Goal: Task Accomplishment & Management: Use online tool/utility

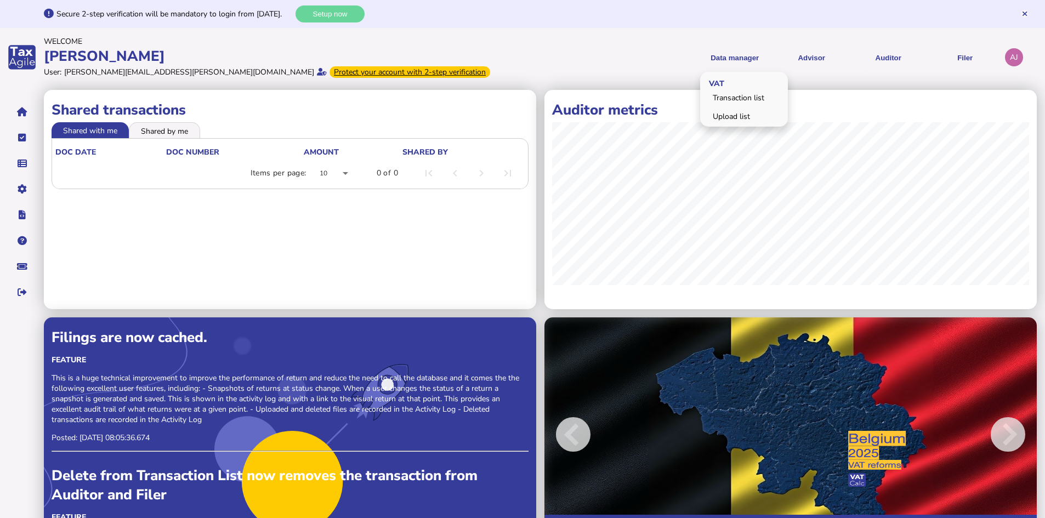
click at [734, 107] on div "VAT Transaction list Upload list" at bounding box center [744, 99] width 88 height 55
click at [735, 122] on link "Upload list" at bounding box center [744, 116] width 84 height 17
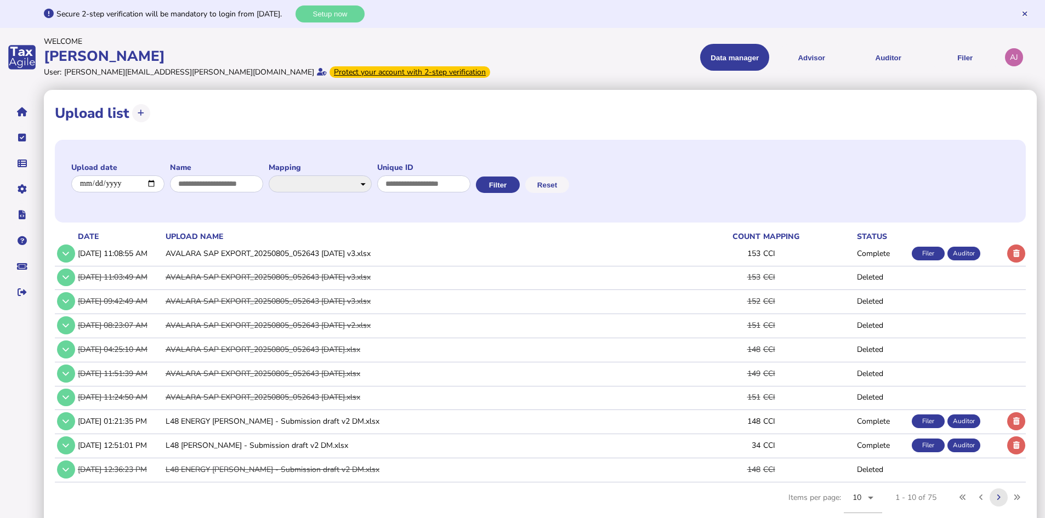
click at [1003, 498] on button at bounding box center [999, 497] width 18 height 18
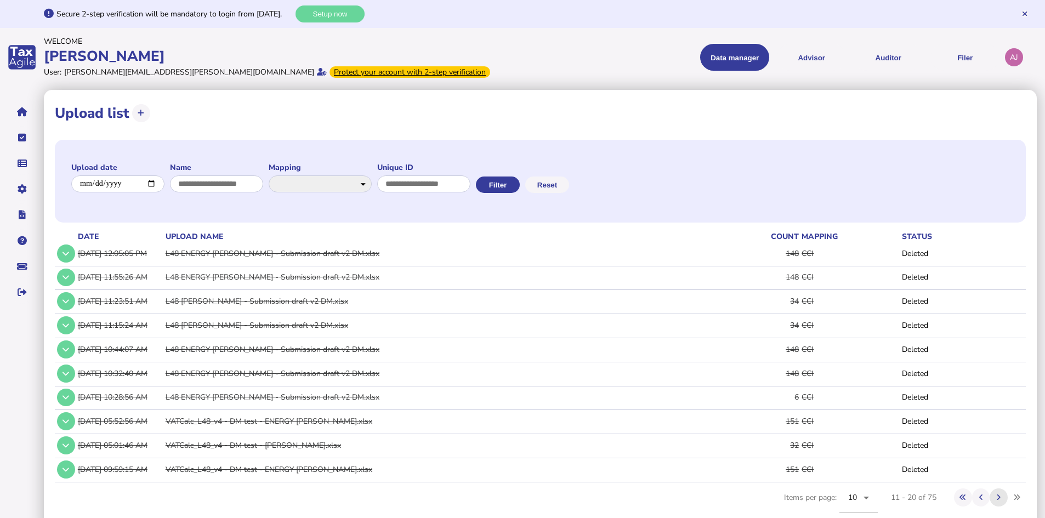
click at [1003, 498] on button at bounding box center [999, 497] width 18 height 18
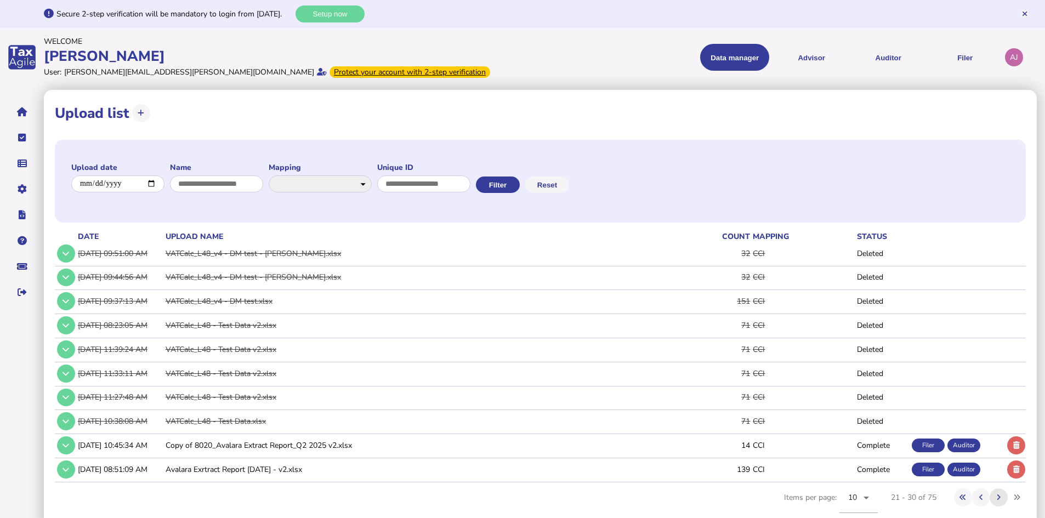
click at [994, 495] on button at bounding box center [999, 497] width 18 height 18
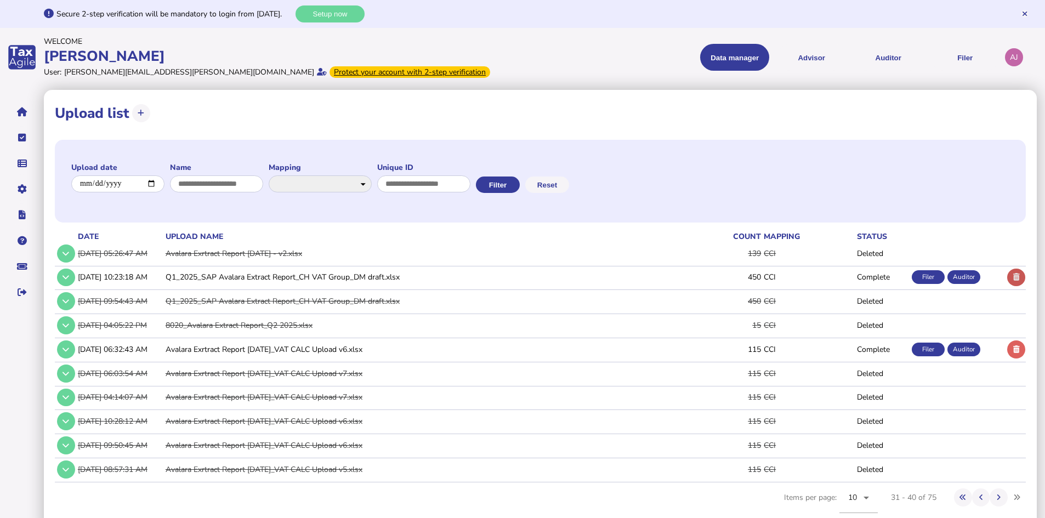
click at [1022, 277] on button at bounding box center [1016, 278] width 18 height 18
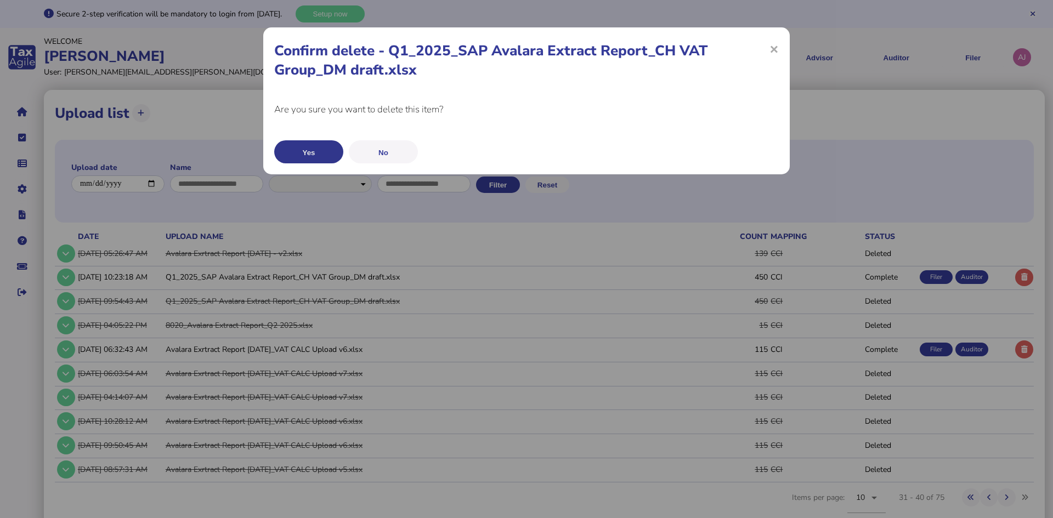
click at [327, 157] on button "Yes" at bounding box center [308, 151] width 69 height 23
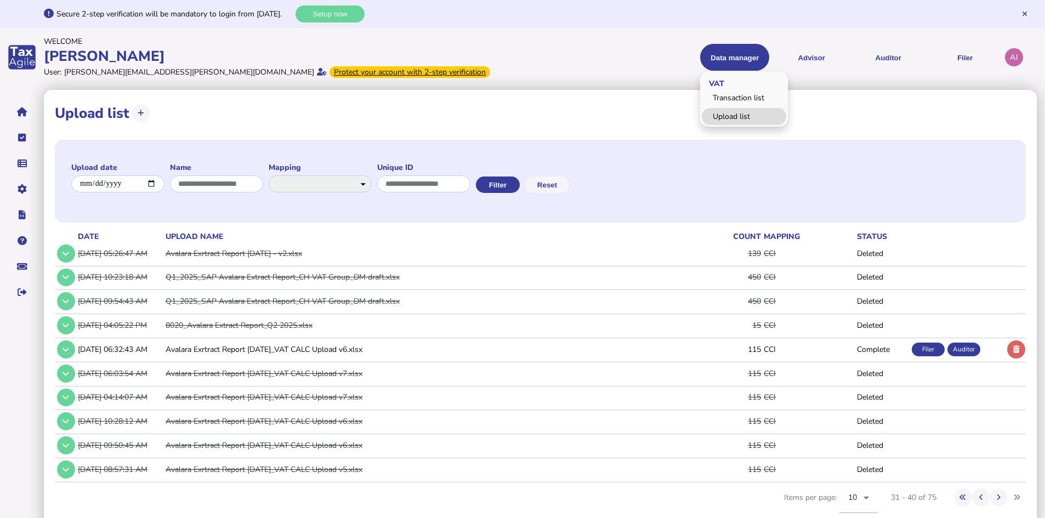
click at [745, 116] on link "Upload list" at bounding box center [744, 116] width 84 height 17
click at [962, 493] on button at bounding box center [963, 497] width 18 height 18
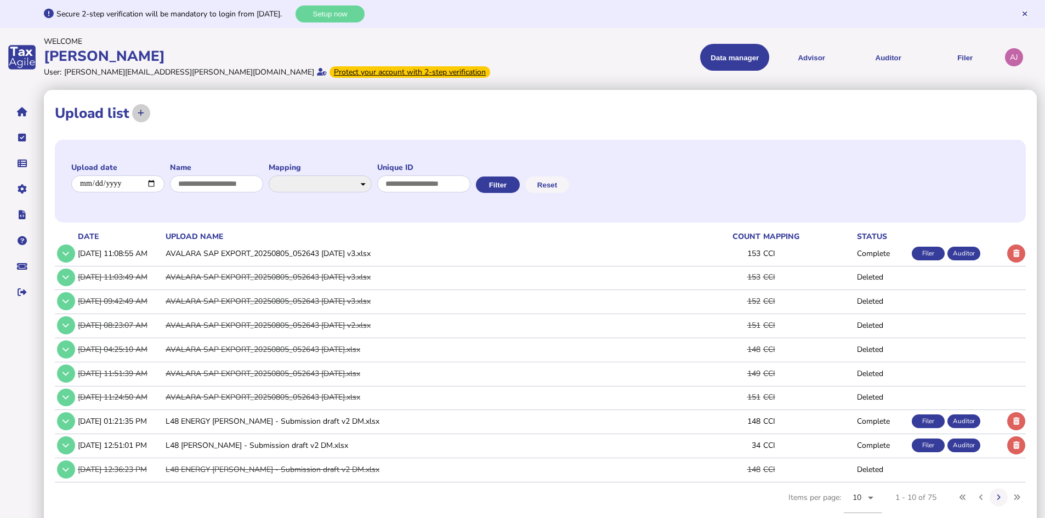
click at [138, 112] on icon at bounding box center [141, 113] width 7 height 7
select select "**********"
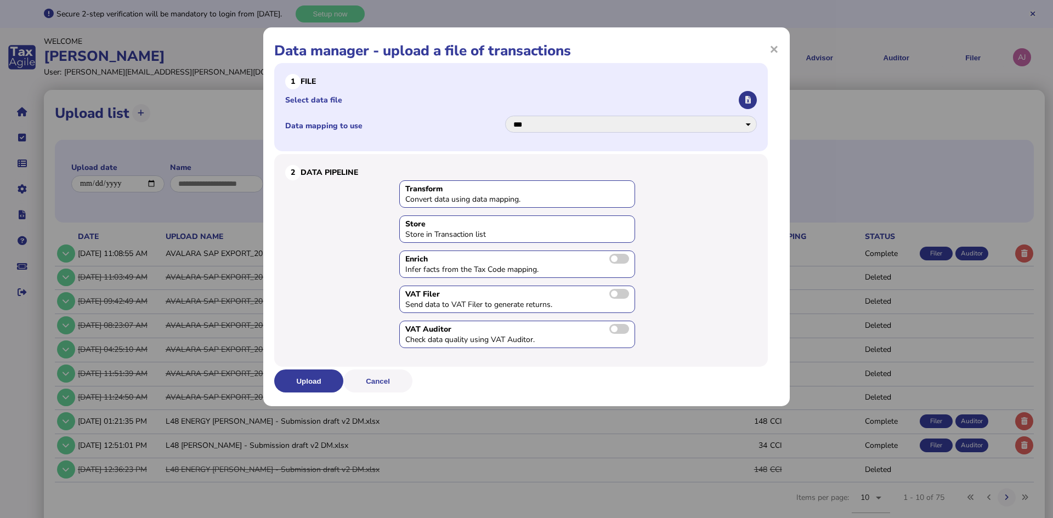
click at [742, 101] on button "button" at bounding box center [747, 100] width 18 height 18
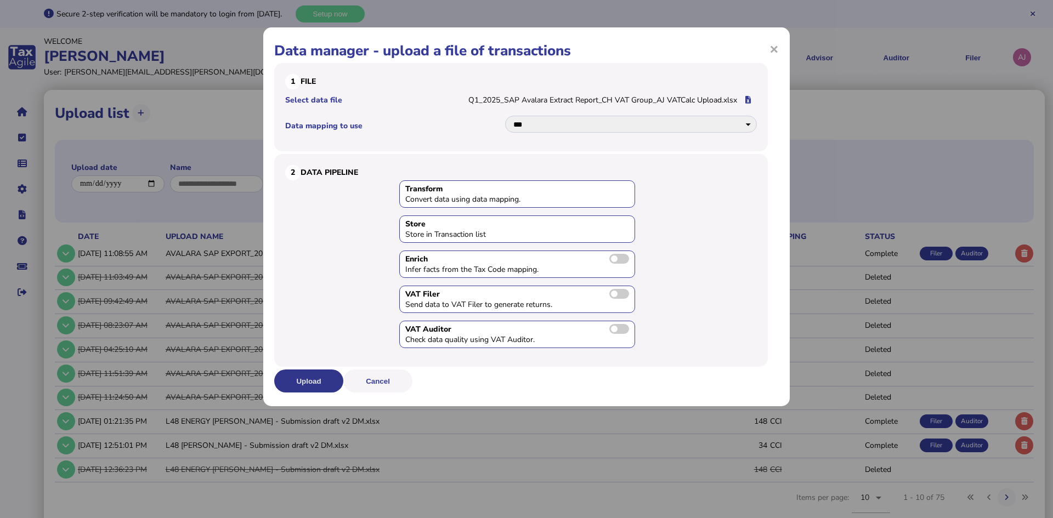
click at [309, 383] on button "Upload" at bounding box center [308, 381] width 69 height 23
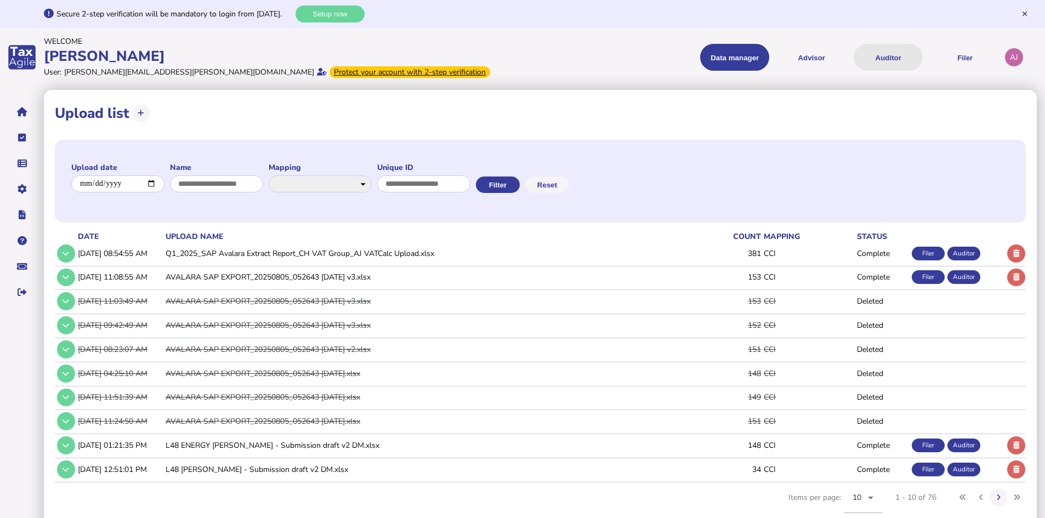
click at [871, 60] on button "Auditor" at bounding box center [888, 57] width 69 height 27
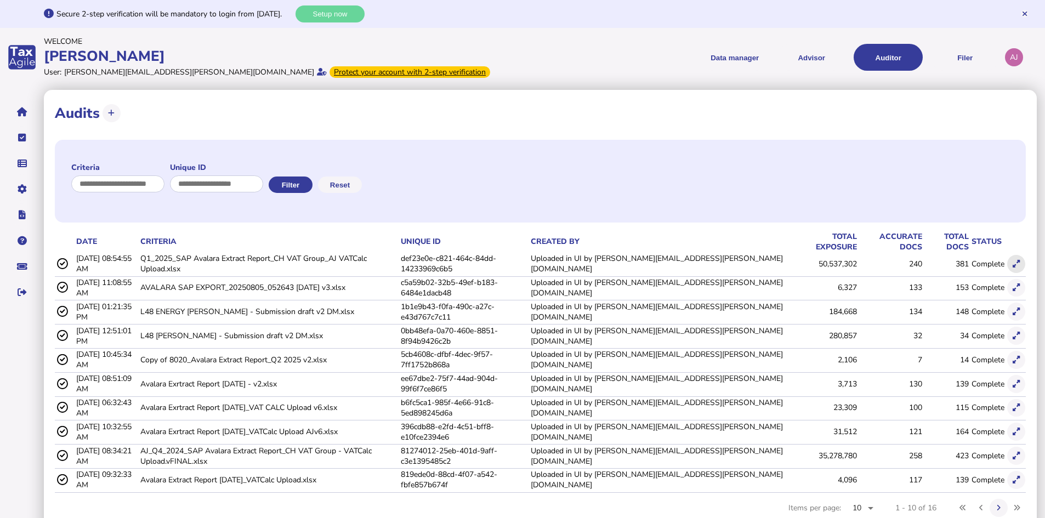
click at [1011, 255] on button at bounding box center [1016, 264] width 18 height 18
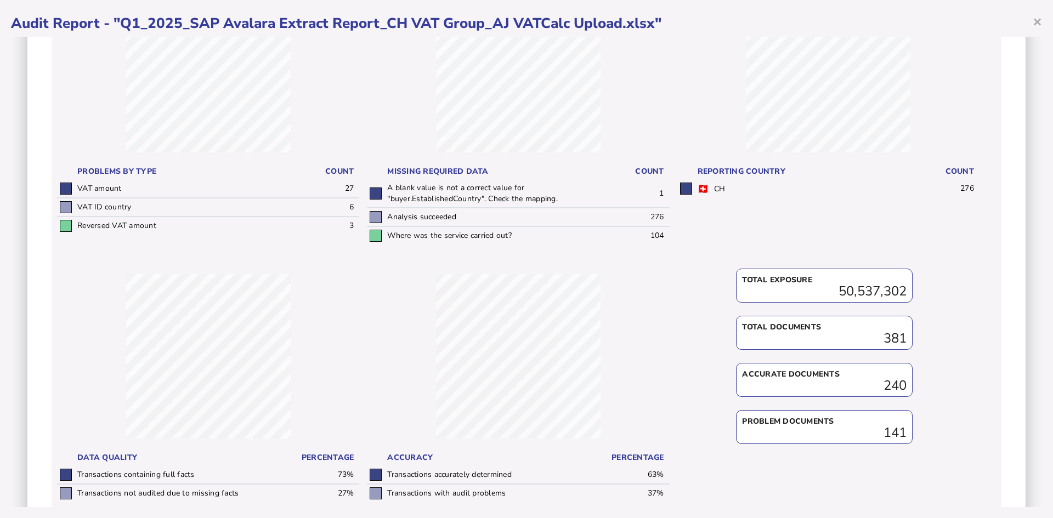
scroll to position [270, 0]
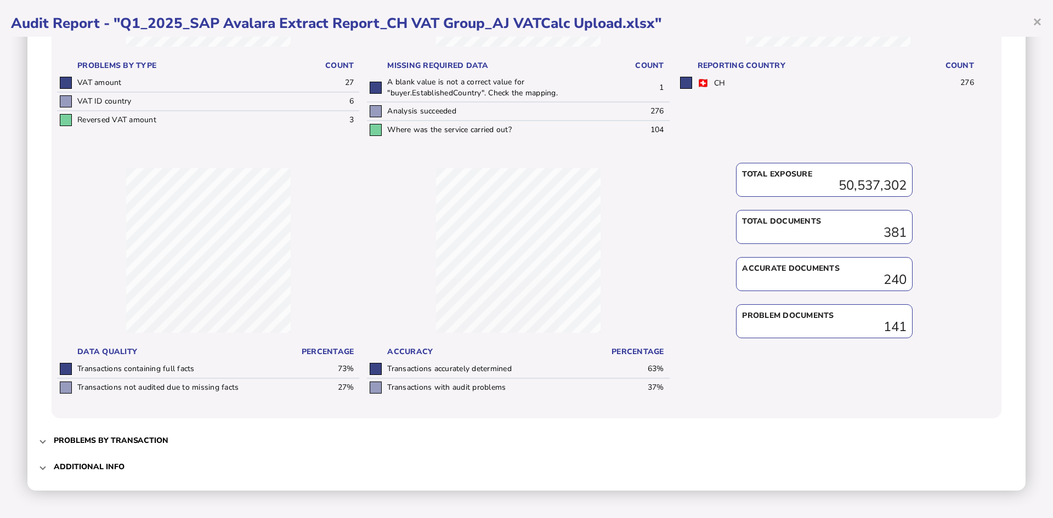
click at [50, 440] on mat-expansion-panel-header "Problems by transaction" at bounding box center [526, 440] width 976 height 26
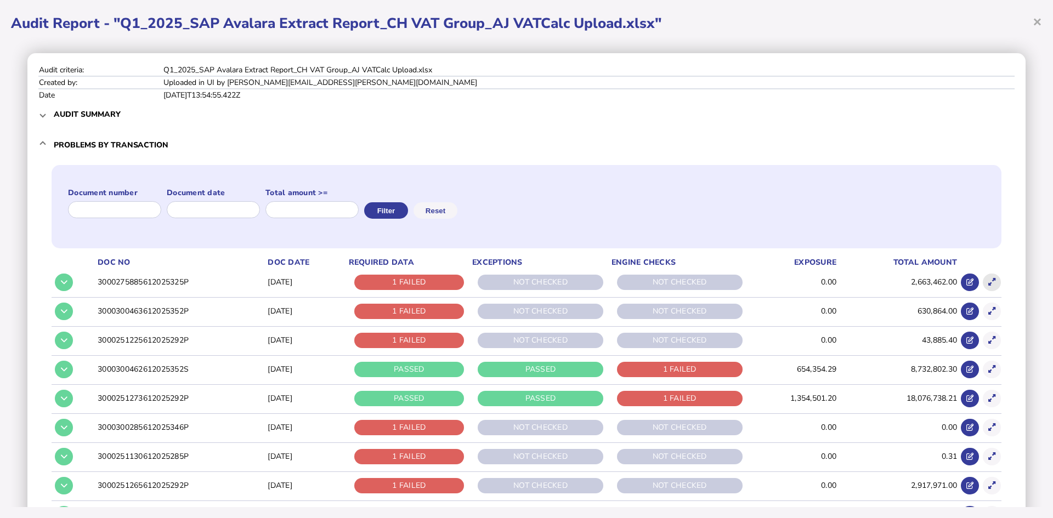
click at [982, 282] on button at bounding box center [991, 283] width 18 height 18
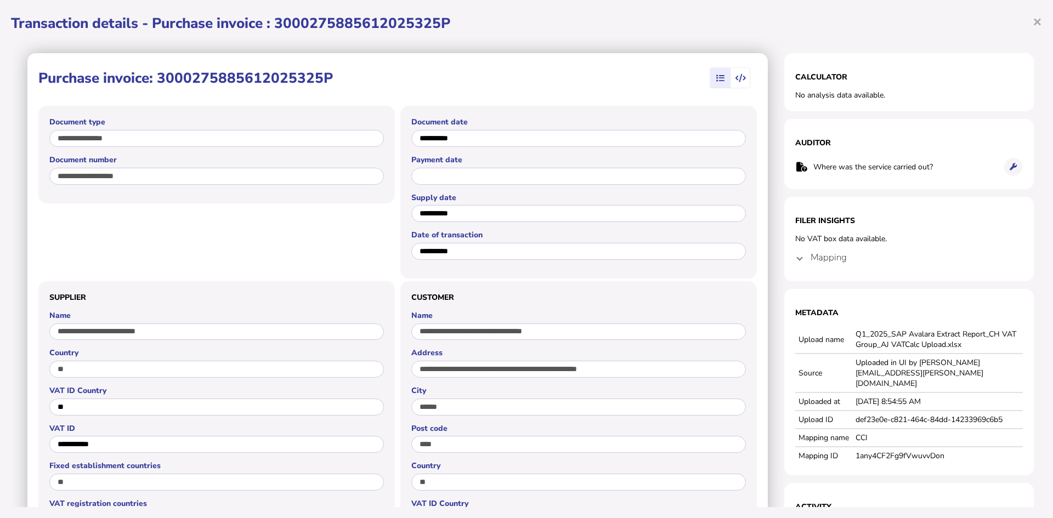
click at [813, 258] on h4 "Mapping" at bounding box center [828, 257] width 36 height 13
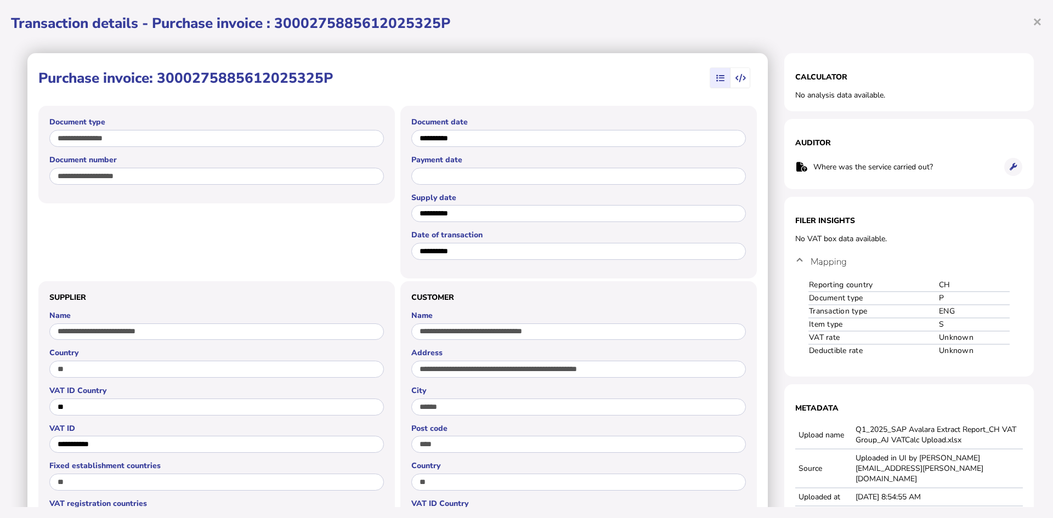
click at [812, 258] on h4 "Mapping" at bounding box center [828, 261] width 36 height 13
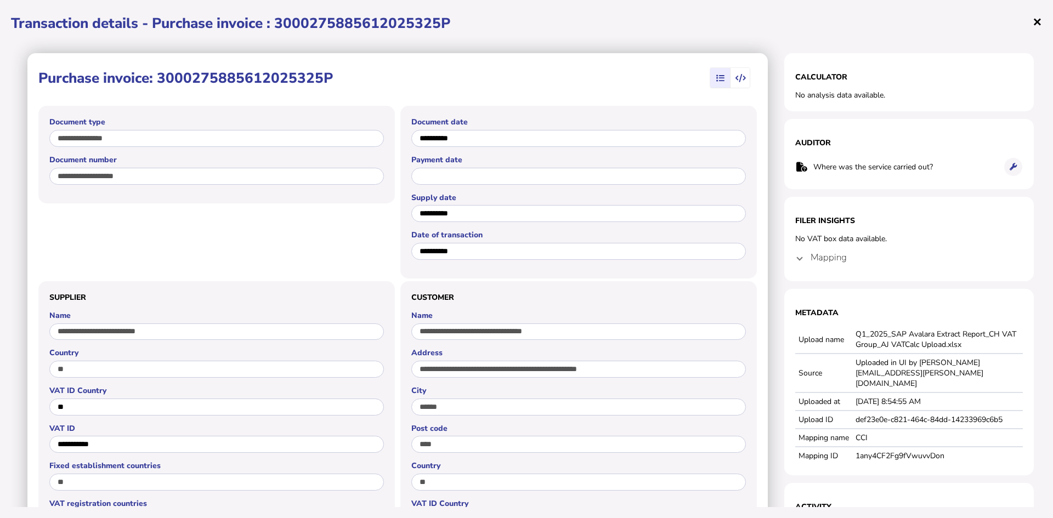
click at [1037, 14] on span "×" at bounding box center [1036, 21] width 9 height 21
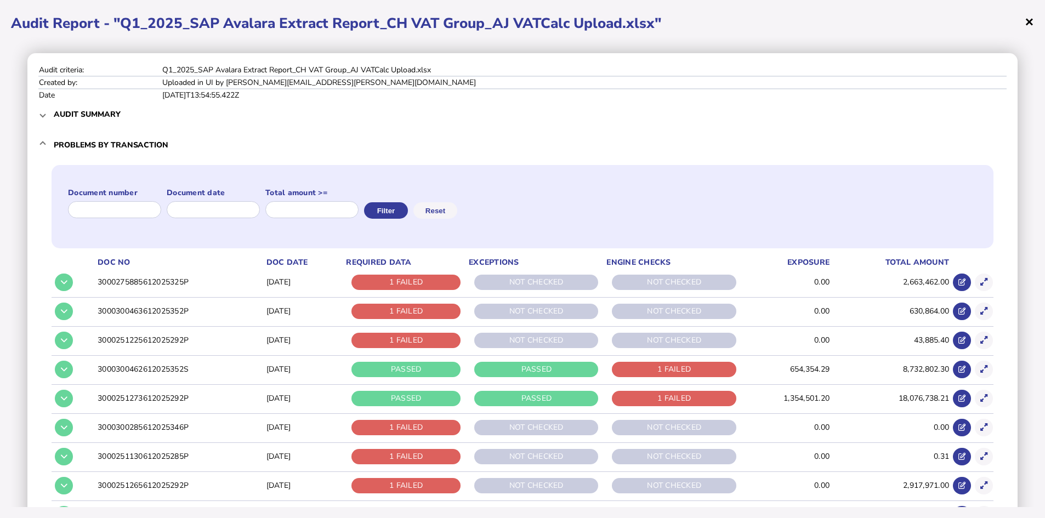
click at [1029, 22] on span "×" at bounding box center [1029, 21] width 9 height 21
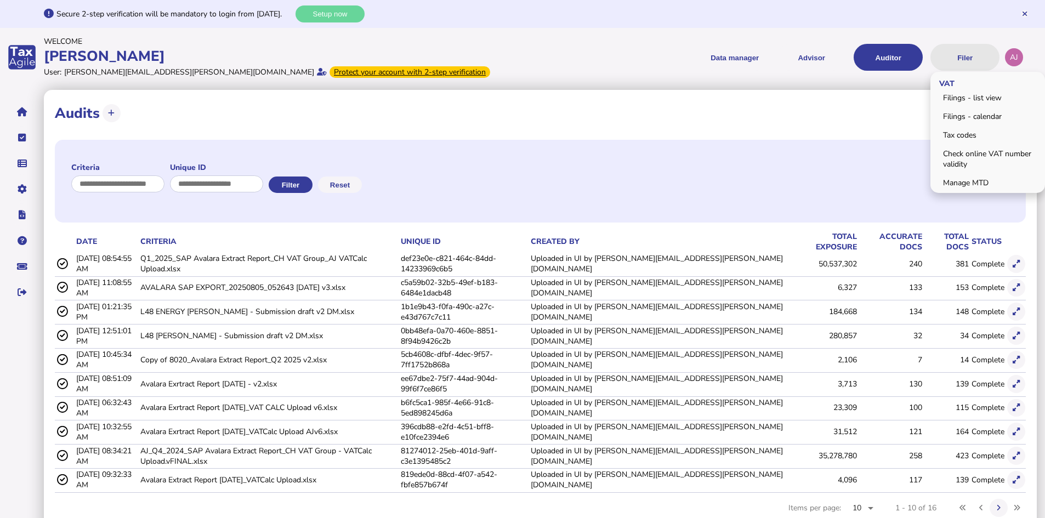
click at [976, 56] on button "Filer" at bounding box center [964, 57] width 69 height 27
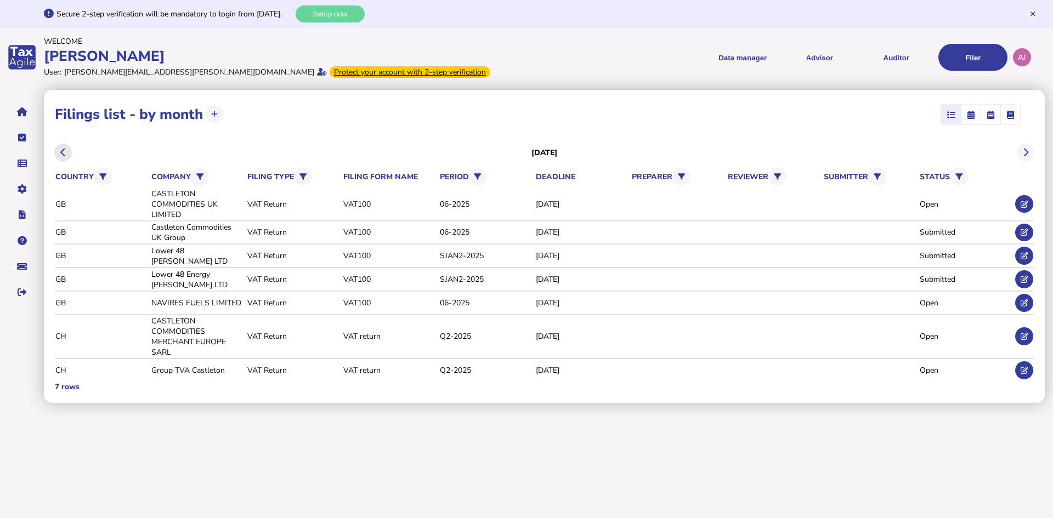
click at [61, 153] on icon at bounding box center [62, 152] width 5 height 1
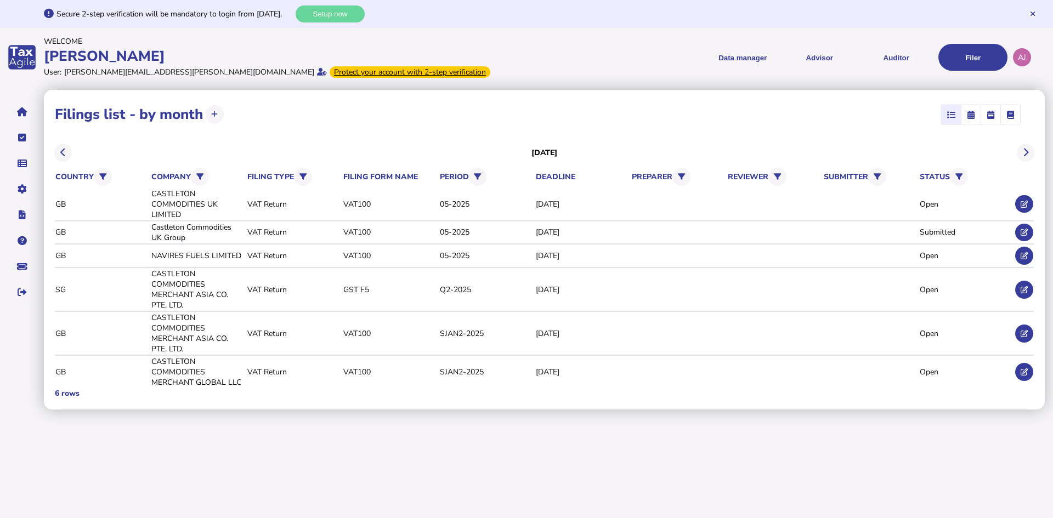
click at [61, 152] on icon at bounding box center [62, 152] width 5 height 1
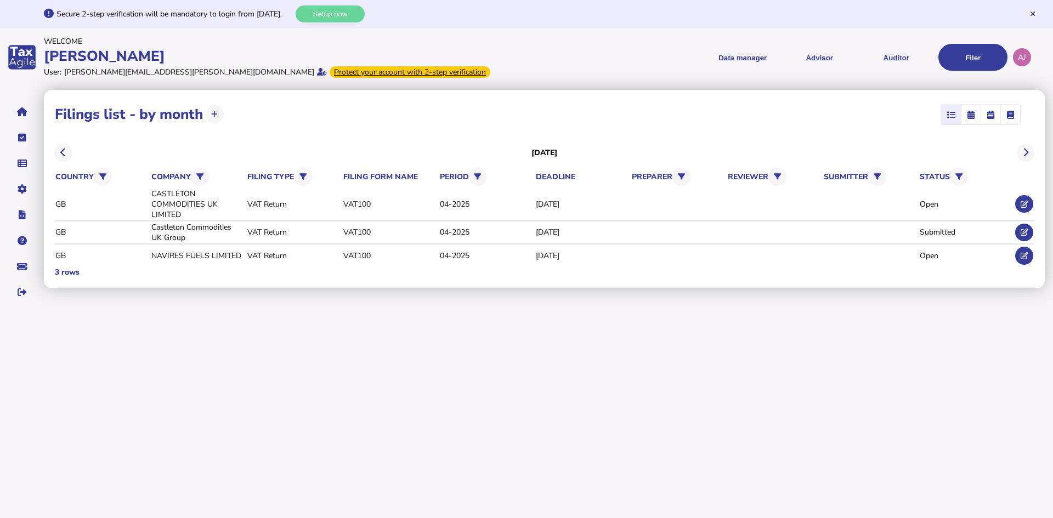
click at [61, 152] on icon at bounding box center [62, 152] width 5 height 1
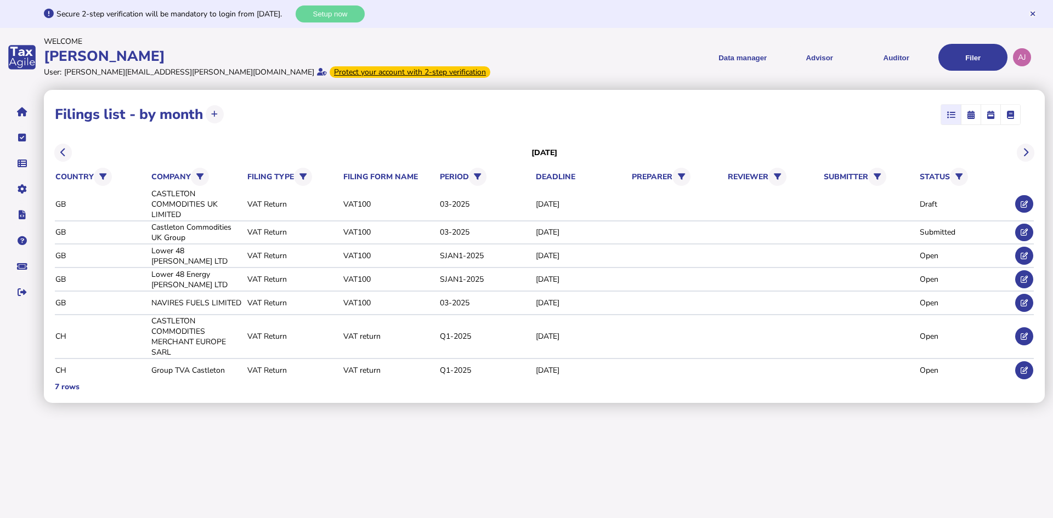
click at [61, 152] on icon at bounding box center [62, 152] width 5 height 1
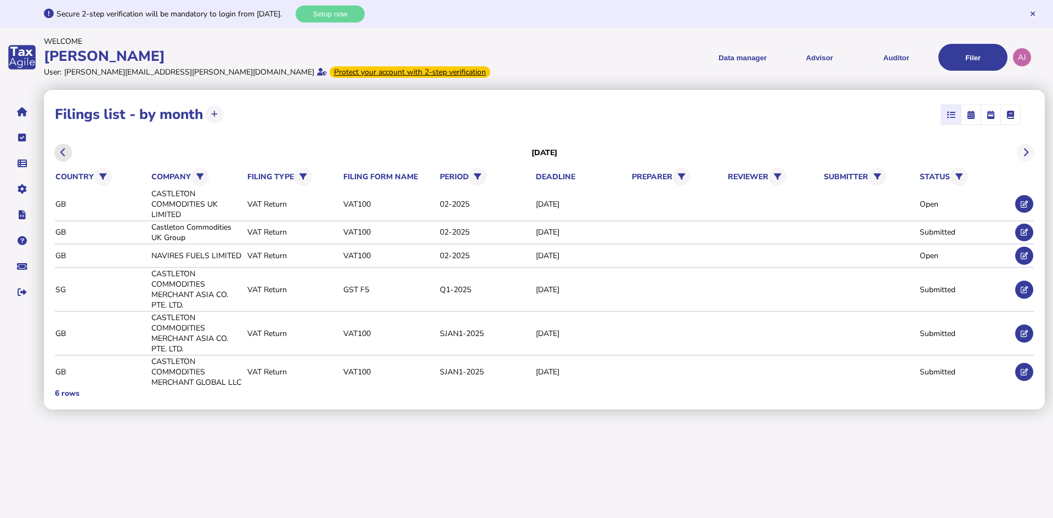
click at [61, 152] on icon at bounding box center [62, 152] width 5 height 1
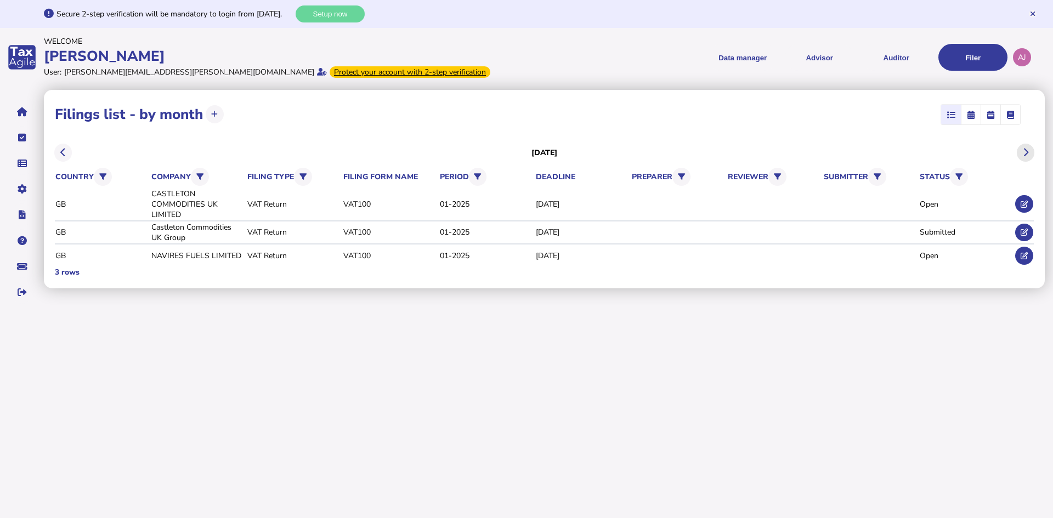
click at [1031, 153] on button at bounding box center [1025, 153] width 18 height 18
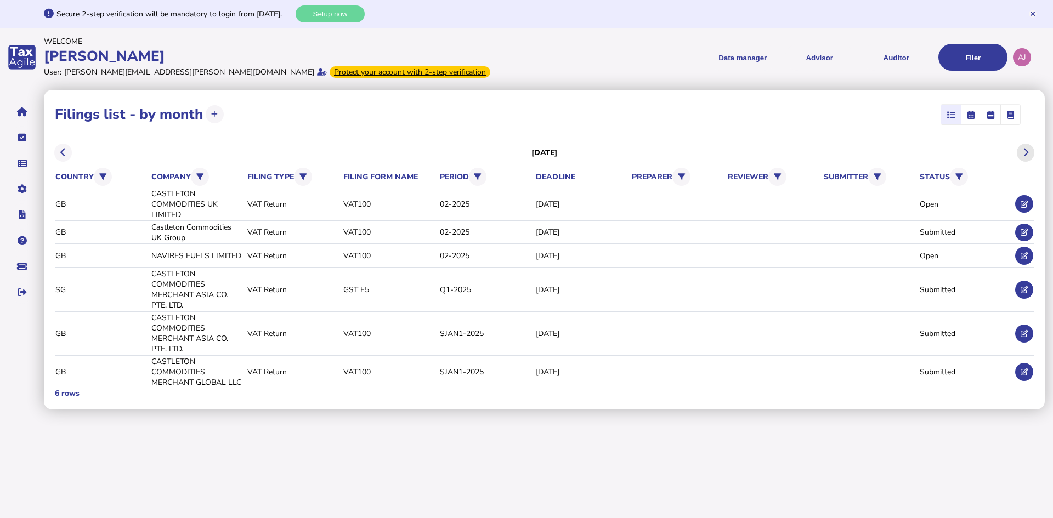
click at [1030, 154] on button at bounding box center [1025, 153] width 18 height 18
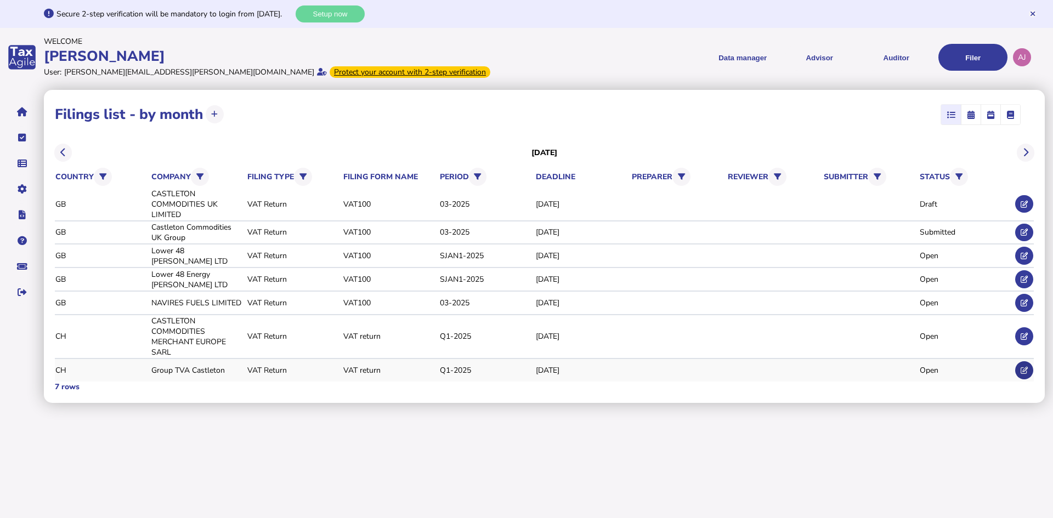
click at [1021, 367] on icon at bounding box center [1023, 370] width 7 height 7
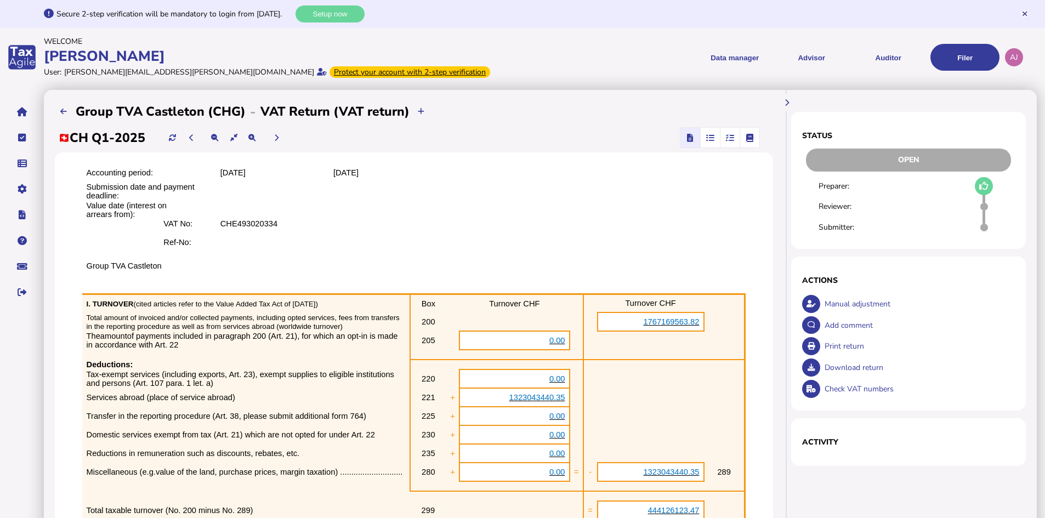
click at [708, 138] on icon "button" at bounding box center [710, 138] width 8 height 1
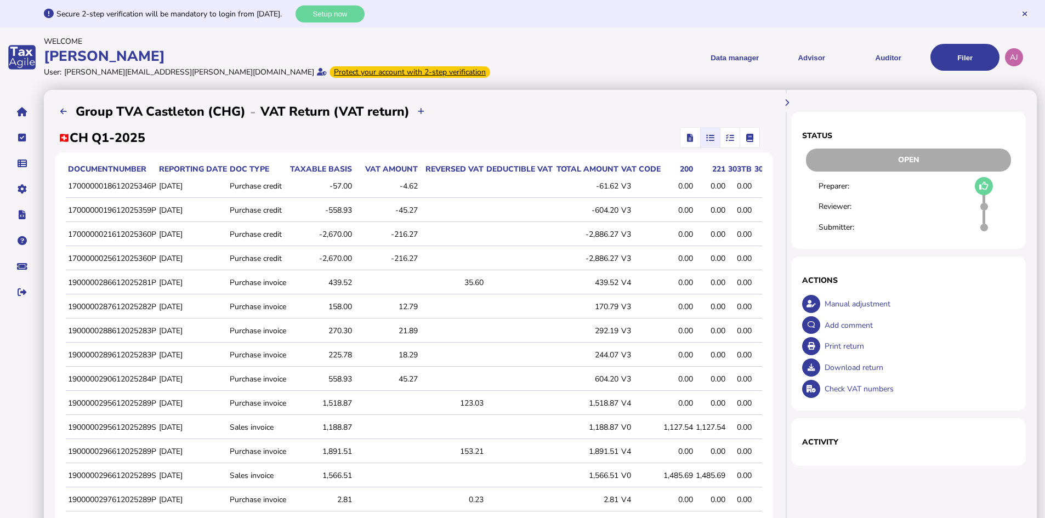
scroll to position [223, 0]
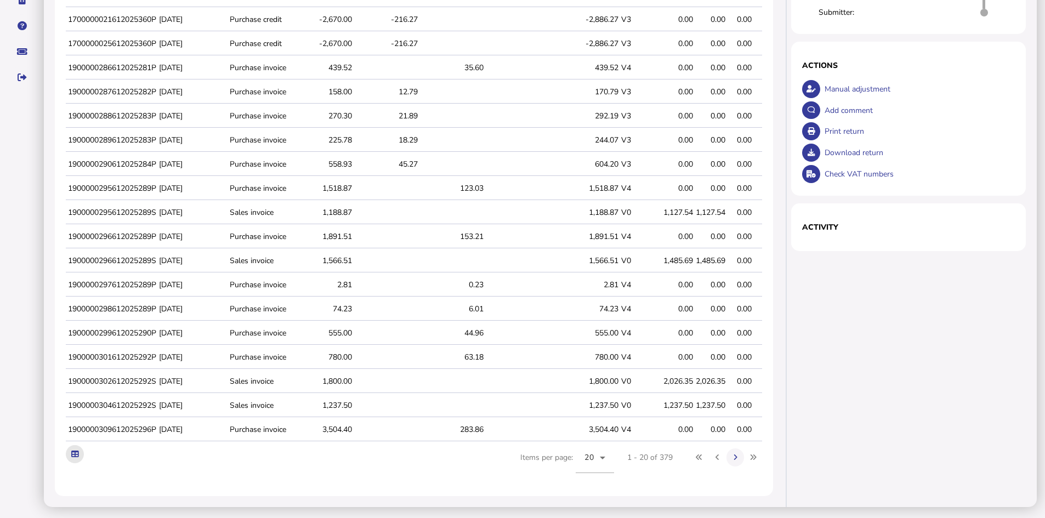
click at [78, 451] on icon at bounding box center [74, 454] width 7 height 7
drag, startPoint x: 734, startPoint y: 238, endPoint x: 732, endPoint y: 248, distance: 10.0
click at [734, 238] on td "0.00" at bounding box center [739, 236] width 26 height 23
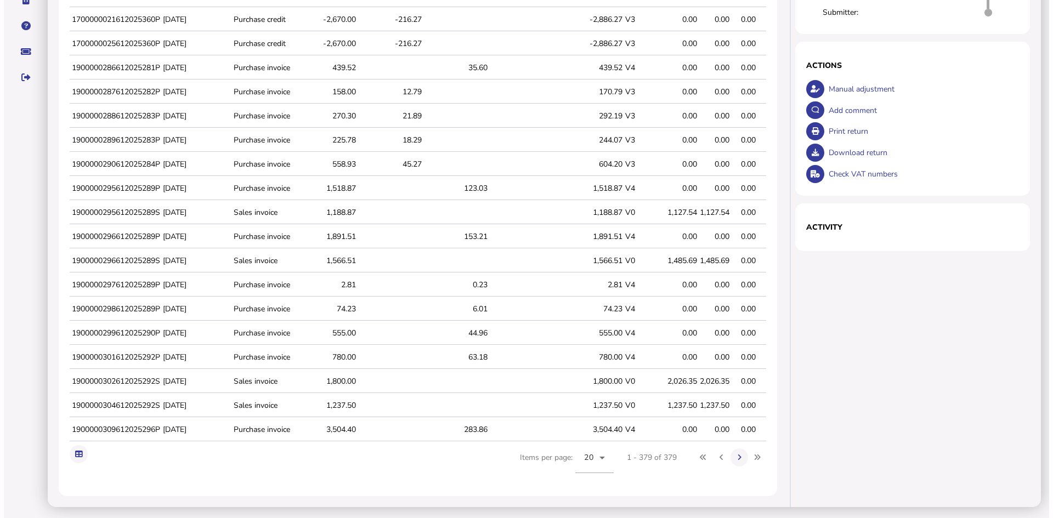
scroll to position [0, 0]
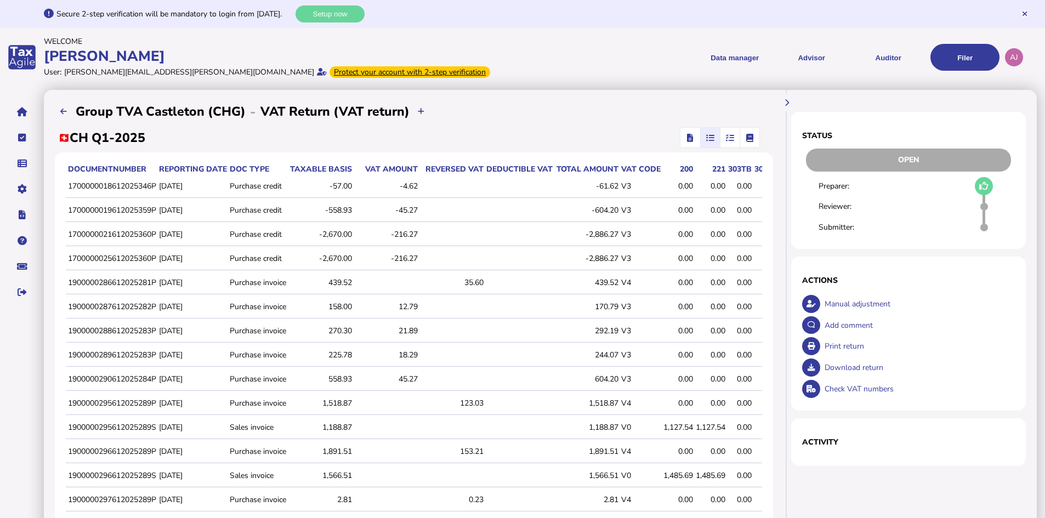
click at [736, 139] on span "button" at bounding box center [730, 138] width 18 height 20
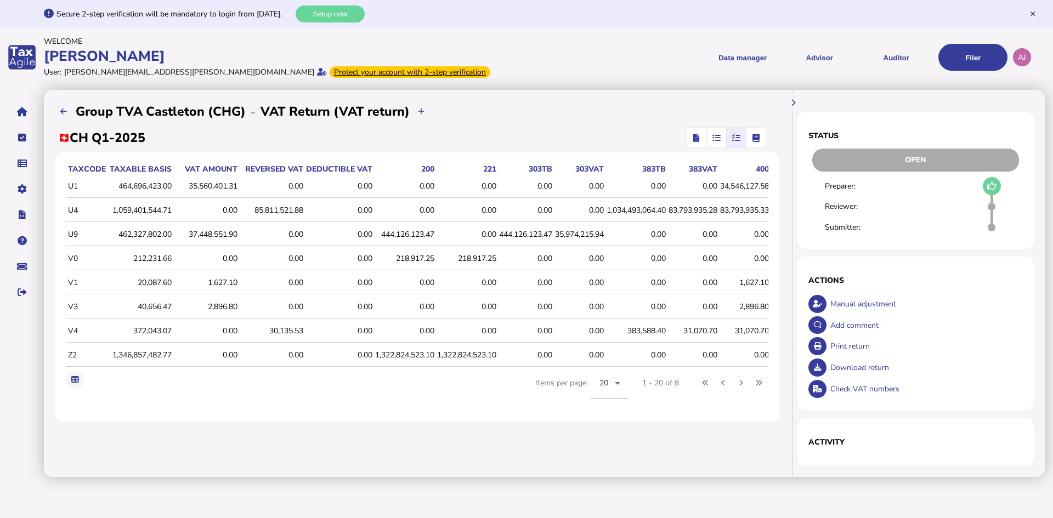
click at [133, 310] on div "40,656.47" at bounding box center [140, 307] width 63 height 10
drag, startPoint x: 133, startPoint y: 309, endPoint x: 593, endPoint y: 320, distance: 460.1
click at [593, 320] on tbody "U1 464,696,423.00 35,560,401.31 0.00 0.00 0.00 0.00 0.00 0.00 0.00 0.00 34,546,…" at bounding box center [417, 271] width 703 height 193
click at [663, 319] on td at bounding box center [417, 319] width 703 height 1
drag, startPoint x: 262, startPoint y: 306, endPoint x: 228, endPoint y: 306, distance: 34.0
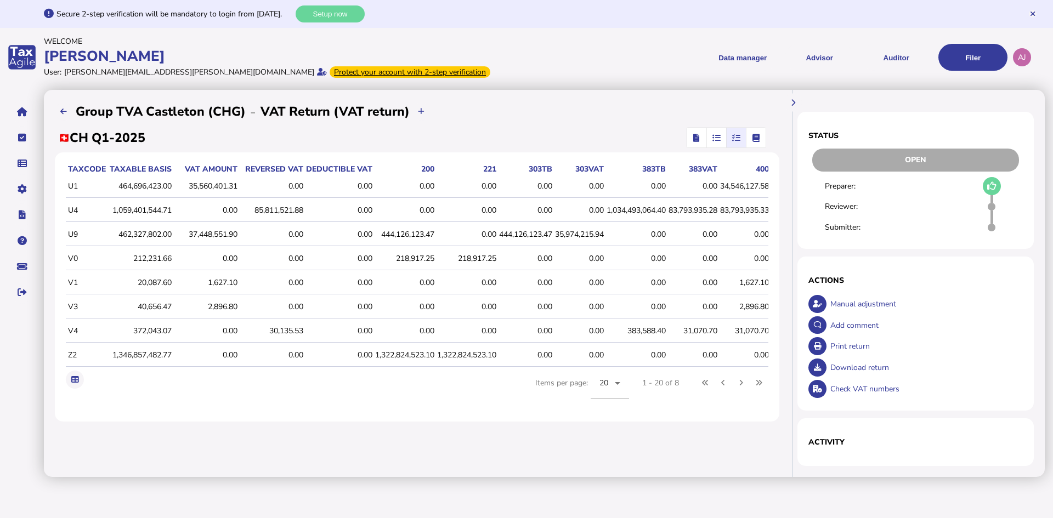
click at [260, 306] on div "0.00" at bounding box center [271, 307] width 63 height 10
drag, startPoint x: 241, startPoint y: 306, endPoint x: 207, endPoint y: 308, distance: 34.6
click at [207, 308] on tr "V3 40,656.47 2,896.80 0.00 0.00 0.00 0.00 0.00 0.00 0.00 0.00 2,896.80" at bounding box center [417, 307] width 703 height 23
copy div "2,896.80"
click at [332, 311] on div "0.00" at bounding box center [339, 307] width 66 height 10
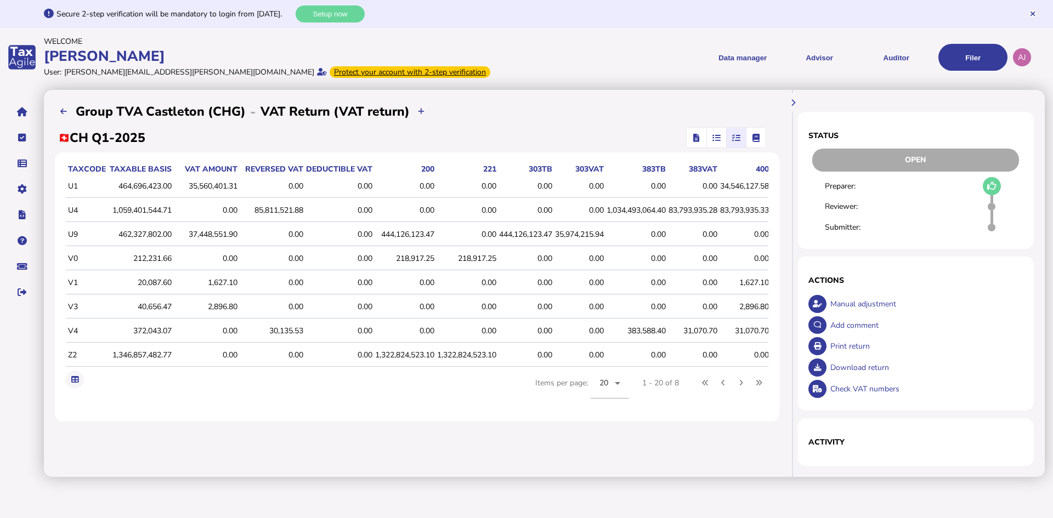
drag, startPoint x: 246, startPoint y: 207, endPoint x: 313, endPoint y: 212, distance: 67.0
click at [313, 212] on tr "U4 1,059,401,544.71 0.00 85,811,521.88 0.00 0.00 0.00 0.00 0.00 1,034,493,064.4…" at bounding box center [417, 210] width 703 height 23
click at [304, 235] on td "0.00" at bounding box center [338, 234] width 69 height 23
click at [205, 185] on div "35,560,401.31" at bounding box center [205, 186] width 63 height 10
drag, startPoint x: 221, startPoint y: 280, endPoint x: 235, endPoint y: 286, distance: 14.7
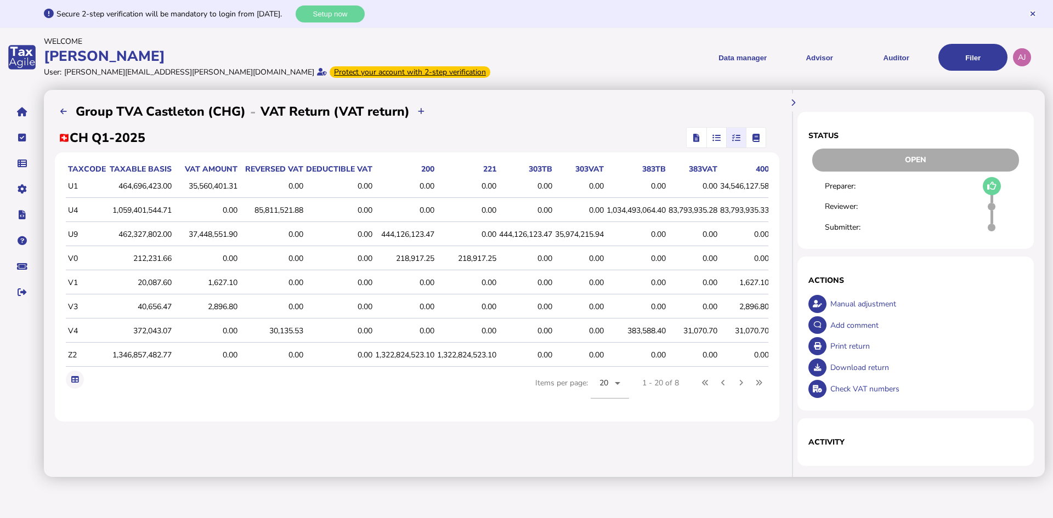
click at [235, 286] on div "1,627.10" at bounding box center [205, 282] width 63 height 10
click at [242, 304] on div "0.00" at bounding box center [271, 307] width 63 height 10
click at [224, 237] on div "37,448,551.90" at bounding box center [205, 234] width 63 height 10
click at [65, 113] on icon at bounding box center [63, 111] width 7 height 7
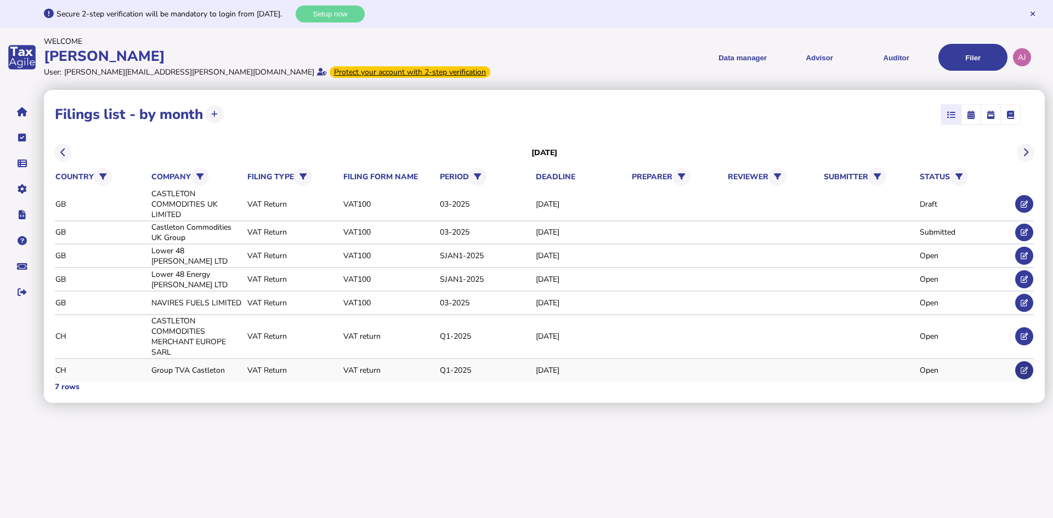
click at [1025, 370] on icon at bounding box center [1023, 370] width 7 height 7
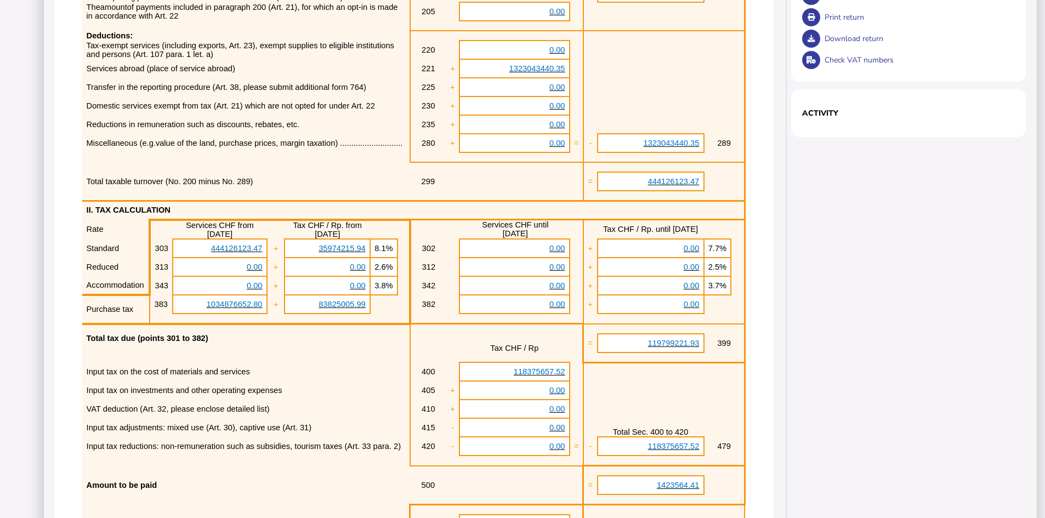
scroll to position [439, 0]
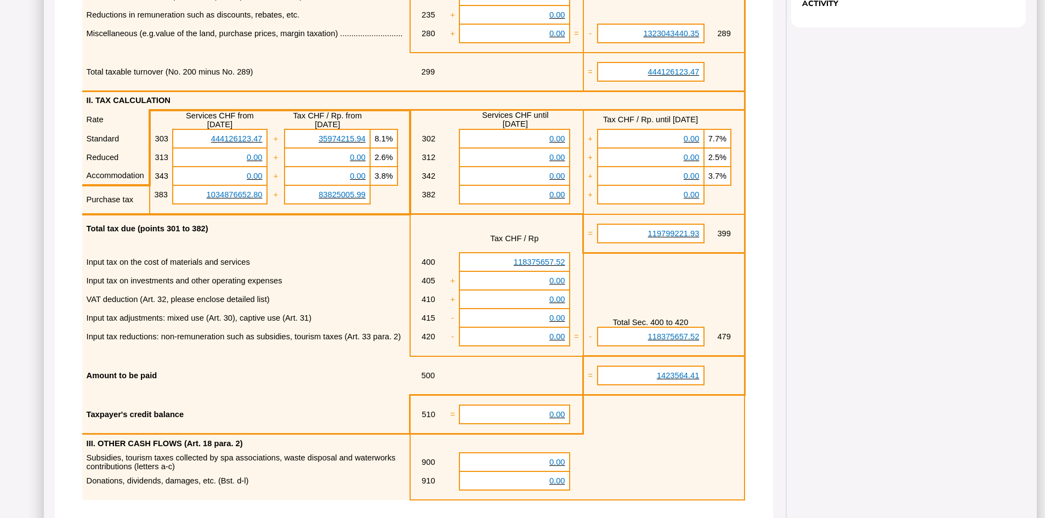
click at [279, 309] on td "VAT deduction (Art. 32, please enclose detailed list)" at bounding box center [245, 299] width 327 height 19
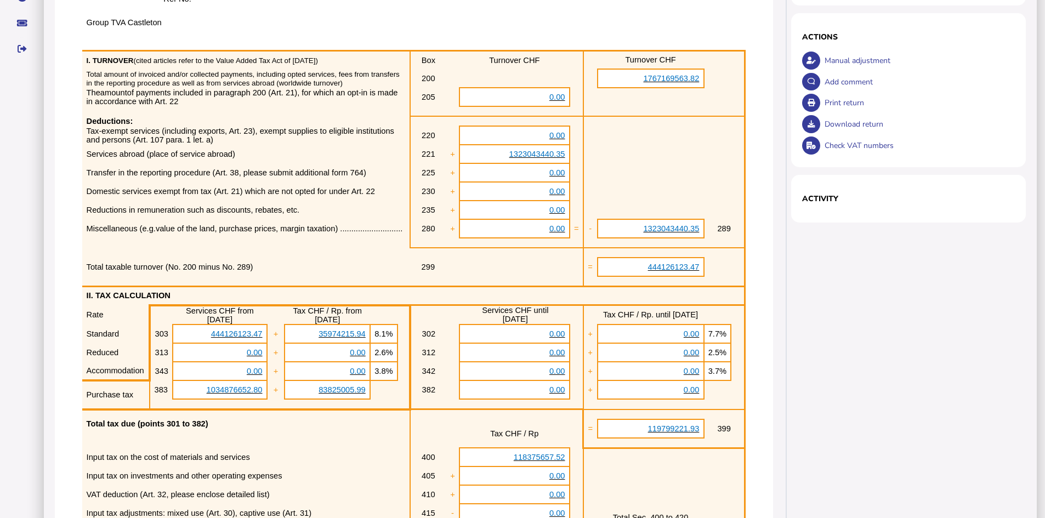
scroll to position [24, 0]
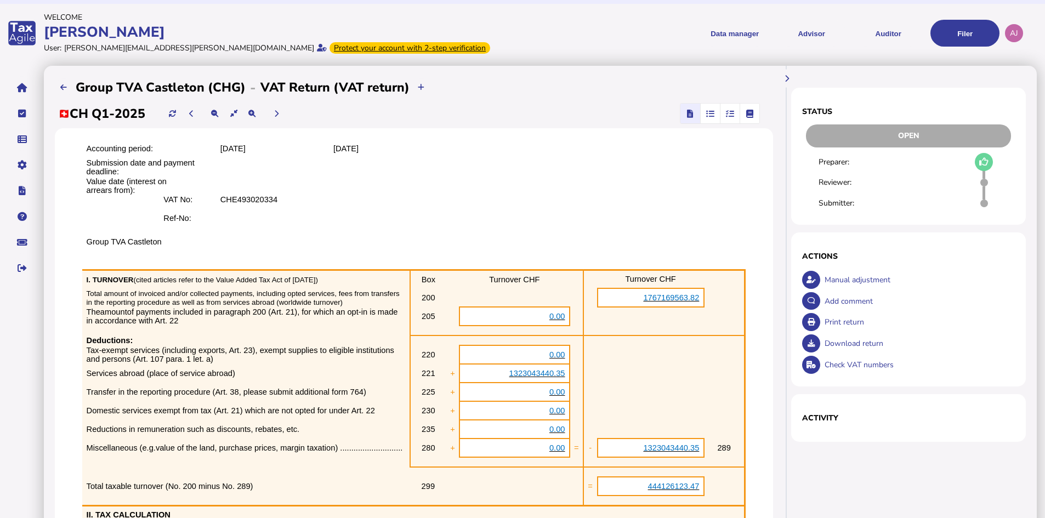
click at [709, 114] on icon "button" at bounding box center [710, 113] width 8 height 1
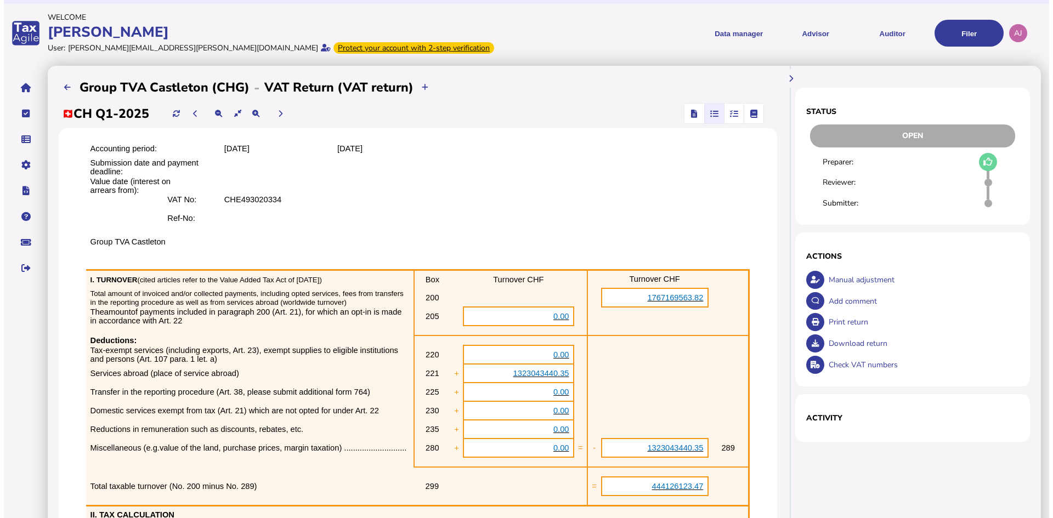
scroll to position [0, 0]
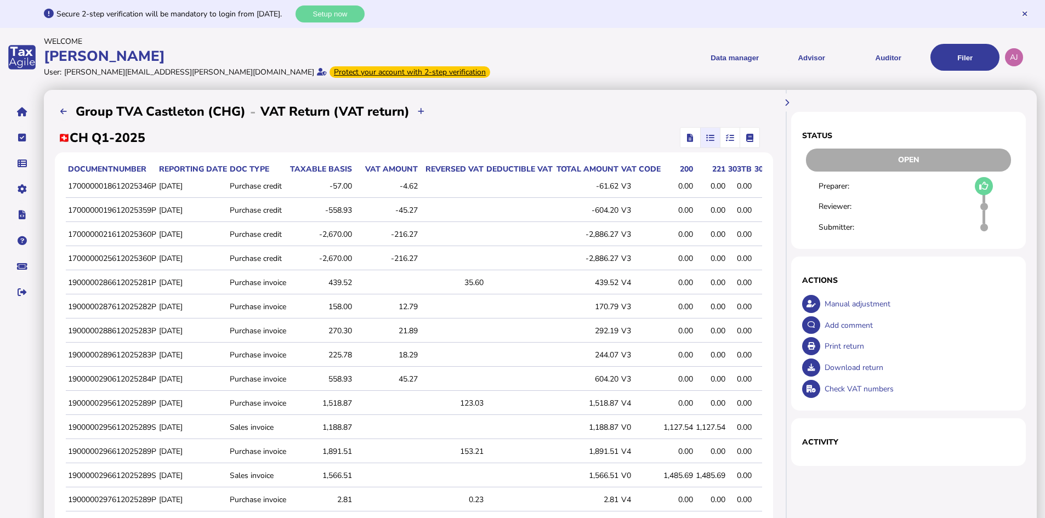
click at [731, 138] on icon "button" at bounding box center [730, 138] width 8 height 1
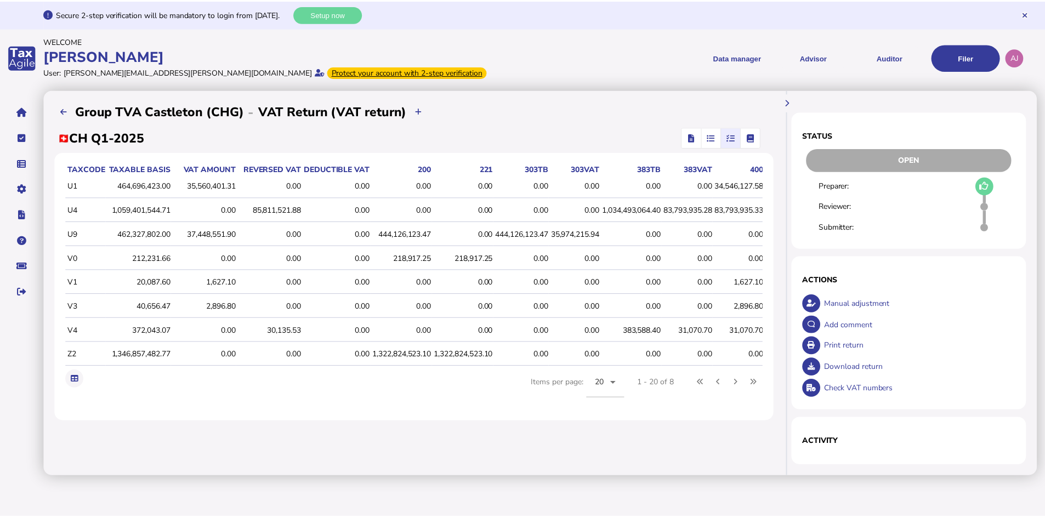
scroll to position [0, 19]
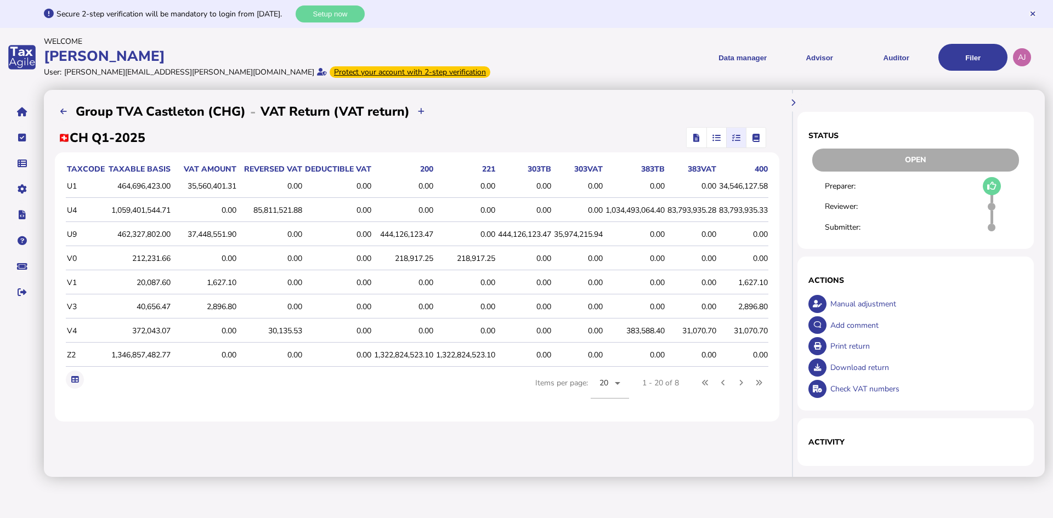
drag, startPoint x: 66, startPoint y: 185, endPoint x: 769, endPoint y: 353, distance: 722.1
click at [769, 353] on div "taxCode Taxable basis VAT amount Reversed VAT Deductible VAT 200 221 303TB 303V…" at bounding box center [417, 286] width 724 height 269
click at [71, 383] on icon at bounding box center [74, 379] width 7 height 7
click at [273, 422] on div "taxCode Taxable basis VAT amount Reversed VAT Deductible VAT 200 221 303TB 303V…" at bounding box center [417, 286] width 724 height 269
click at [700, 129] on span "button" at bounding box center [696, 138] width 16 height 20
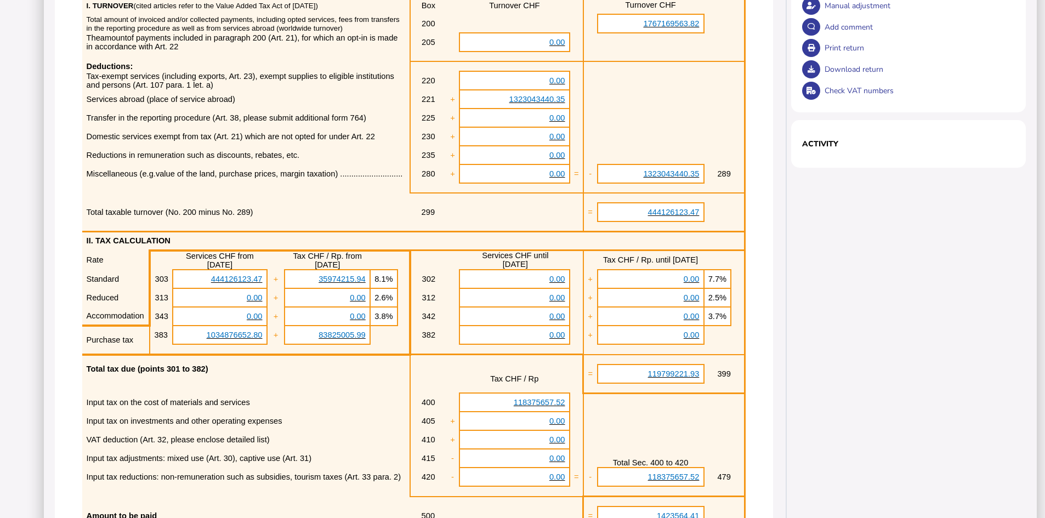
scroll to position [353, 0]
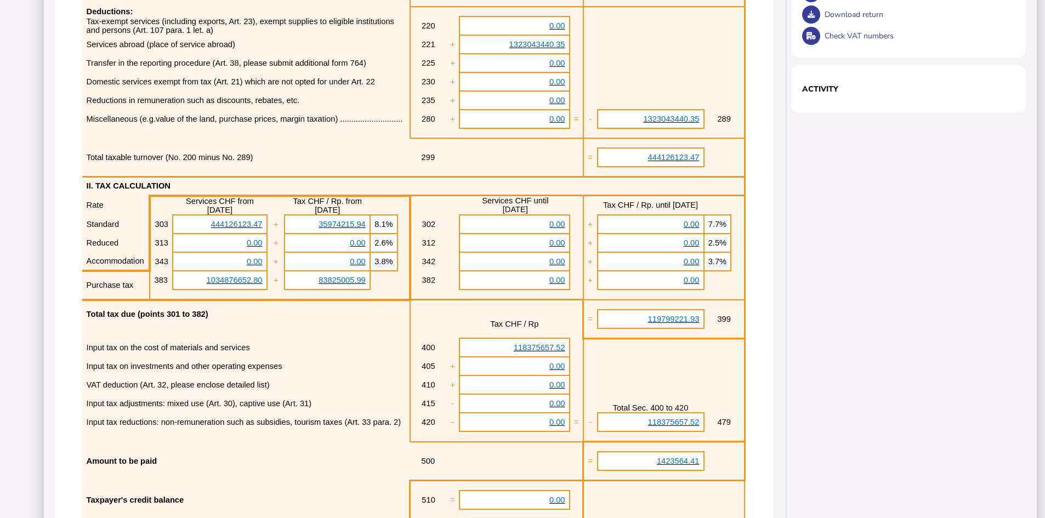
click at [678, 162] on span "444126123.47" at bounding box center [674, 157] width 52 height 9
click at [673, 162] on span "444126123.47" at bounding box center [674, 157] width 52 height 9
click at [728, 176] on p at bounding box center [724, 171] width 32 height 9
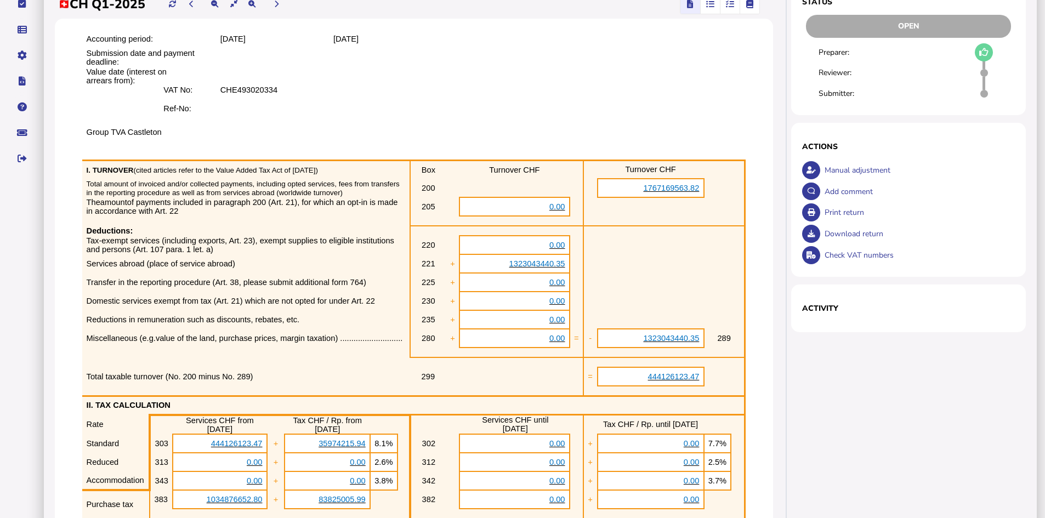
scroll to position [24, 0]
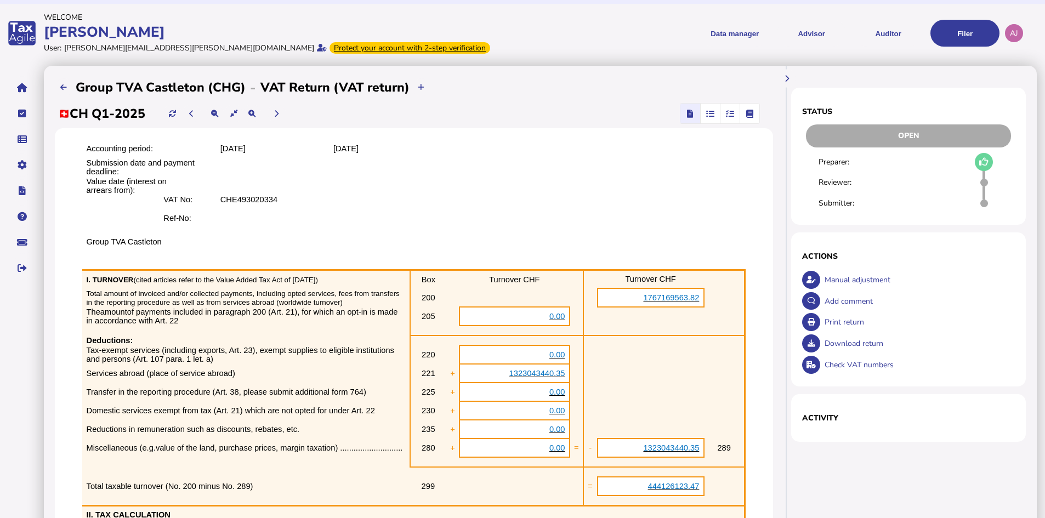
click at [674, 401] on td at bounding box center [651, 392] width 106 height 19
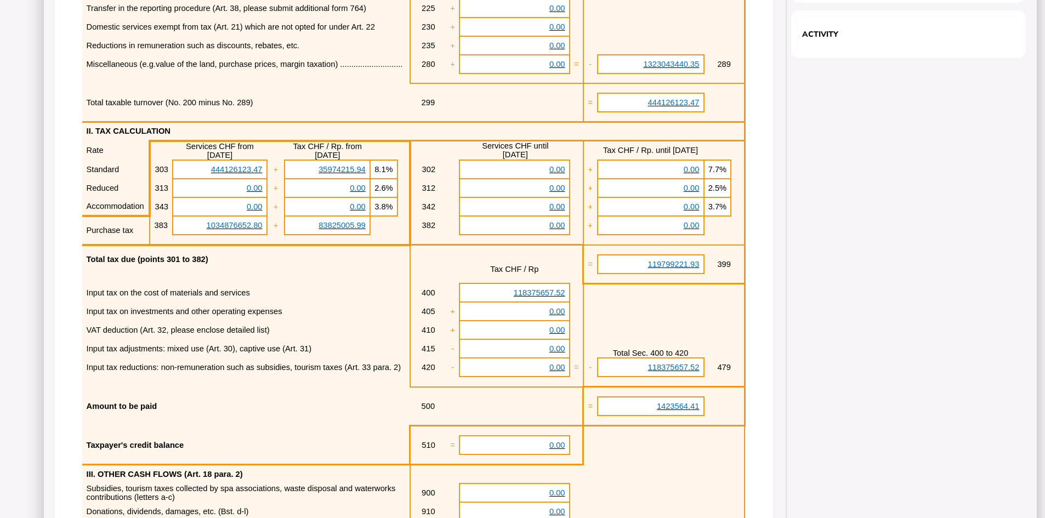
scroll to position [463, 0]
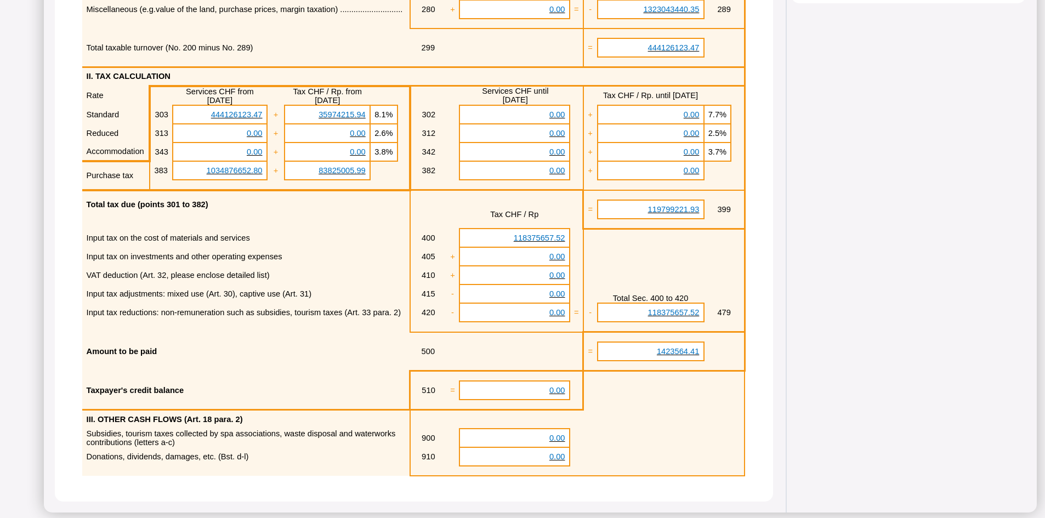
click at [306, 261] on p "Input tax on investments and other operating expenses" at bounding box center [246, 256] width 319 height 9
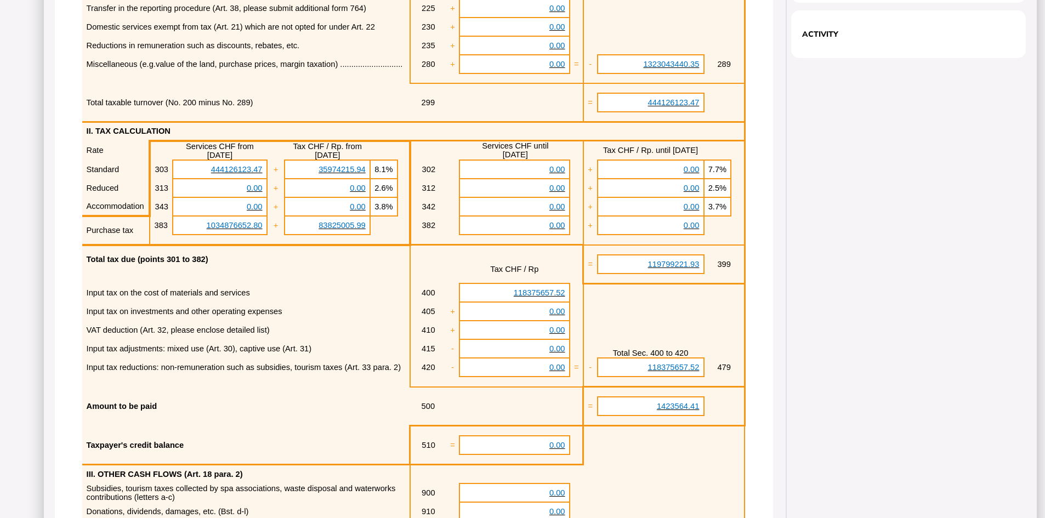
click at [248, 174] on span "444126123.47" at bounding box center [237, 169] width 52 height 9
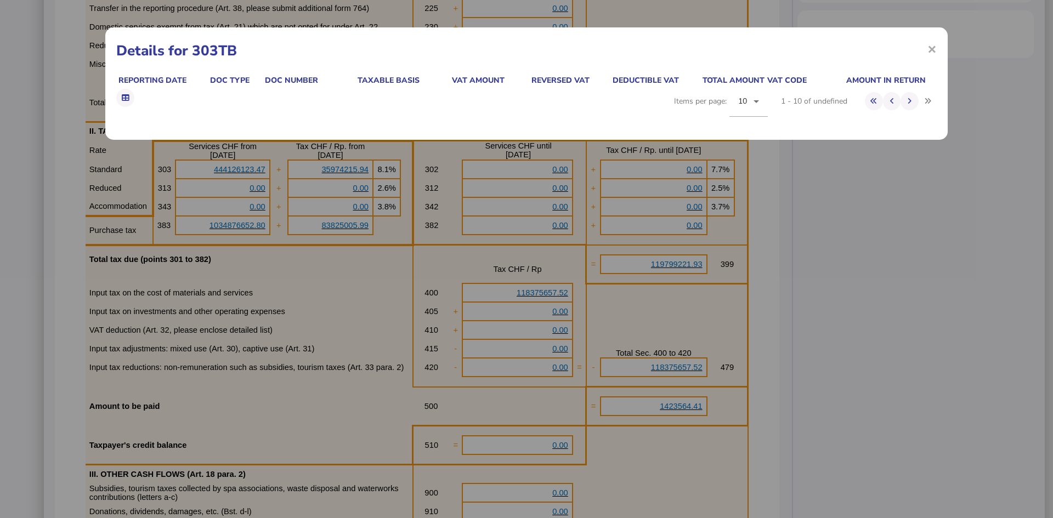
click at [248, 193] on div "× Details for 303TB Reporting date Doc type Doc number Taxable basis VAT amount…" at bounding box center [526, 259] width 1053 height 518
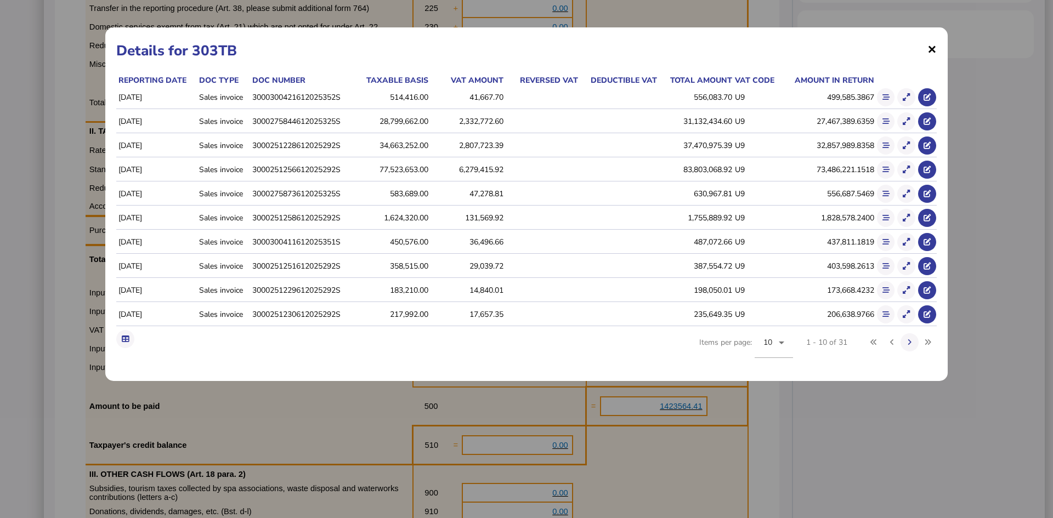
click at [933, 53] on span "×" at bounding box center [931, 48] width 9 height 21
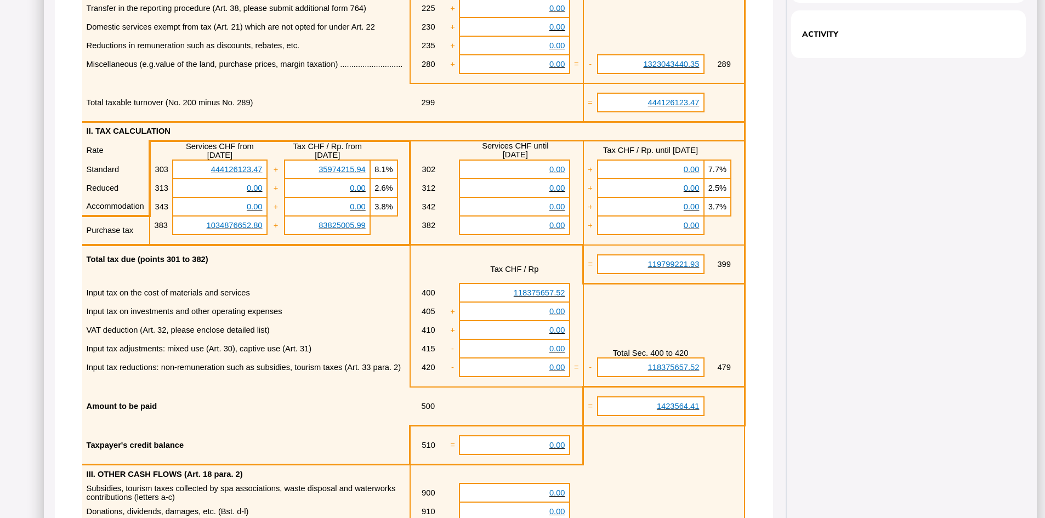
scroll to position [353, 0]
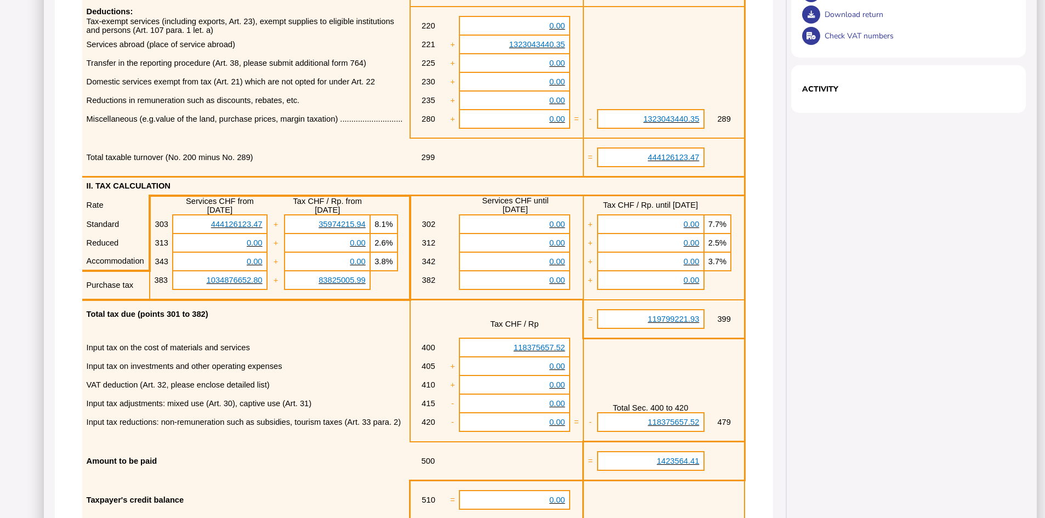
click at [302, 394] on td "VAT deduction (Art. 32, please enclose detailed list)" at bounding box center [245, 385] width 327 height 19
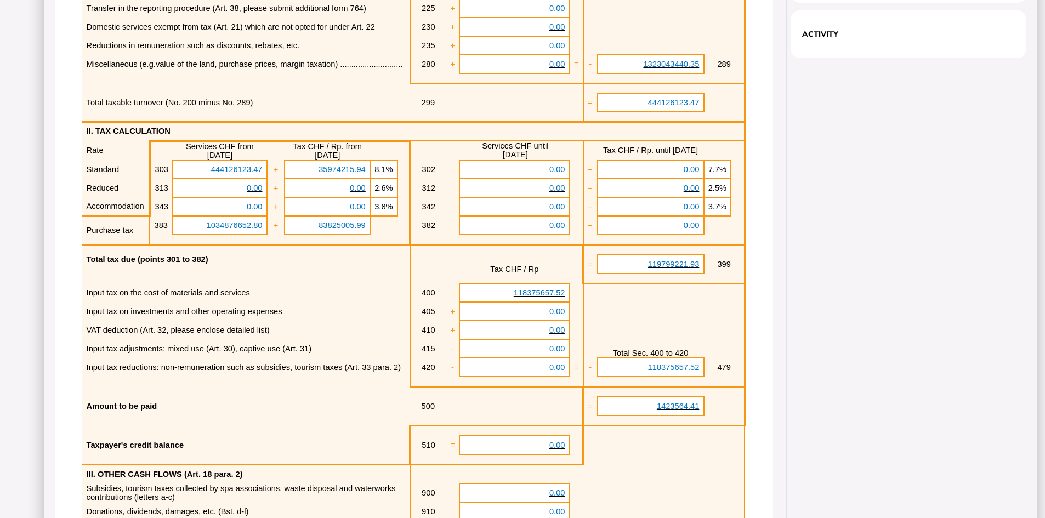
scroll to position [463, 0]
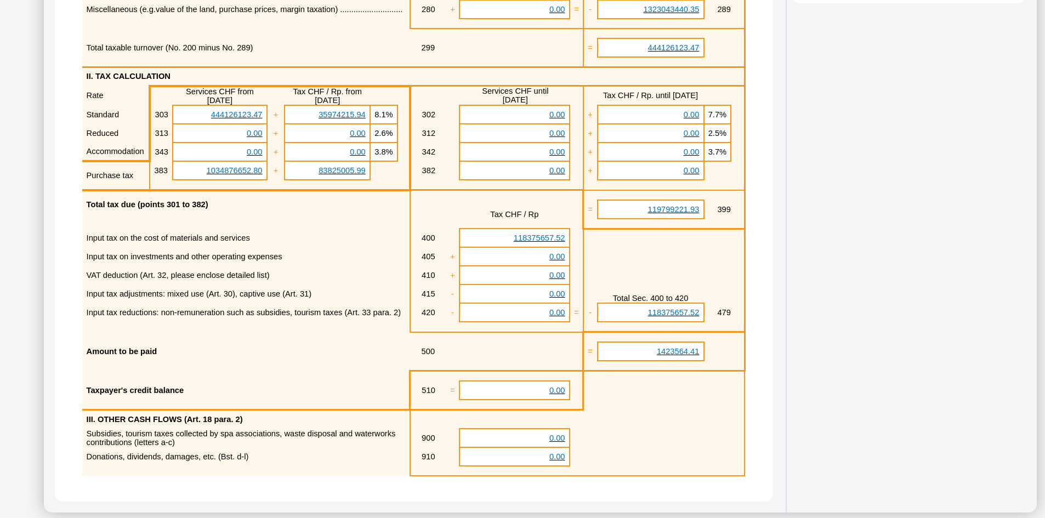
click at [660, 409] on p at bounding box center [650, 404] width 99 height 9
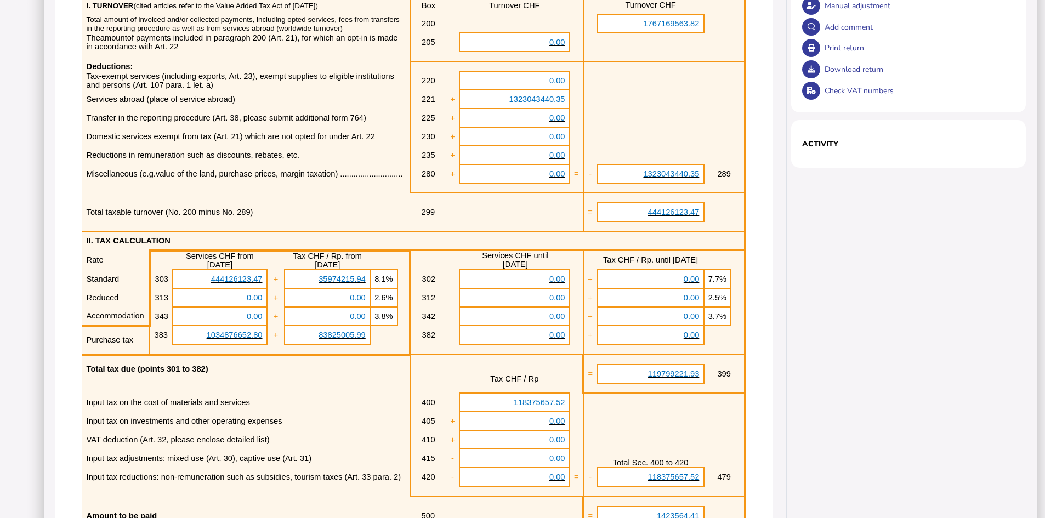
scroll to position [518, 0]
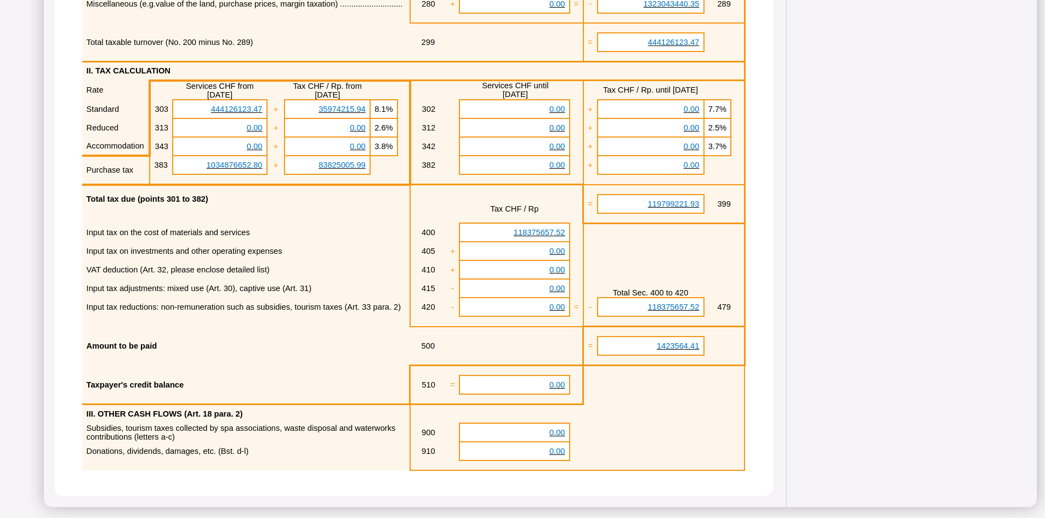
click at [693, 435] on td at bounding box center [651, 432] width 106 height 19
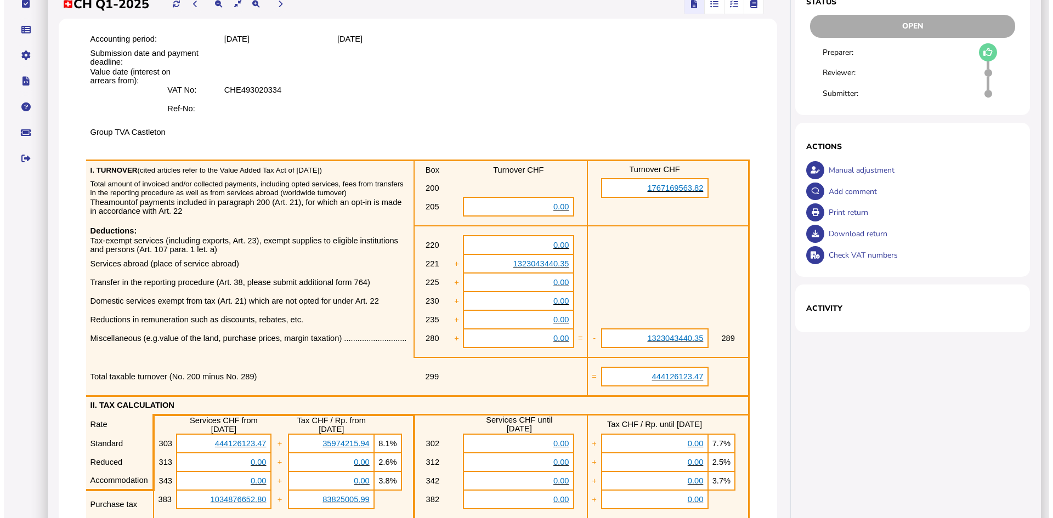
scroll to position [0, 0]
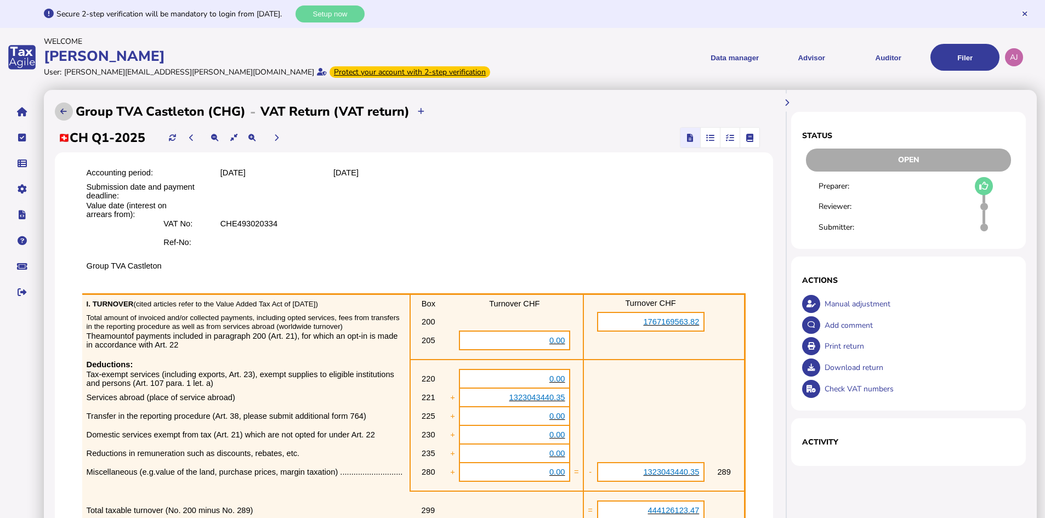
click at [67, 113] on icon at bounding box center [63, 111] width 7 height 7
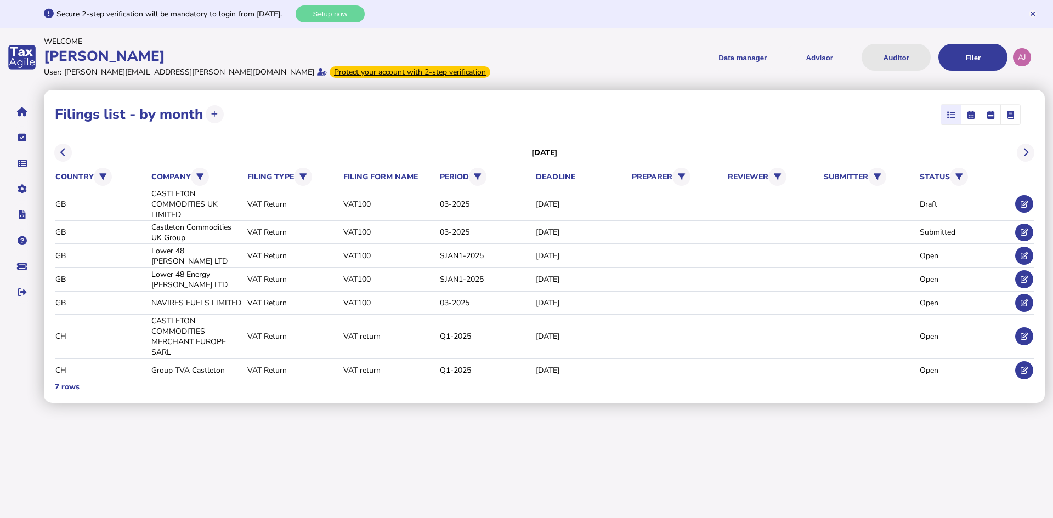
click at [887, 52] on button "Auditor" at bounding box center [895, 57] width 69 height 27
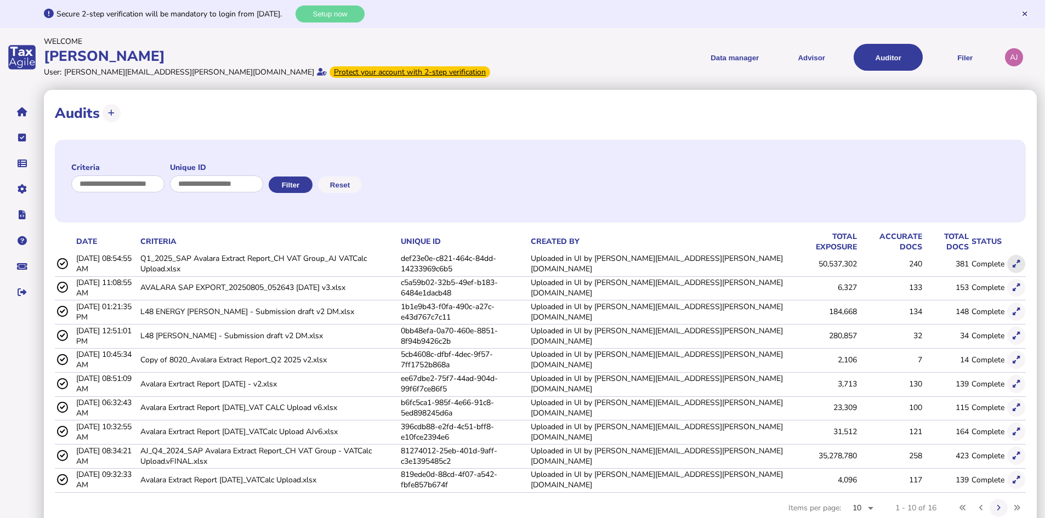
click at [1013, 260] on icon at bounding box center [1016, 263] width 7 height 7
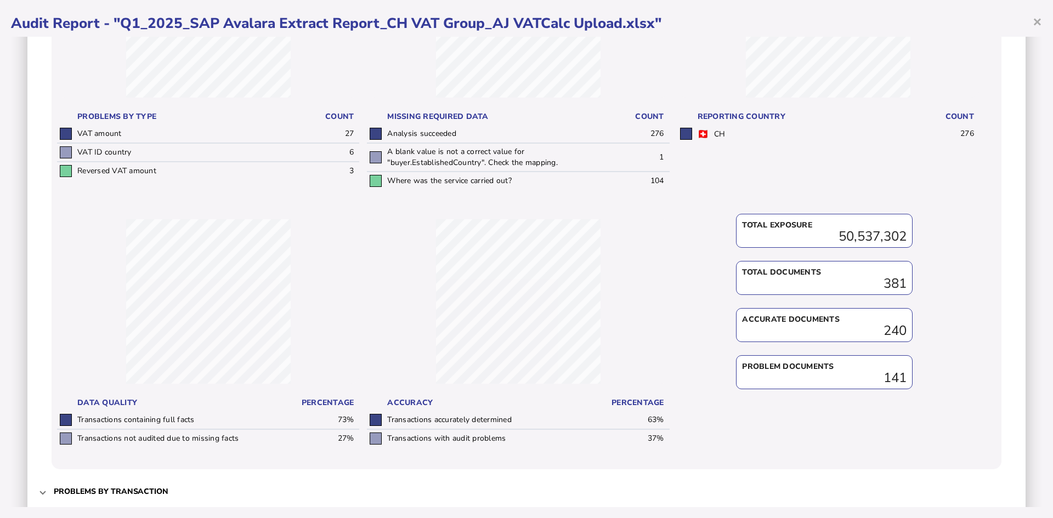
scroll to position [270, 0]
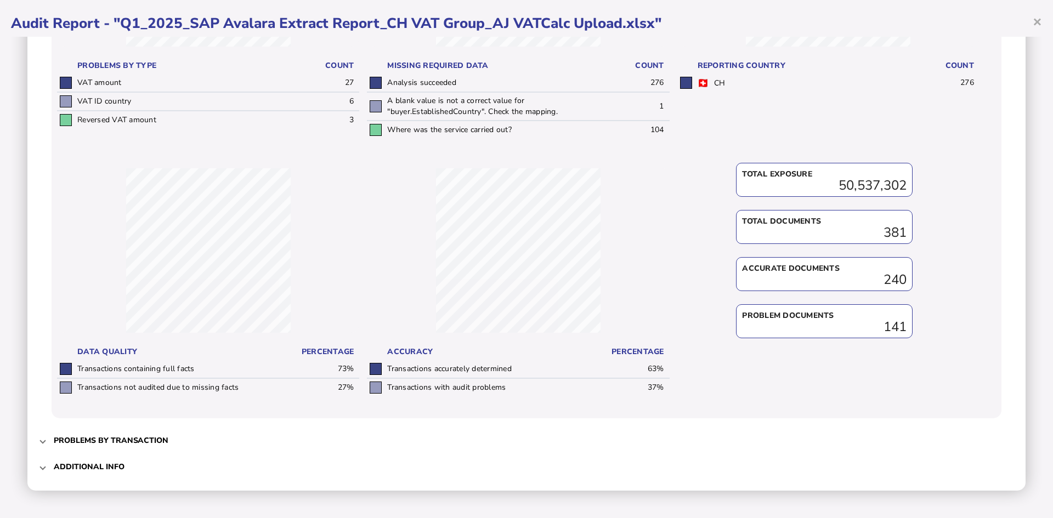
click at [141, 439] on h3 "Problems by transaction" at bounding box center [111, 440] width 115 height 10
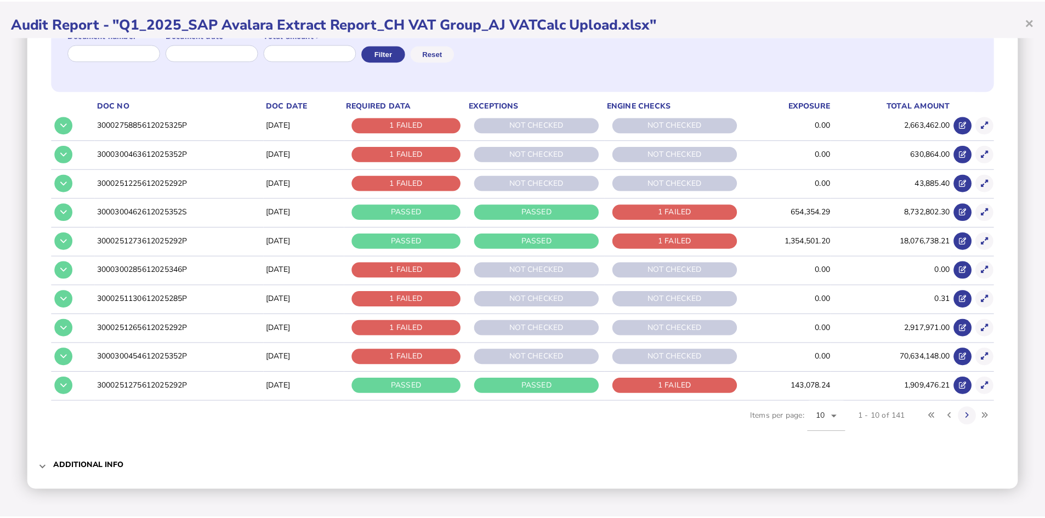
scroll to position [0, 0]
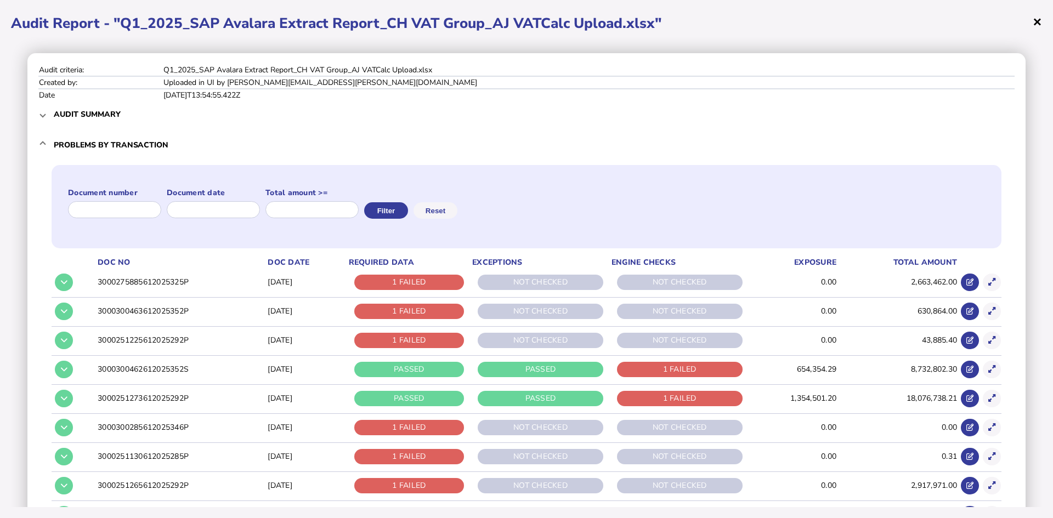
click at [1039, 24] on span "×" at bounding box center [1036, 21] width 9 height 21
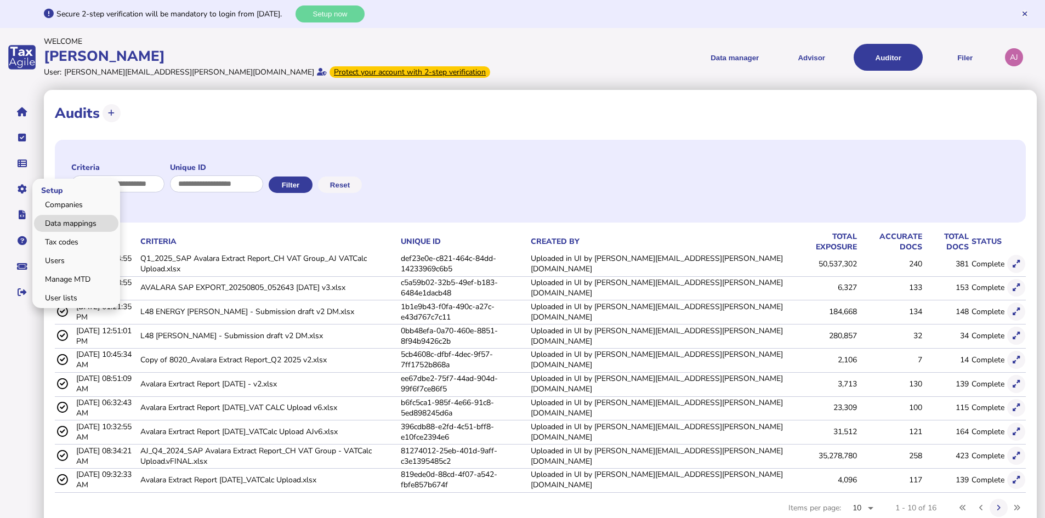
click at [73, 218] on link "Data mappings" at bounding box center [76, 223] width 84 height 17
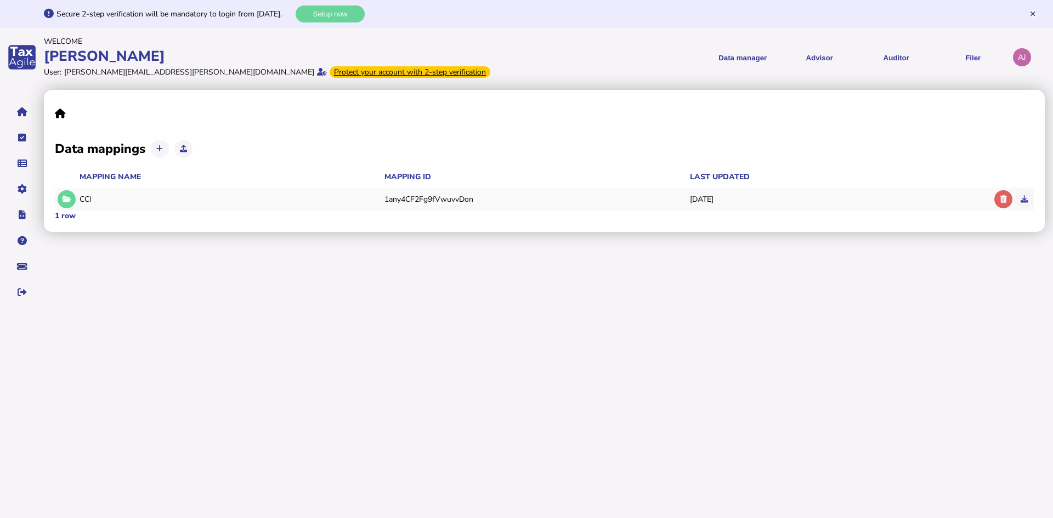
click at [82, 200] on div "CCI" at bounding box center [230, 199] width 302 height 10
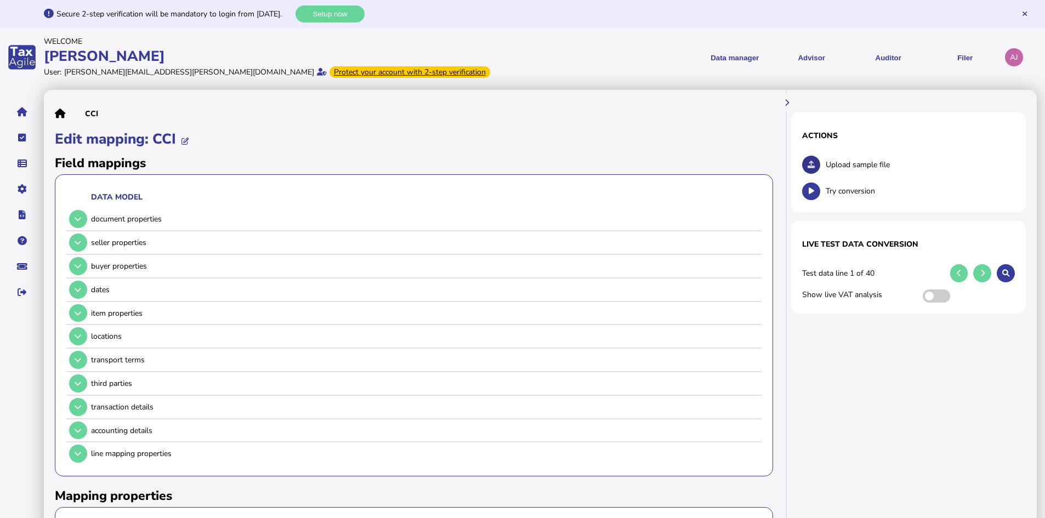
click at [811, 160] on button at bounding box center [811, 165] width 18 height 18
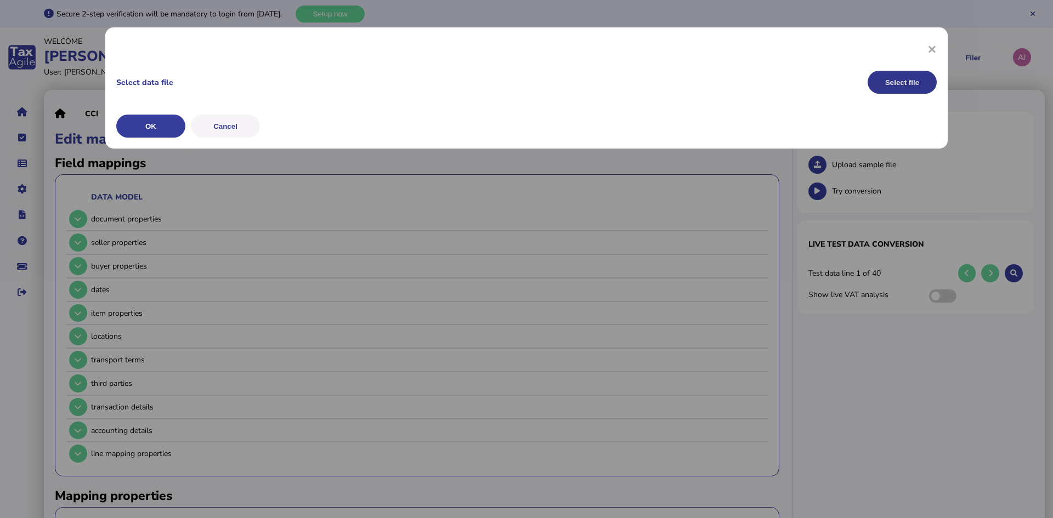
click at [910, 85] on button "Select file" at bounding box center [901, 82] width 69 height 23
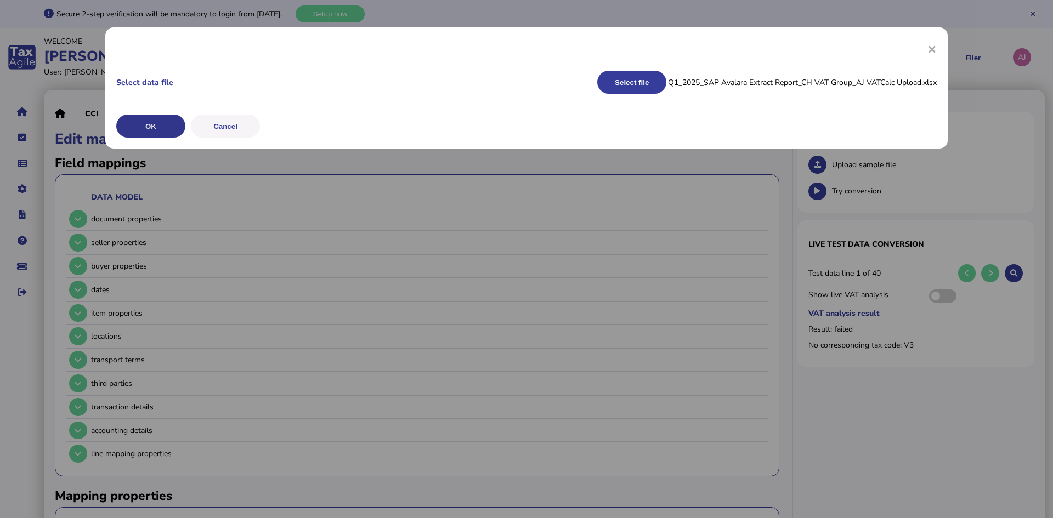
click at [0, 0] on button "OK" at bounding box center [0, 0] width 0 height 0
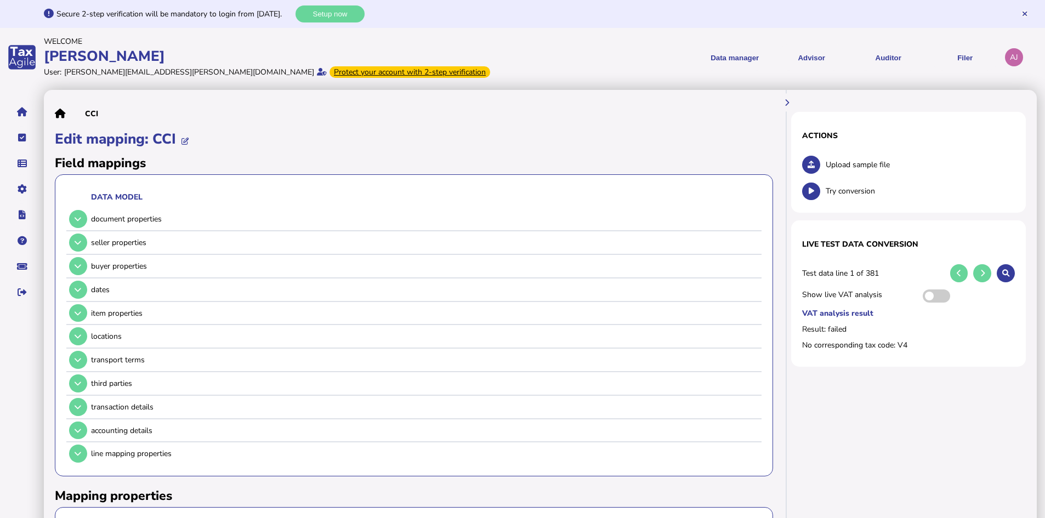
drag, startPoint x: 1009, startPoint y: 270, endPoint x: 491, endPoint y: 66, distance: 556.8
click at [1009, 270] on icon at bounding box center [1005, 273] width 7 height 7
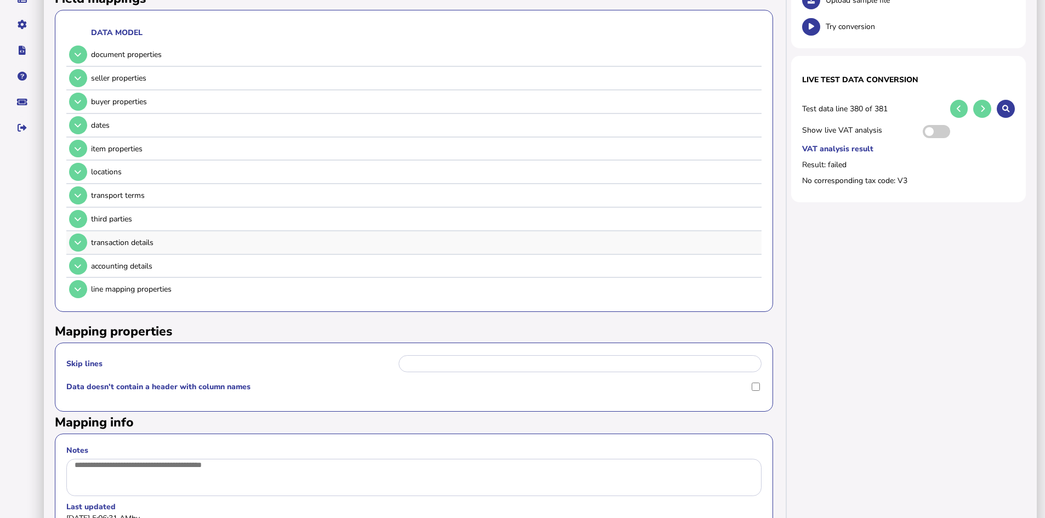
scroll to position [110, 0]
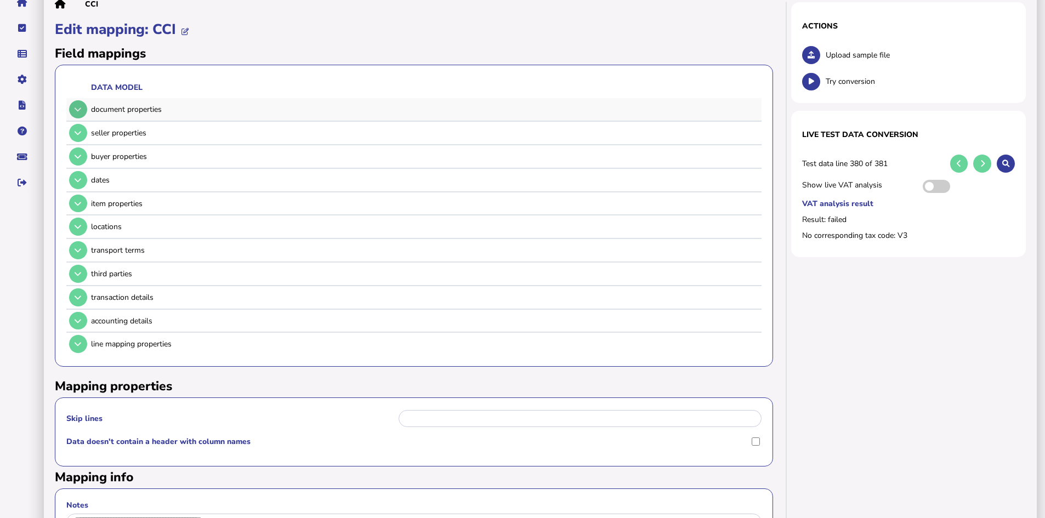
click at [76, 114] on button at bounding box center [78, 109] width 18 height 18
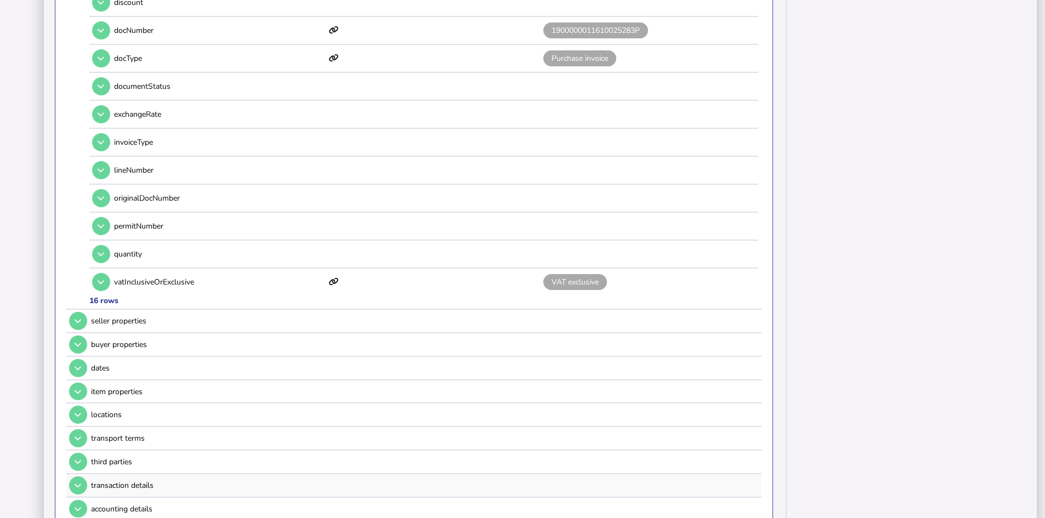
scroll to position [548, 0]
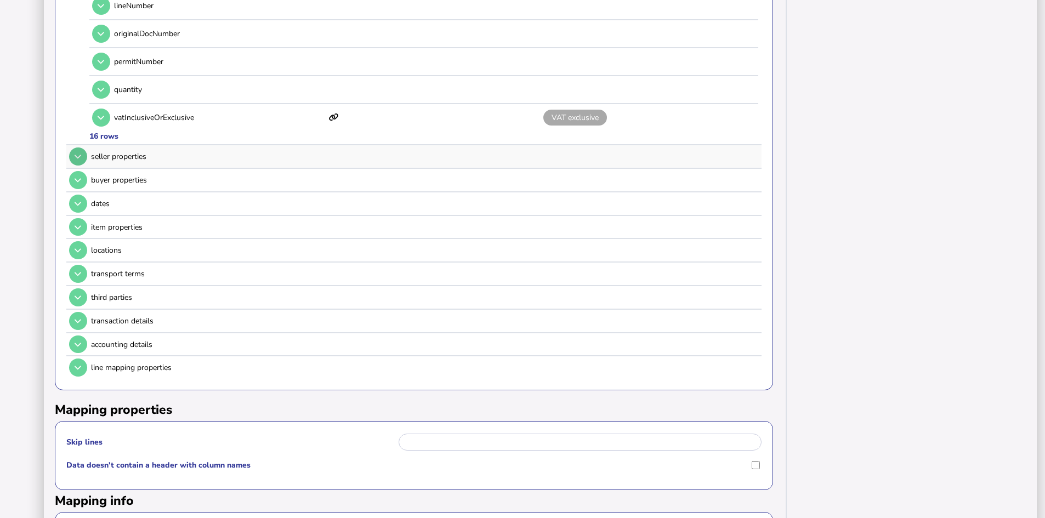
click at [79, 162] on button at bounding box center [78, 156] width 18 height 18
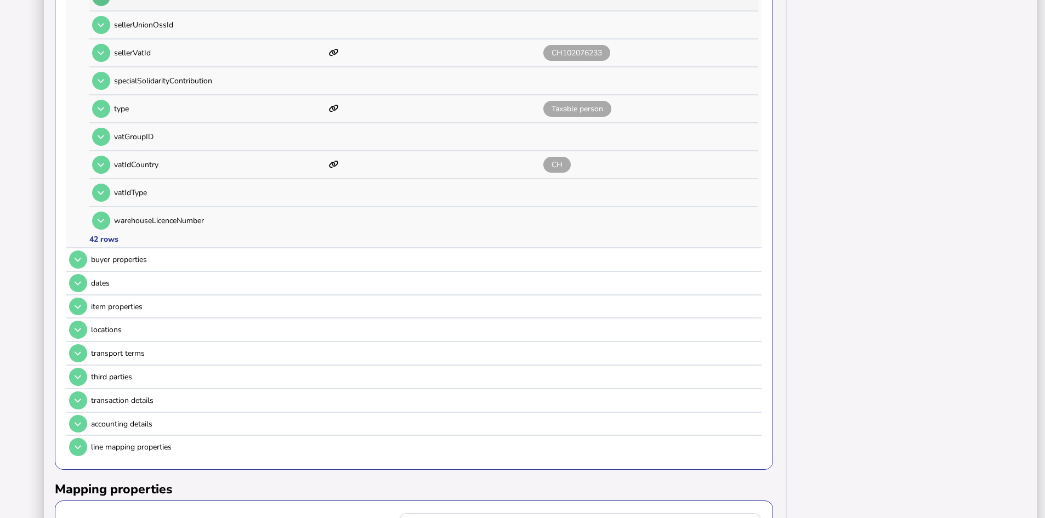
scroll to position [1261, 0]
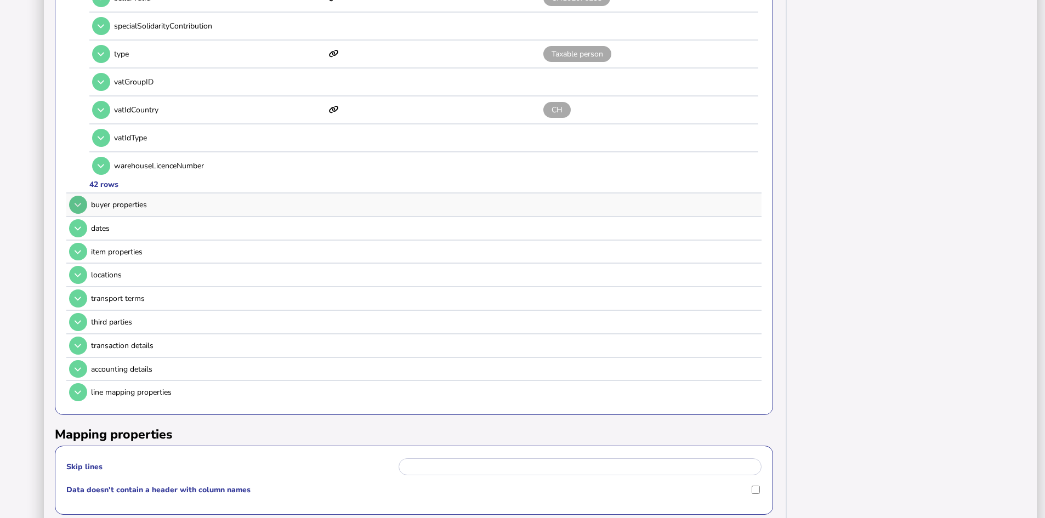
click at [79, 202] on button at bounding box center [78, 205] width 18 height 18
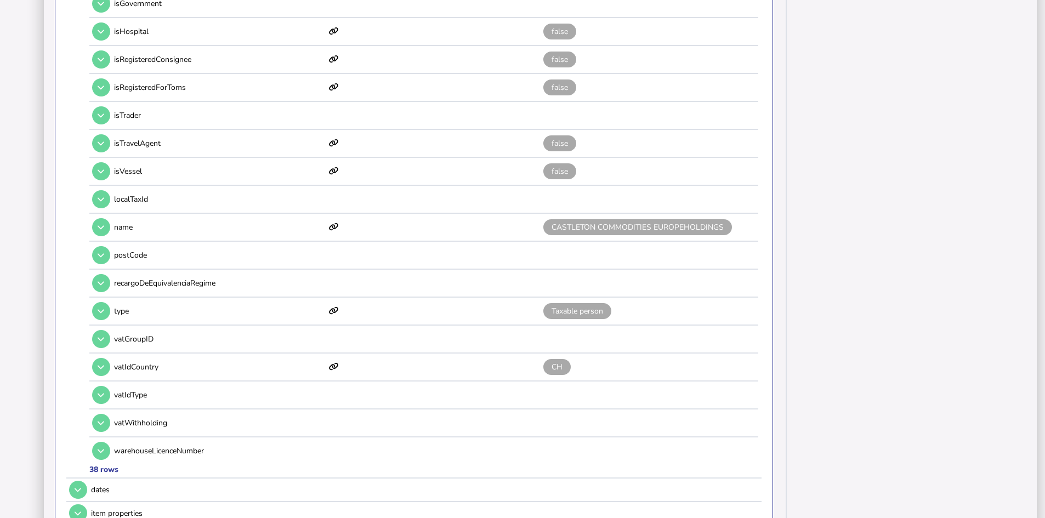
scroll to position [1151, 0]
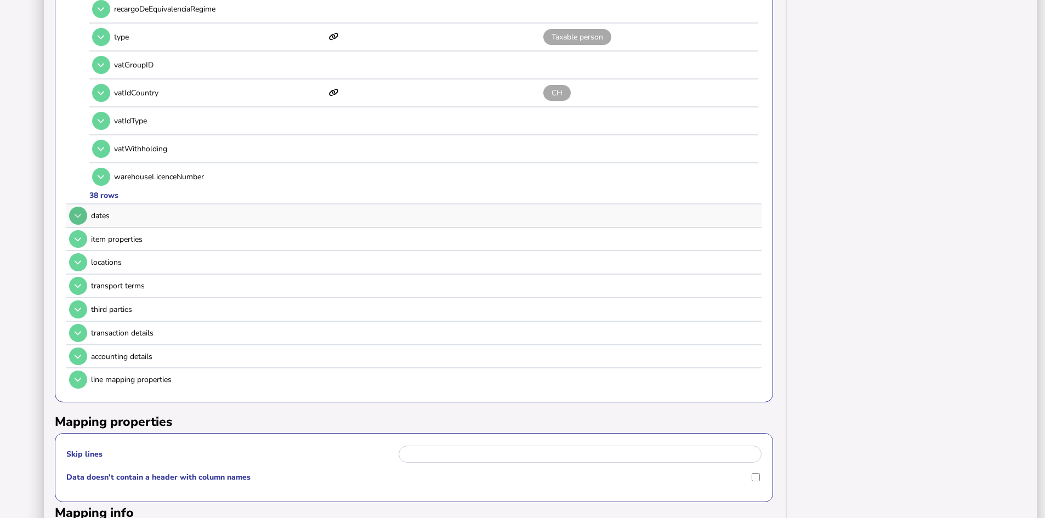
click at [74, 214] on button at bounding box center [78, 216] width 18 height 18
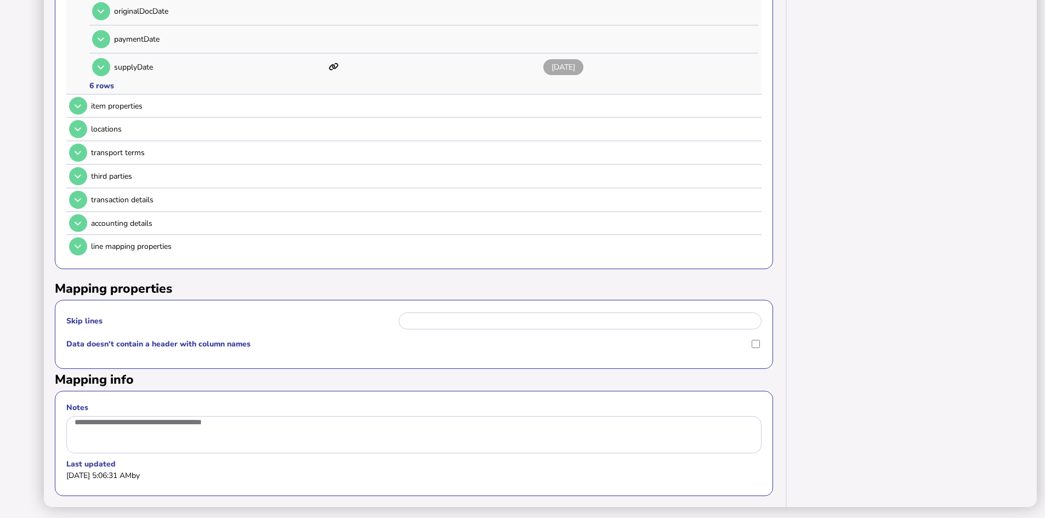
scroll to position [399, 0]
click at [75, 103] on icon at bounding box center [78, 106] width 7 height 7
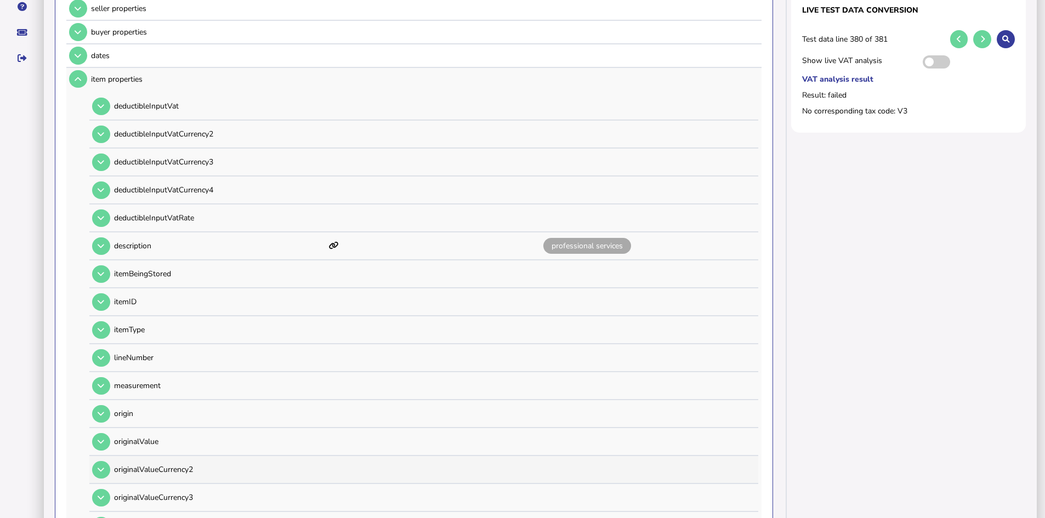
scroll to position [179, 0]
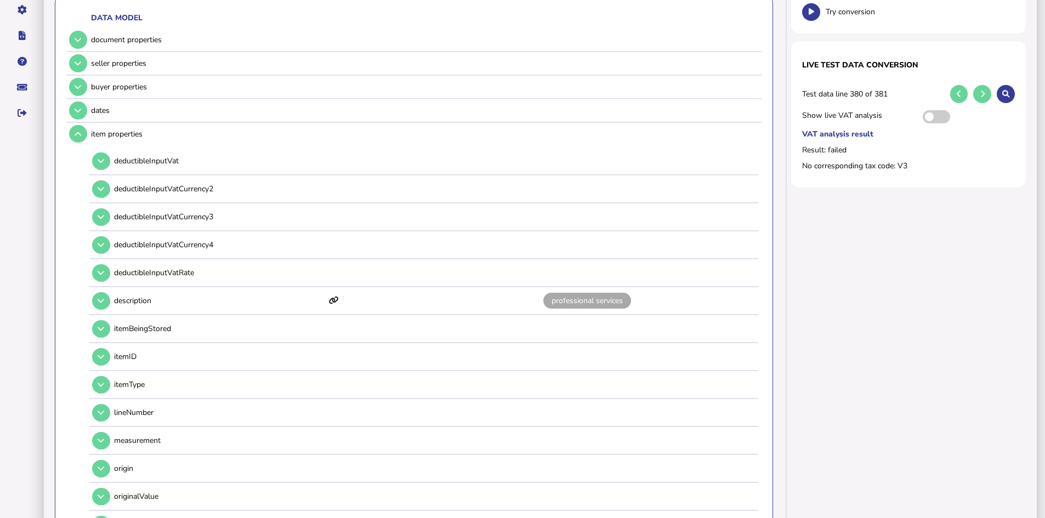
click at [860, 133] on label "VAT analysis result" at bounding box center [908, 134] width 213 height 10
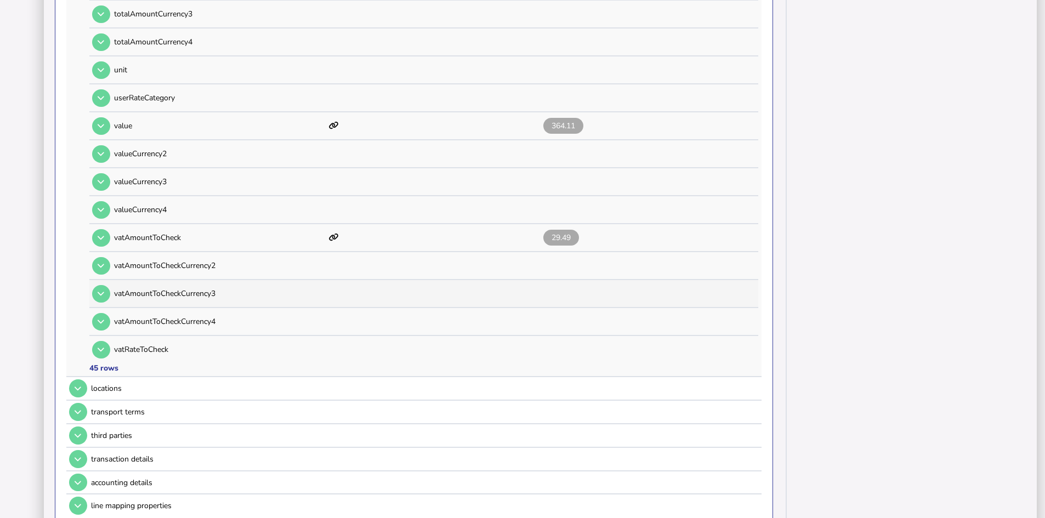
scroll to position [1276, 0]
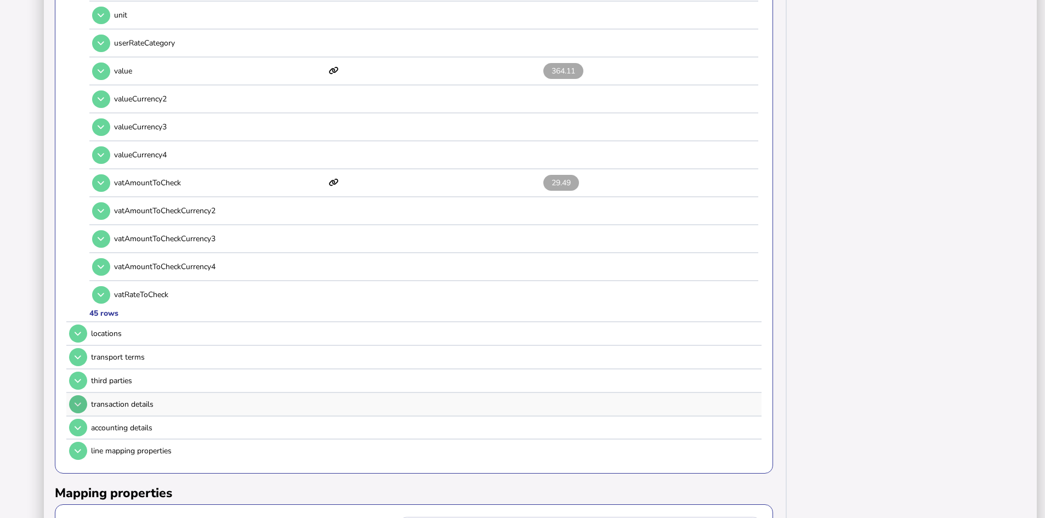
click at [78, 402] on icon at bounding box center [78, 404] width 7 height 7
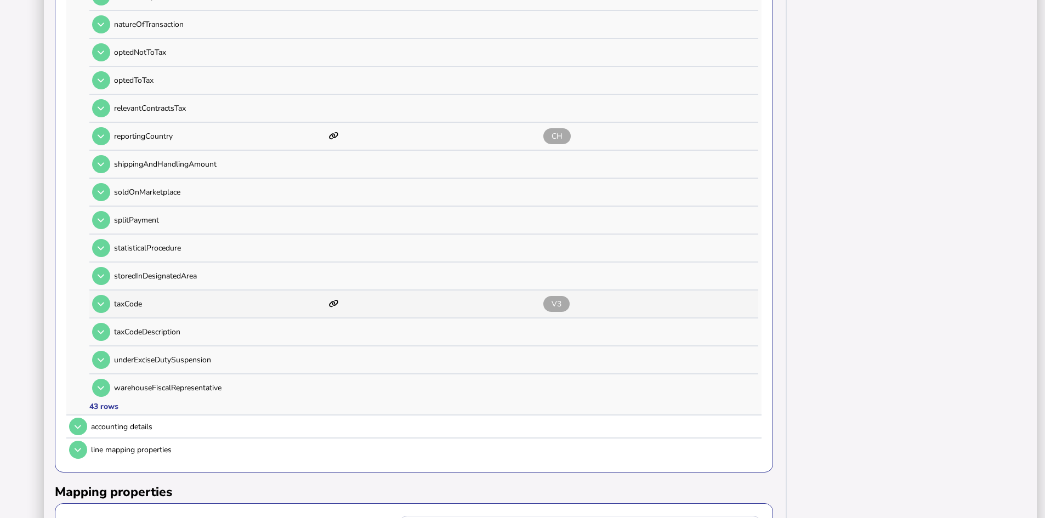
scroll to position [1166, 0]
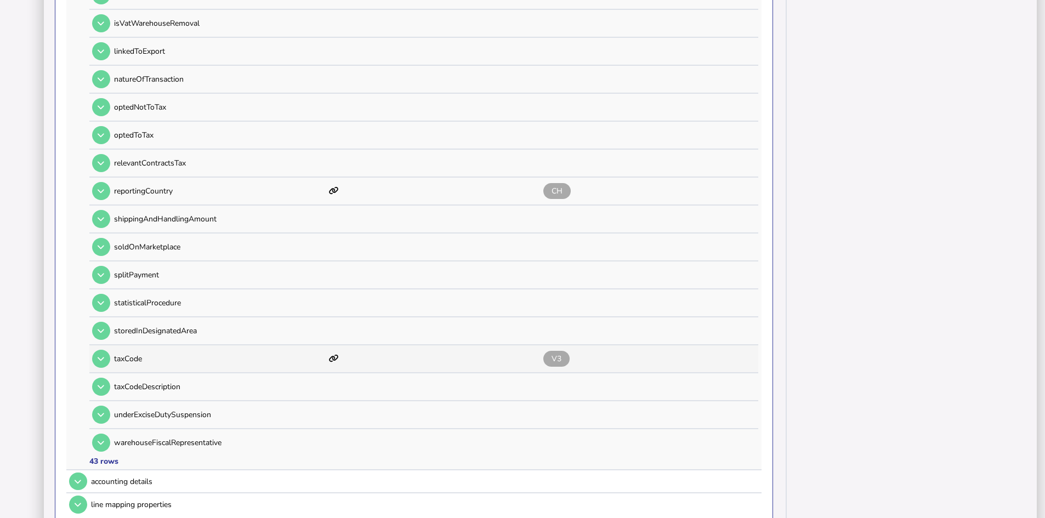
click at [552, 358] on span "V3" at bounding box center [556, 359] width 26 height 16
click at [333, 357] on icon at bounding box center [334, 359] width 10 height 8
click at [100, 361] on icon at bounding box center [101, 358] width 7 height 7
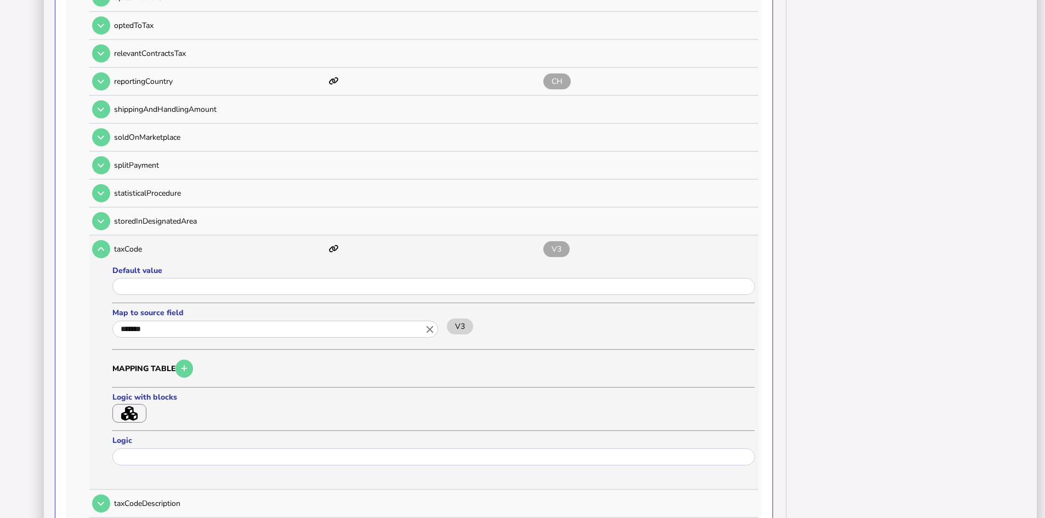
scroll to position [1331, 0]
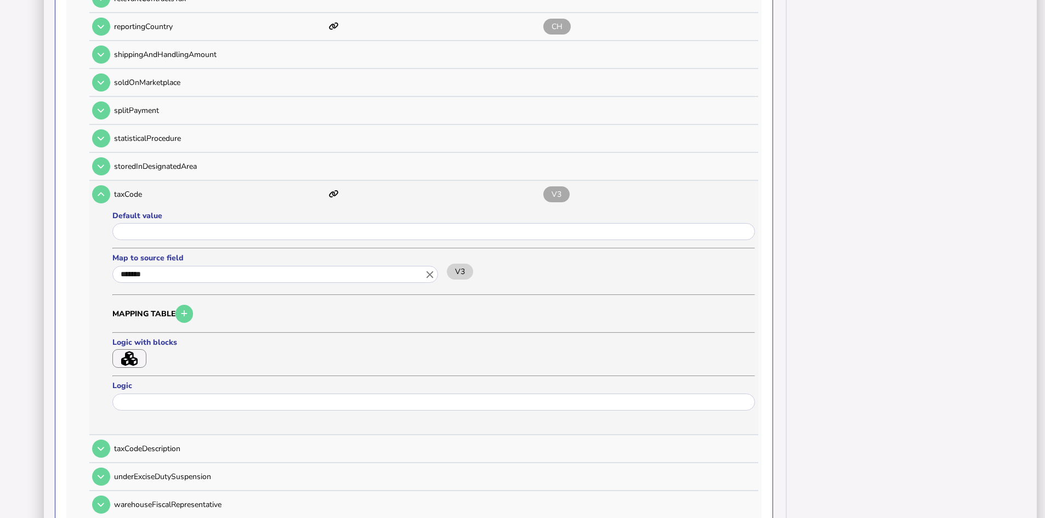
click at [133, 357] on icon "button" at bounding box center [129, 358] width 16 height 15
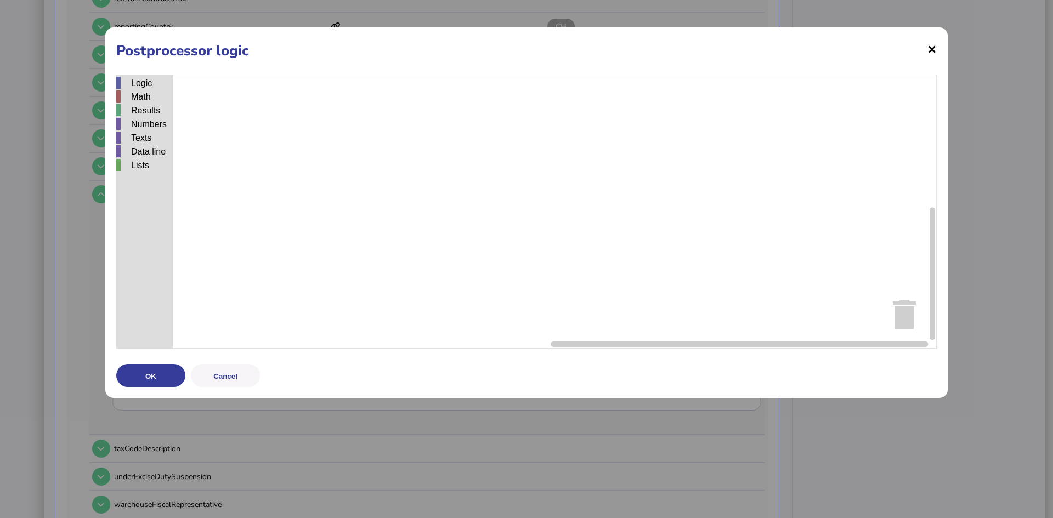
click at [928, 50] on span "×" at bounding box center [931, 48] width 9 height 21
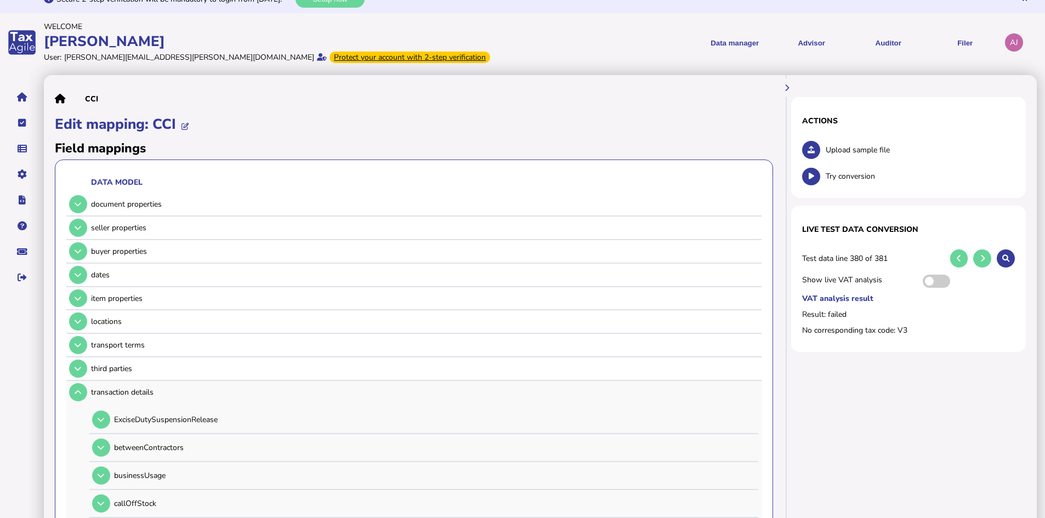
scroll to position [0, 0]
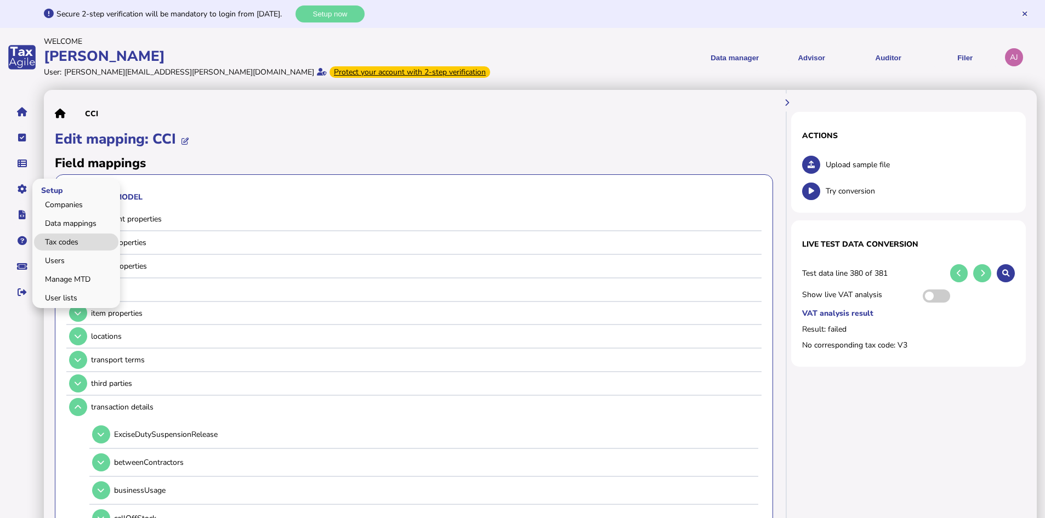
click at [69, 241] on link "Tax codes" at bounding box center [76, 242] width 84 height 17
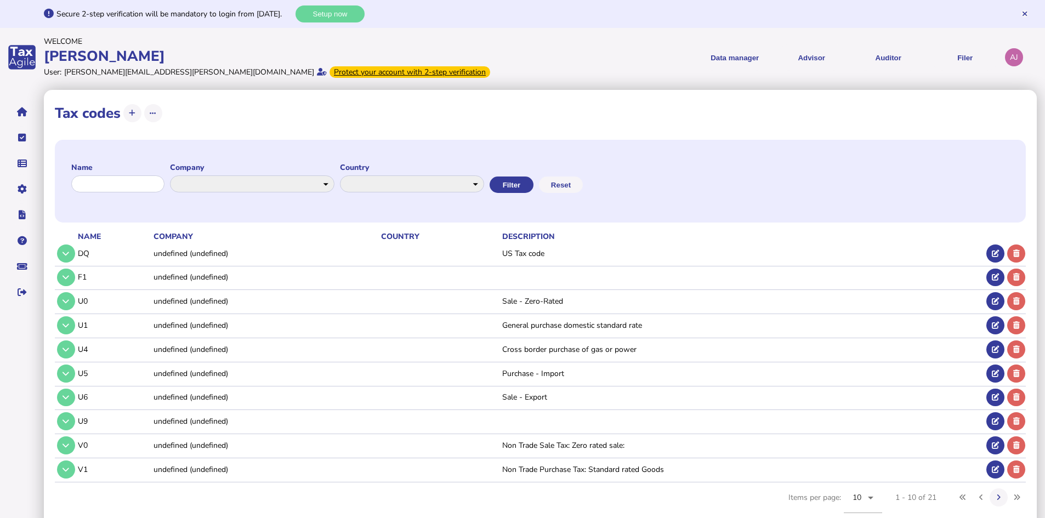
scroll to position [18, 0]
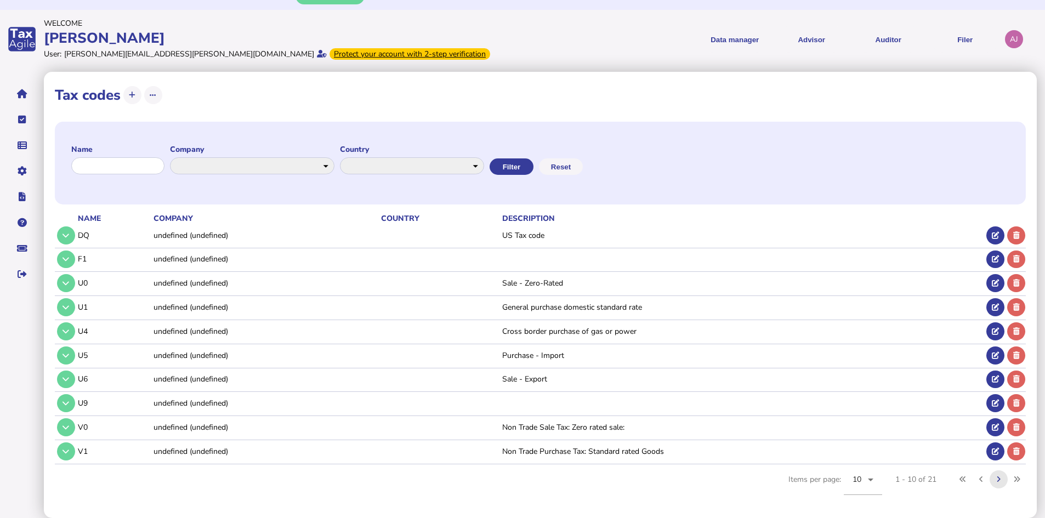
click at [995, 479] on button at bounding box center [999, 479] width 18 height 18
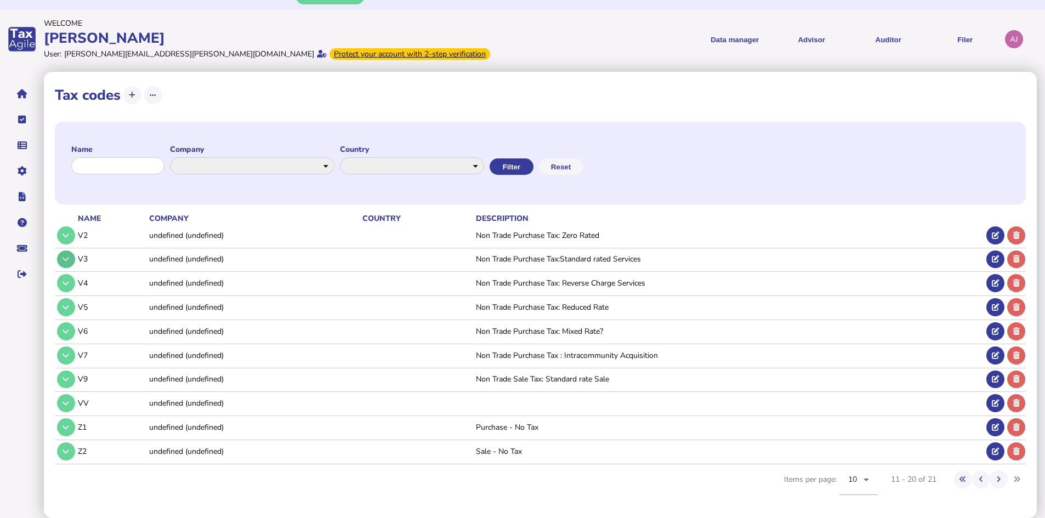
click at [62, 259] on button at bounding box center [66, 260] width 18 height 18
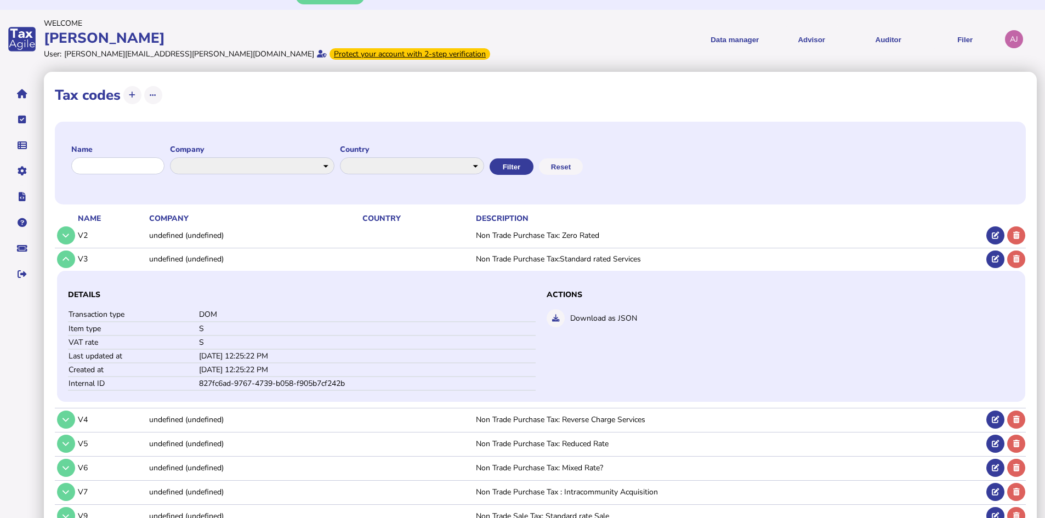
click at [274, 359] on td "[DATE] 12:25:22 PM" at bounding box center [366, 356] width 337 height 14
drag, startPoint x: 227, startPoint y: 352, endPoint x: 354, endPoint y: 378, distance: 129.8
click at [354, 378] on table "Transaction type DOM Item type S VAT rate S Last updated at [DATE] 12:25:22 PM …" at bounding box center [302, 349] width 468 height 83
click at [404, 382] on td "827fc6ad-9767-4739-b058-f905b7cf242b" at bounding box center [366, 384] width 337 height 14
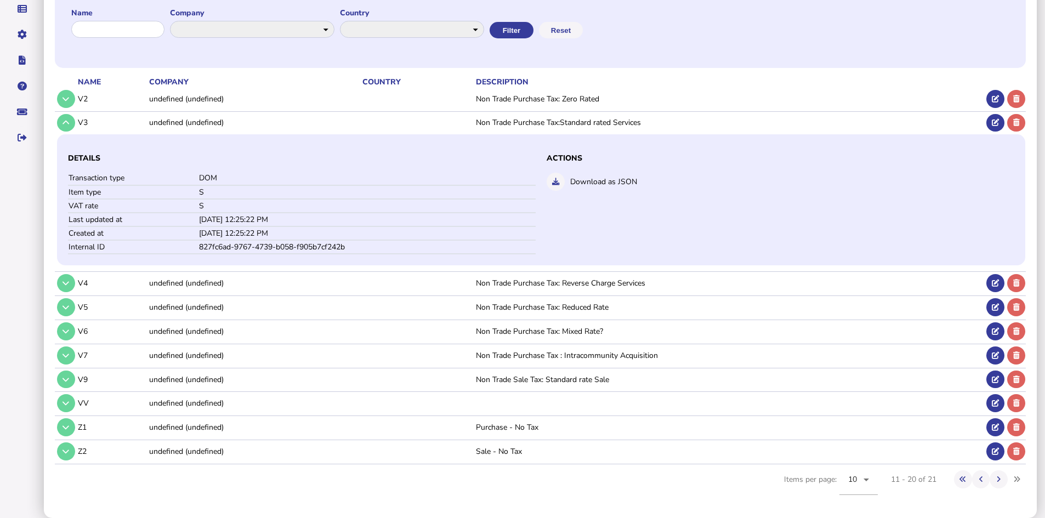
scroll to position [45, 0]
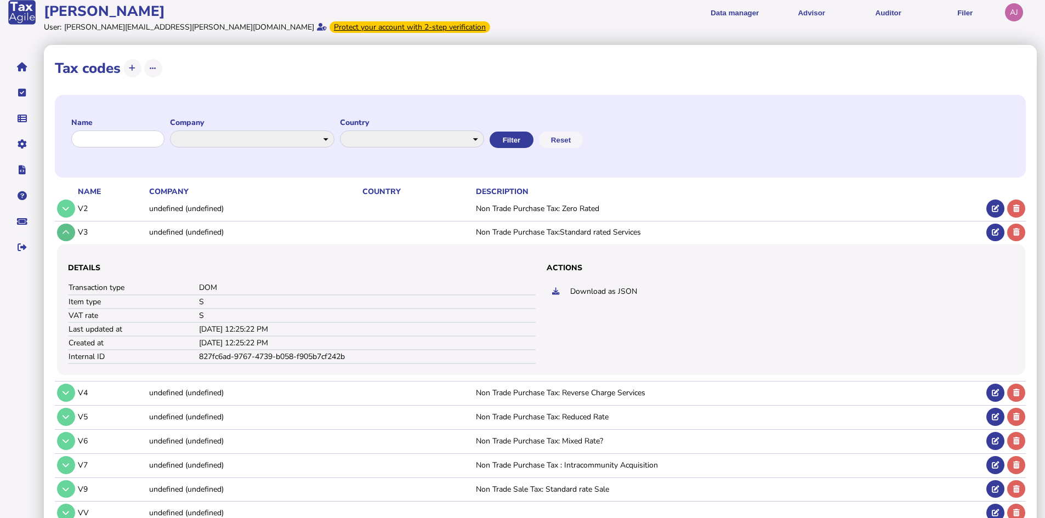
click at [61, 231] on button at bounding box center [66, 233] width 18 height 18
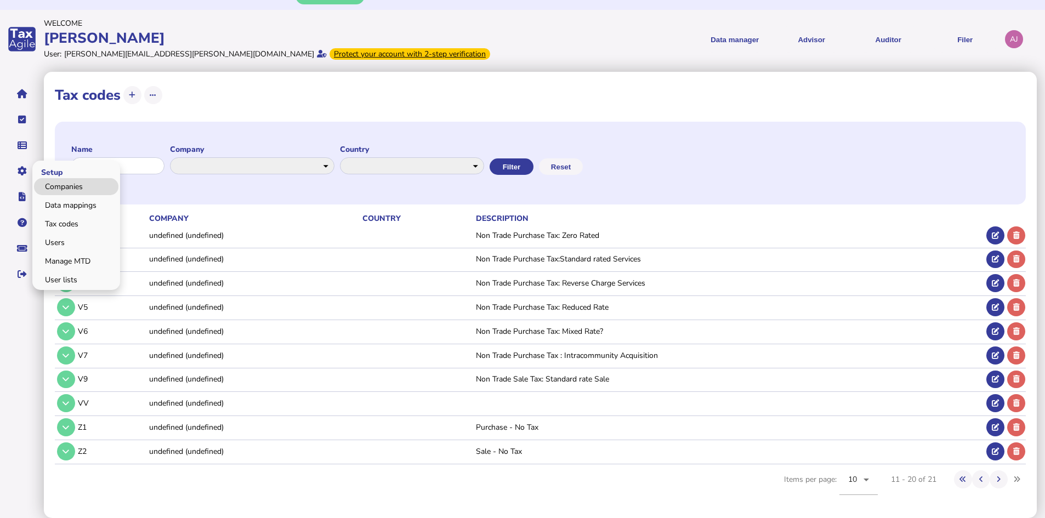
click at [85, 188] on link "Companies" at bounding box center [76, 186] width 84 height 17
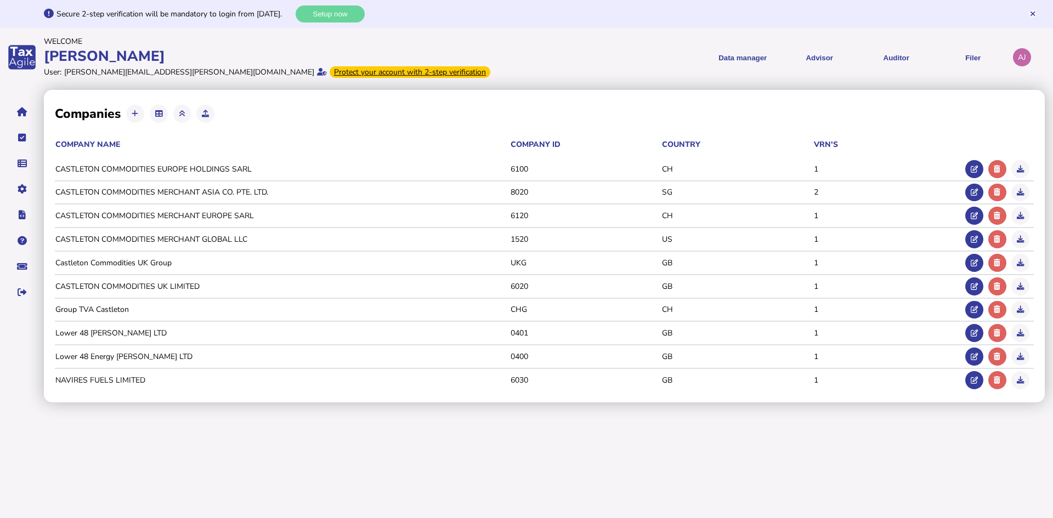
click at [331, 402] on html "Secure 2-step verification will be mandatory to login from [DATE]. Setup now We…" at bounding box center [526, 201] width 1053 height 402
drag, startPoint x: 804, startPoint y: 169, endPoint x: 832, endPoint y: 171, distance: 28.0
click at [832, 171] on tr "CASTLETON COMMODITIES EUROPE HOLDINGS SARL 6100 CH 1" at bounding box center [544, 170] width 979 height 24
drag, startPoint x: 792, startPoint y: 171, endPoint x: 764, endPoint y: 170, distance: 28.5
click at [791, 171] on td "CH" at bounding box center [737, 169] width 152 height 12
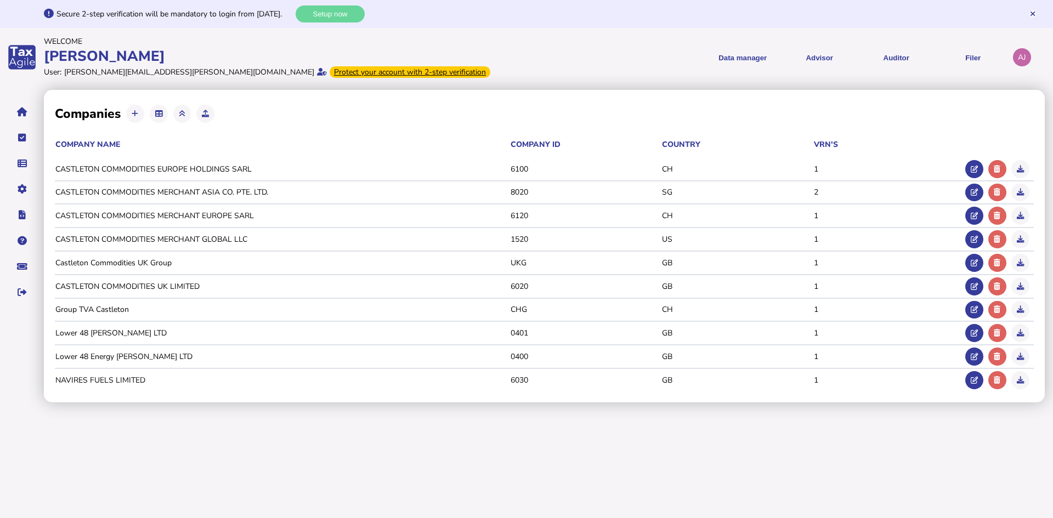
click at [506, 171] on td "CASTLETON COMMODITIES EUROPE HOLDINGS SARL" at bounding box center [282, 169] width 455 height 12
click at [224, 174] on td "CASTLETON COMMODITIES EUROPE HOLDINGS SARL" at bounding box center [282, 169] width 455 height 12
click at [223, 174] on td "CASTLETON COMMODITIES EUROPE HOLDINGS SARL" at bounding box center [282, 169] width 455 height 12
click at [234, 297] on tr "CASTLETON COMMODITIES UK LIMITED 6020 GB 1" at bounding box center [544, 287] width 979 height 24
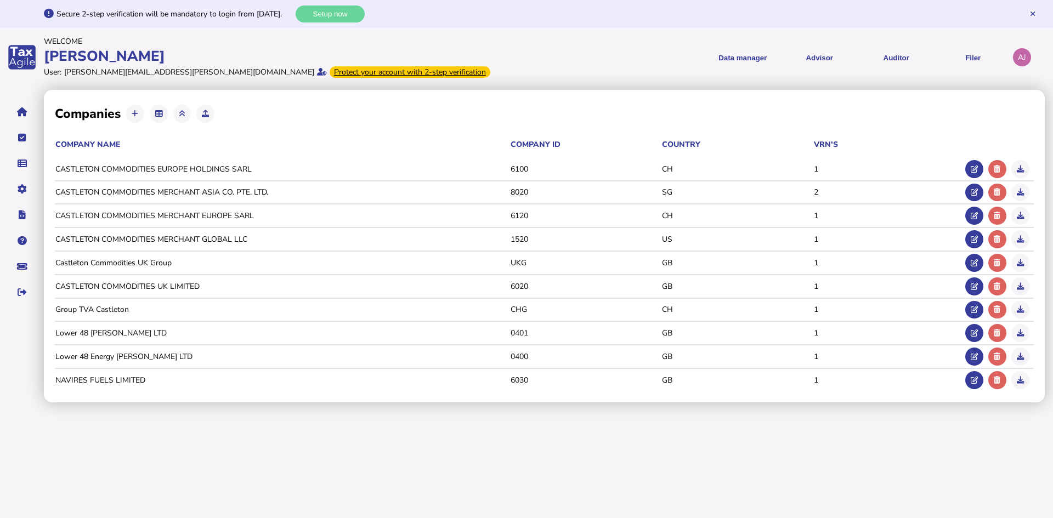
click at [171, 288] on td "CASTLETON COMMODITIES UK LIMITED" at bounding box center [282, 287] width 455 height 12
click at [126, 314] on td "Group TVA Castleton" at bounding box center [282, 310] width 455 height 12
click at [90, 221] on link "Data mappings" at bounding box center [76, 223] width 84 height 17
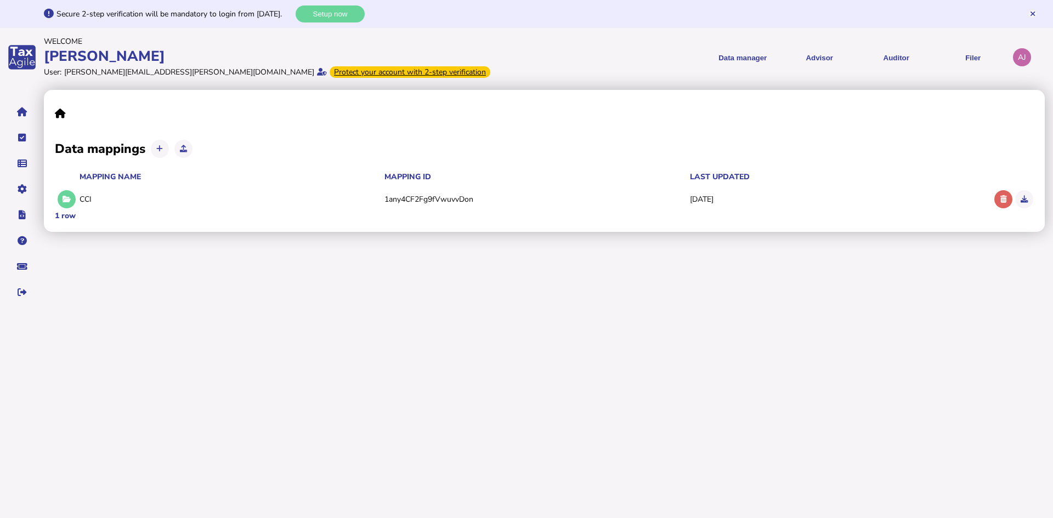
click at [771, 303] on div "Data mappings Mapping name Mapping ID Last updated CCI 1any4CF2Fg9fVwuvvDon [DA…" at bounding box center [548, 199] width 1009 height 224
click at [71, 203] on button at bounding box center [67, 199] width 18 height 18
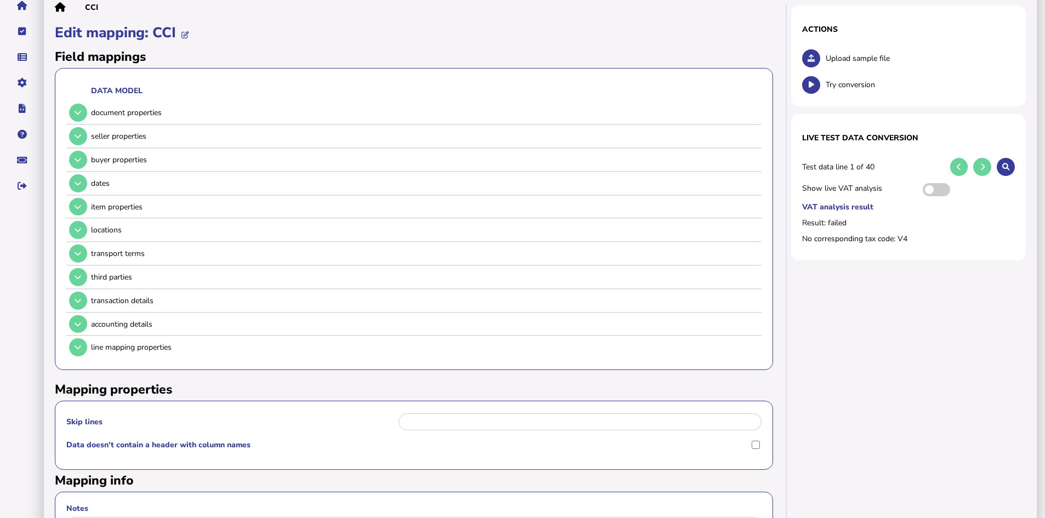
scroll to position [52, 0]
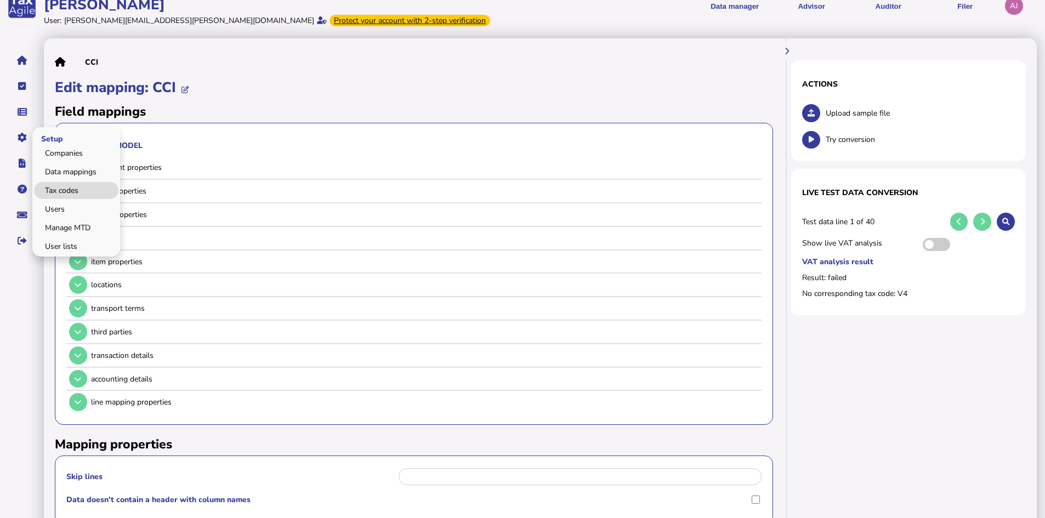
click at [84, 194] on link "Tax codes" at bounding box center [76, 190] width 84 height 17
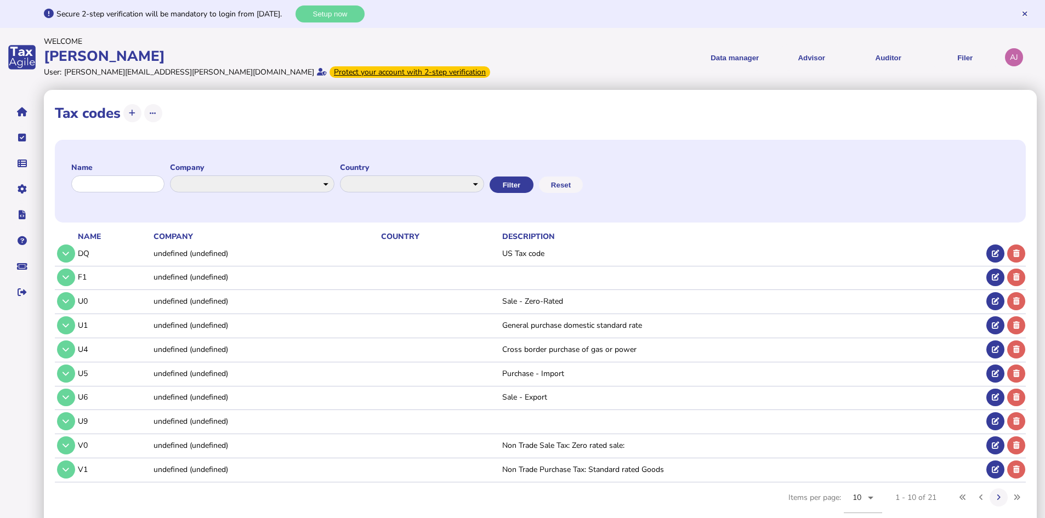
scroll to position [18, 0]
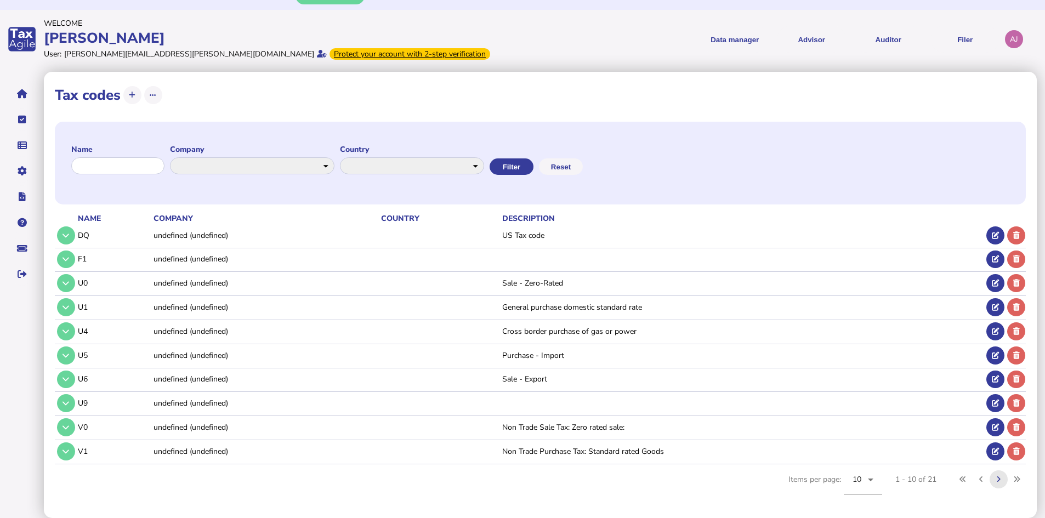
click at [997, 479] on icon at bounding box center [999, 479] width 4 height 7
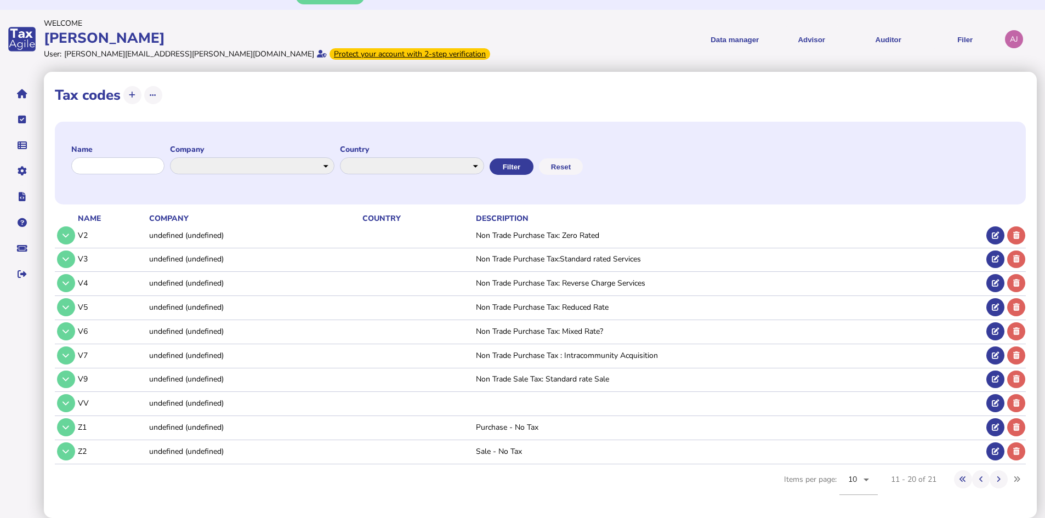
click at [769, 192] on div "**********" at bounding box center [540, 163] width 971 height 83
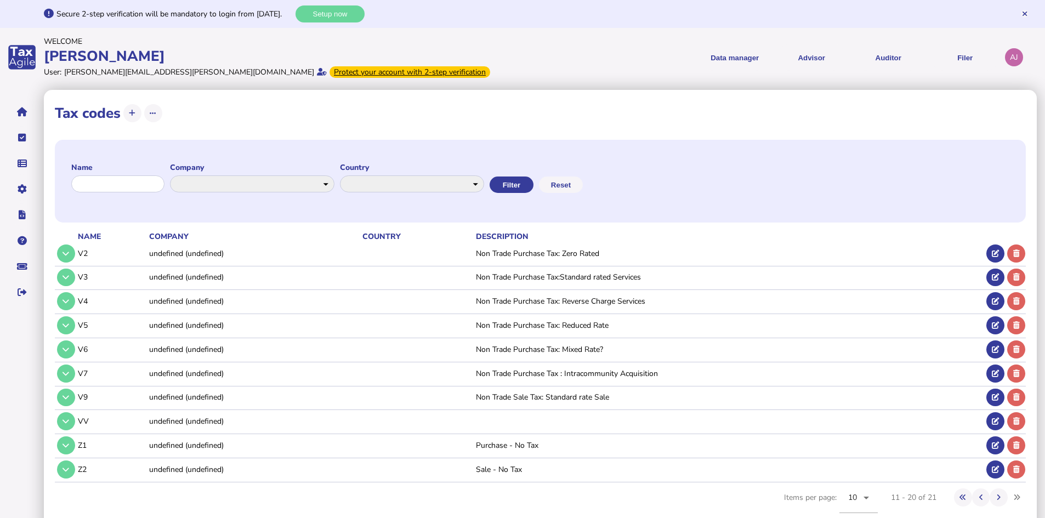
click at [740, 188] on div "**********" at bounding box center [540, 181] width 971 height 83
click at [66, 212] on link "Companies" at bounding box center [76, 204] width 84 height 17
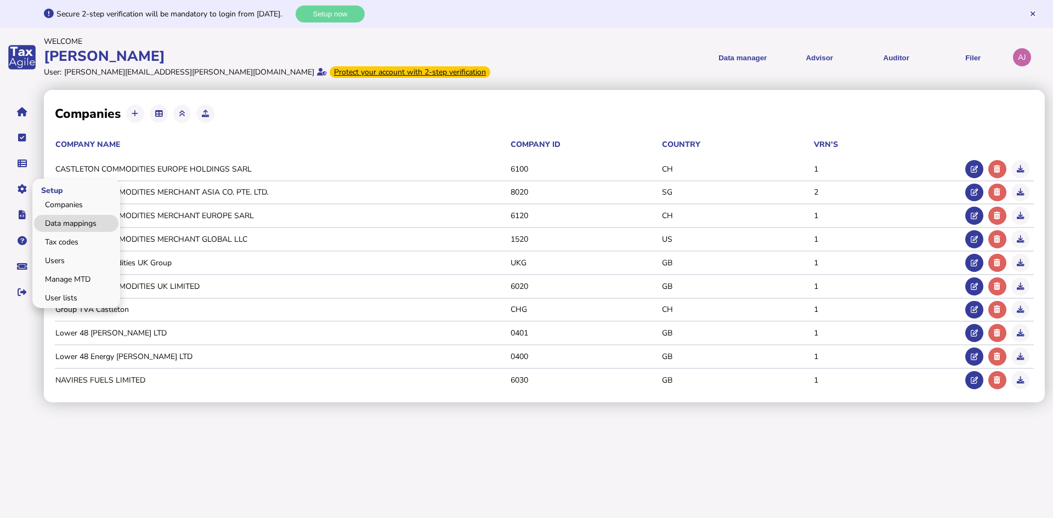
click at [67, 228] on link "Data mappings" at bounding box center [76, 223] width 84 height 17
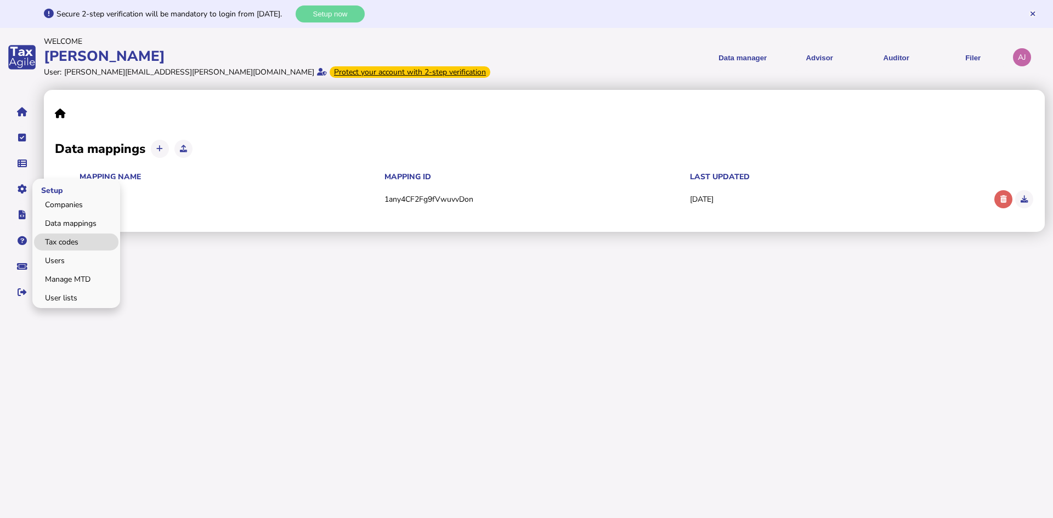
click at [67, 238] on link "Tax codes" at bounding box center [76, 242] width 84 height 17
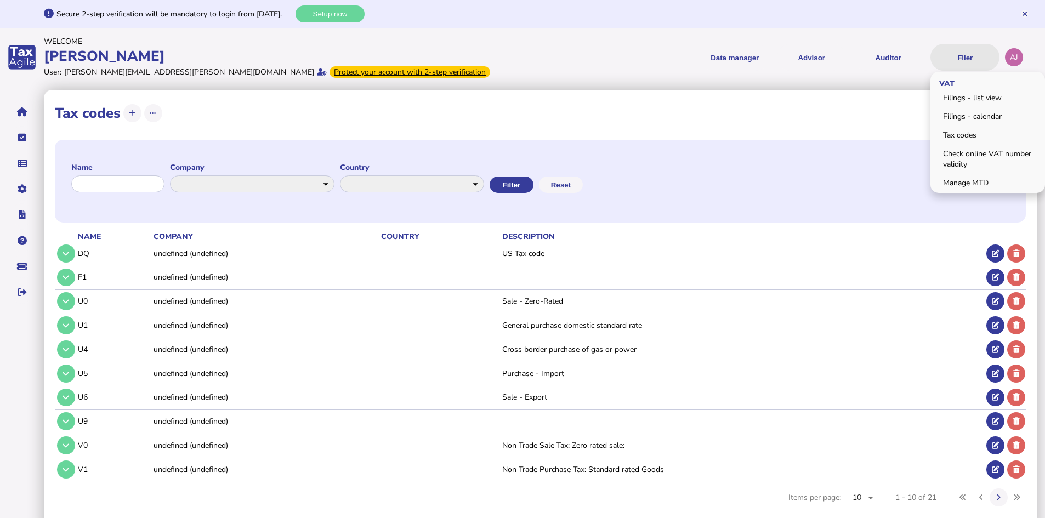
click at [969, 60] on button "Filer" at bounding box center [964, 57] width 69 height 27
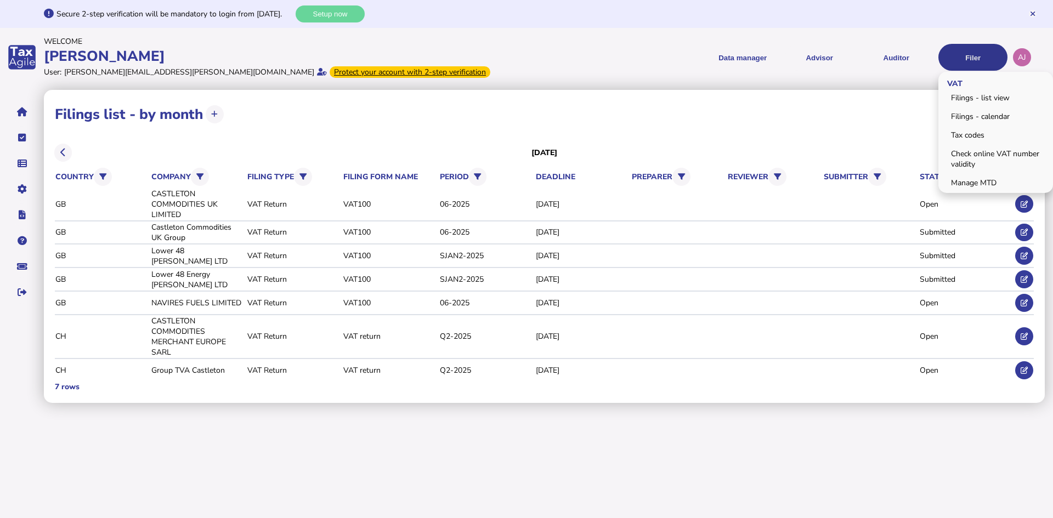
click at [975, 52] on button "Filer" at bounding box center [972, 57] width 69 height 27
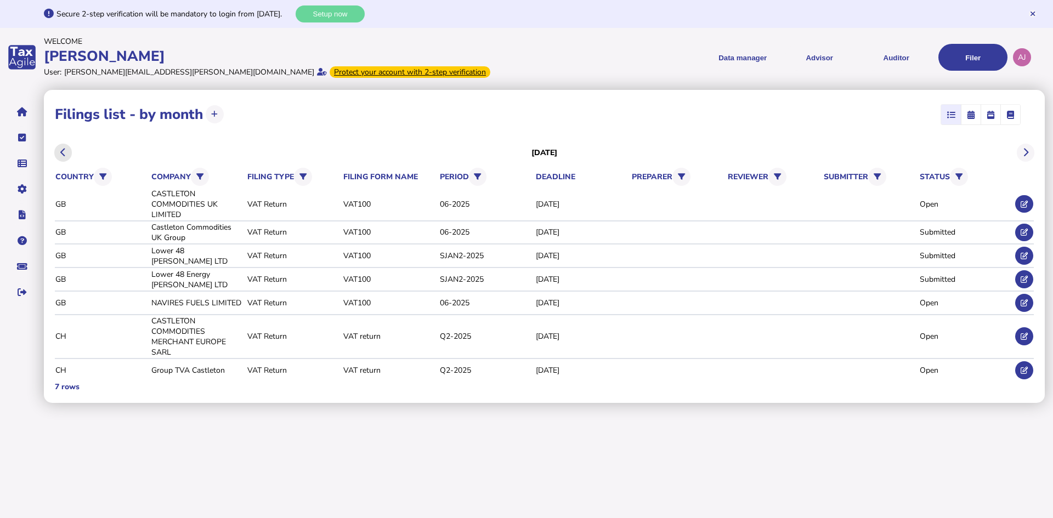
click at [68, 155] on button at bounding box center [63, 153] width 18 height 18
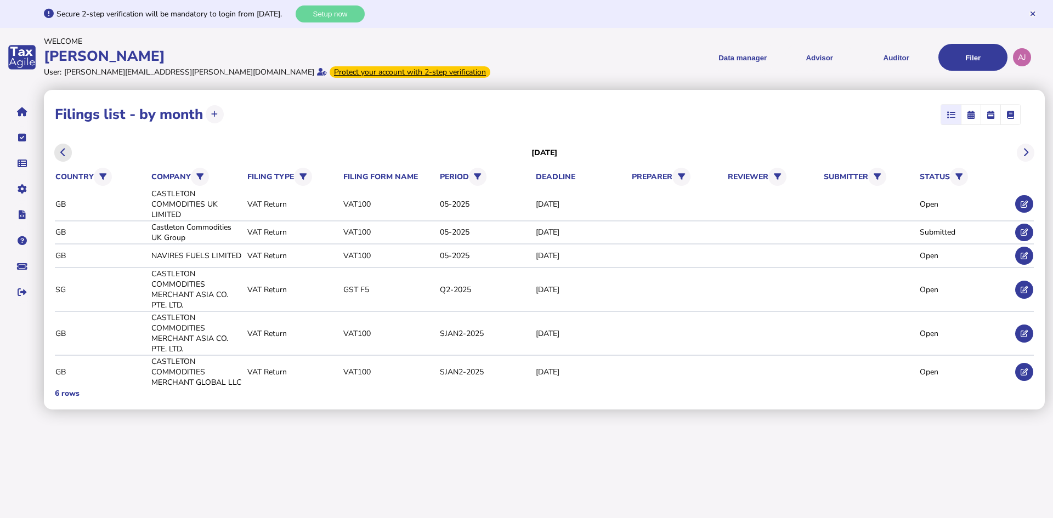
click at [67, 154] on button at bounding box center [63, 153] width 18 height 18
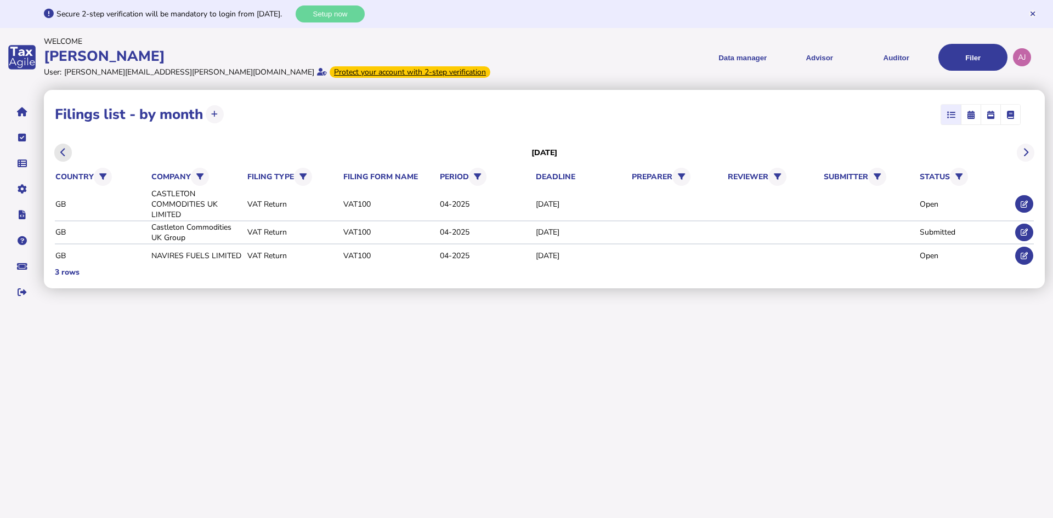
click at [67, 154] on button at bounding box center [63, 153] width 18 height 18
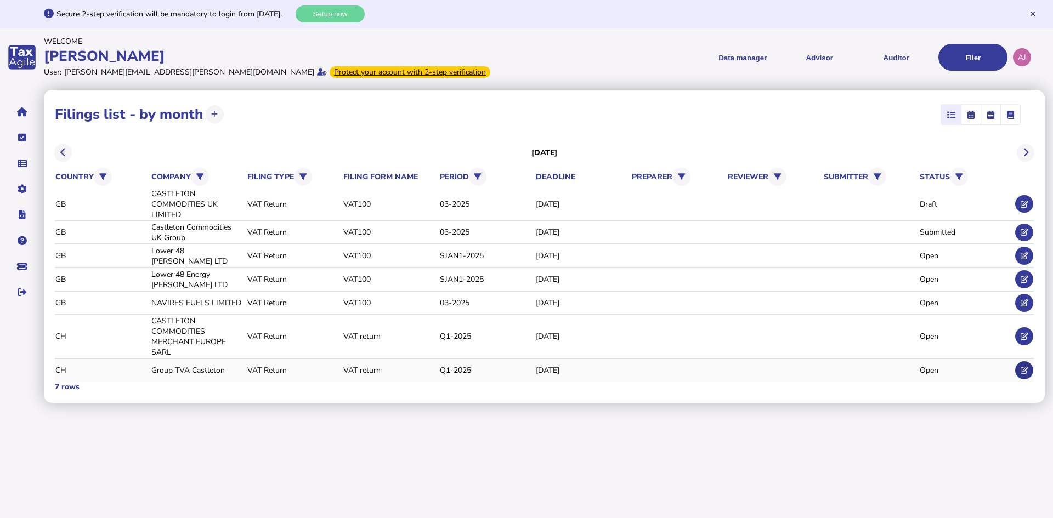
click at [1024, 370] on icon at bounding box center [1023, 370] width 7 height 7
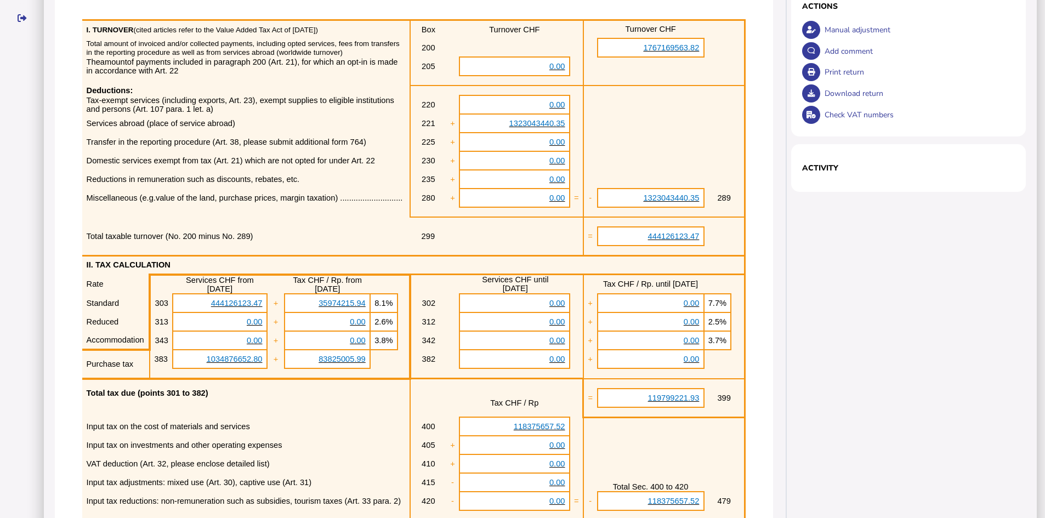
scroll to position [518, 0]
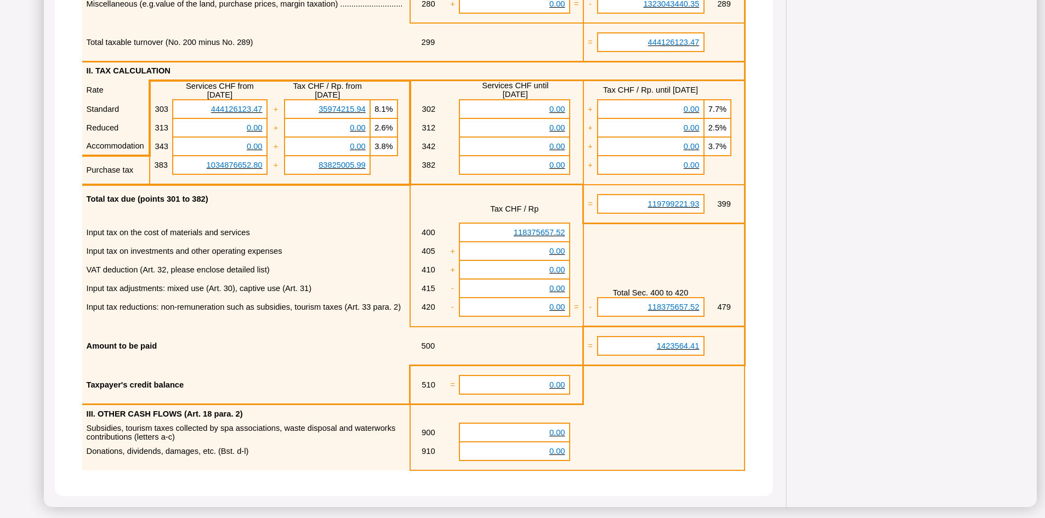
click at [832, 161] on div "Status Open Preparer: Reviewer: Submitter: × Comment OK Cancel Actions Manual a…" at bounding box center [912, 64] width 248 height 885
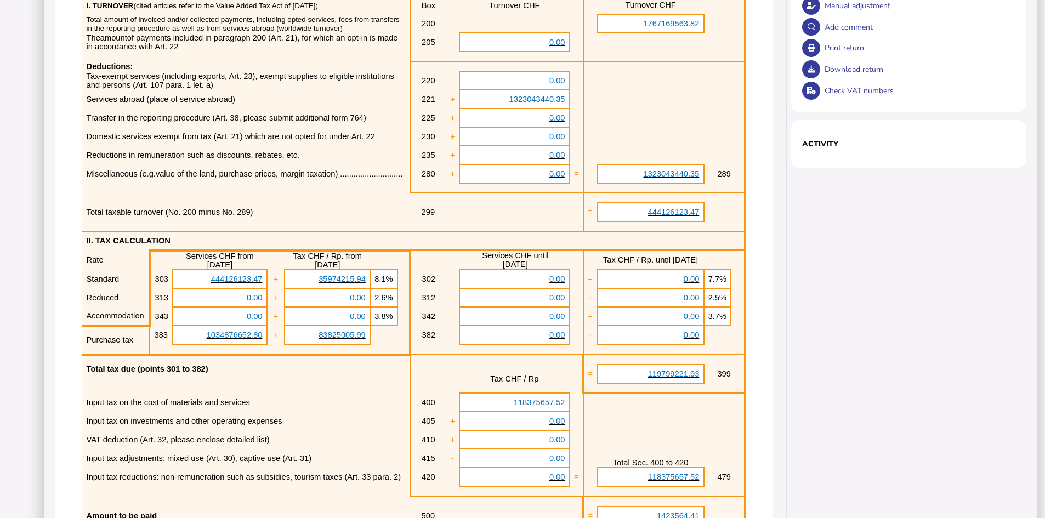
scroll to position [134, 0]
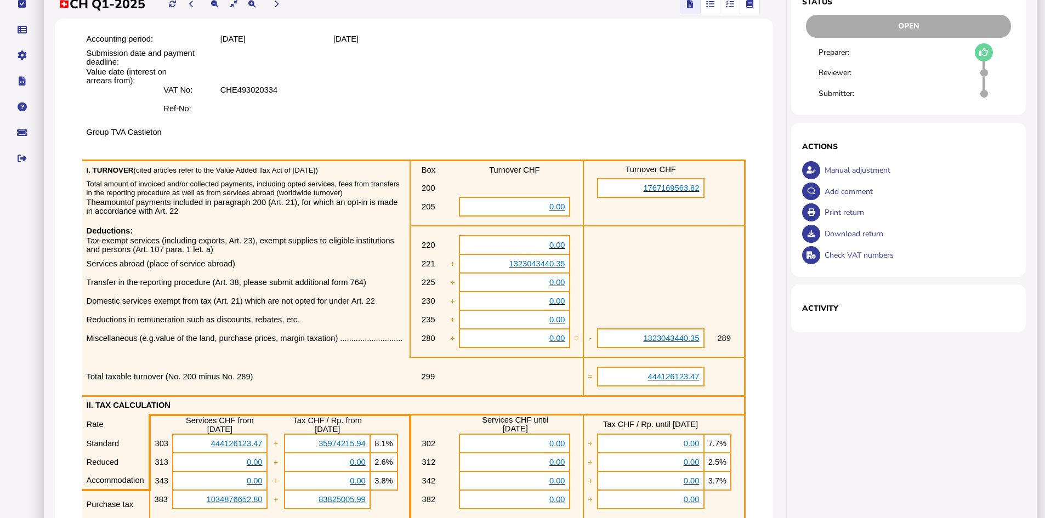
drag, startPoint x: 628, startPoint y: 190, endPoint x: 692, endPoint y: 196, distance: 64.4
click at [692, 196] on td "1767169563.82" at bounding box center [651, 188] width 106 height 19
copy span "1767169563.82"
click at [496, 273] on td "1323043440.35" at bounding box center [514, 263] width 110 height 19
drag, startPoint x: 504, startPoint y: 270, endPoint x: 559, endPoint y: 277, distance: 55.3
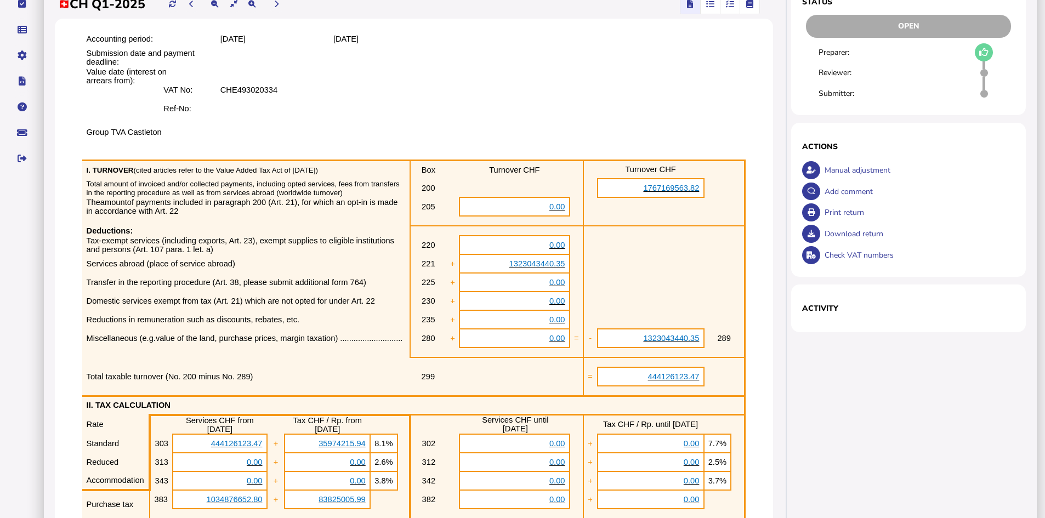
click at [559, 273] on td "1323043440.35" at bounding box center [514, 263] width 110 height 19
copy span "1323043440.35"
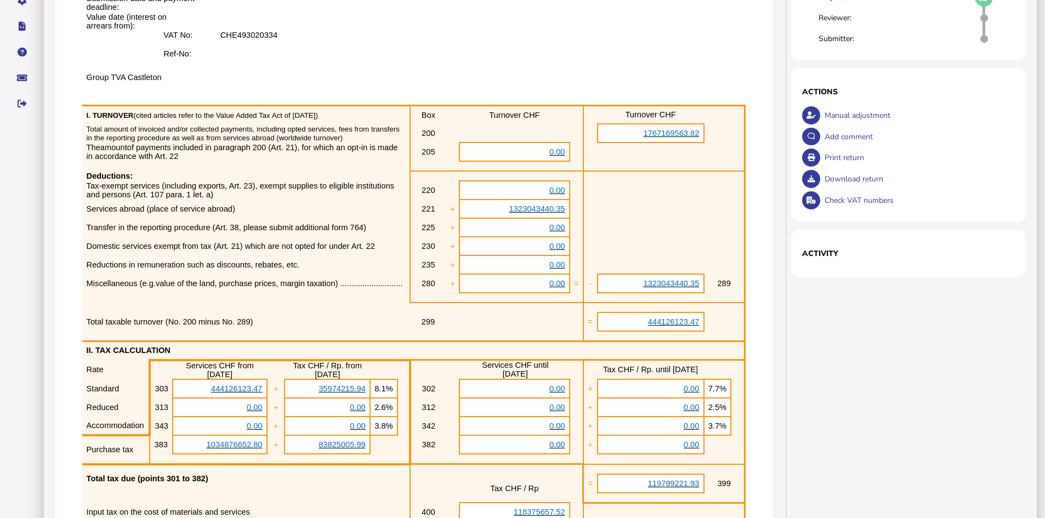
scroll to position [243, 0]
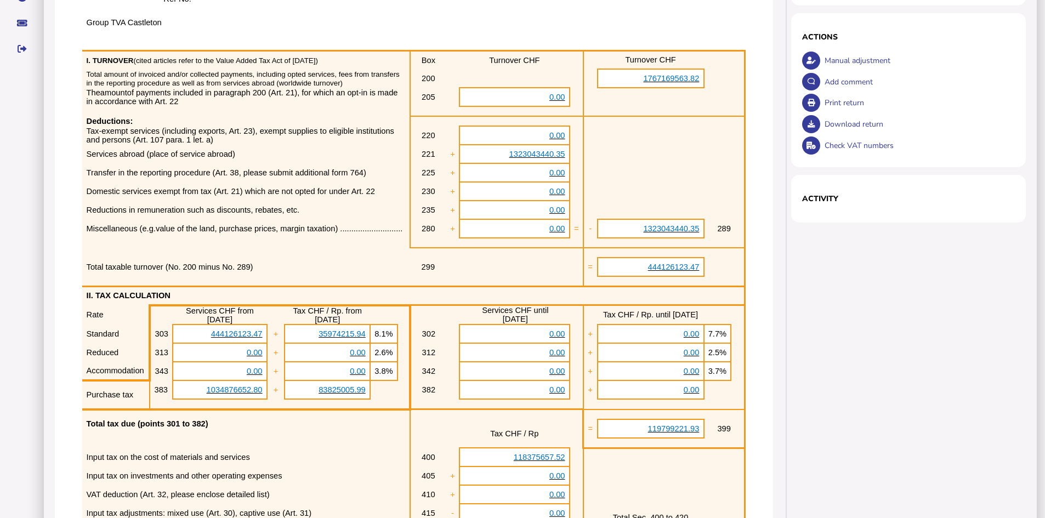
drag, startPoint x: 201, startPoint y: 356, endPoint x: 259, endPoint y: 362, distance: 58.9
click at [259, 343] on td "444126123.47" at bounding box center [220, 334] width 94 height 19
copy span "444126123.47"
click at [376, 271] on p "Total taxable turnover (No. 200 minus No. 289)" at bounding box center [247, 267] width 320 height 9
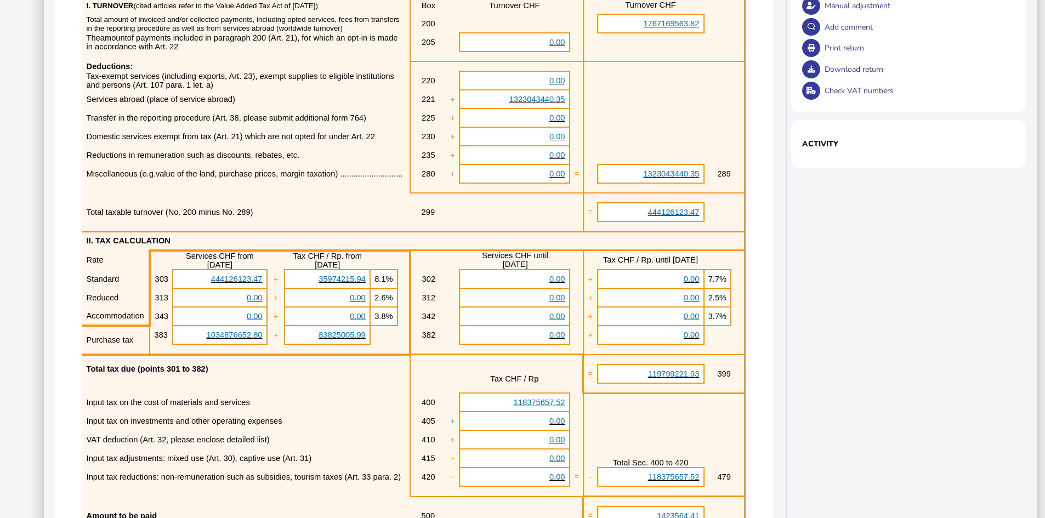
click at [348, 373] on p "Total tax due (points 301 to 382)" at bounding box center [246, 369] width 319 height 9
drag, startPoint x: 207, startPoint y: 359, endPoint x: 257, endPoint y: 365, distance: 50.3
click at [257, 339] on span "1034876652.80" at bounding box center [235, 335] width 56 height 9
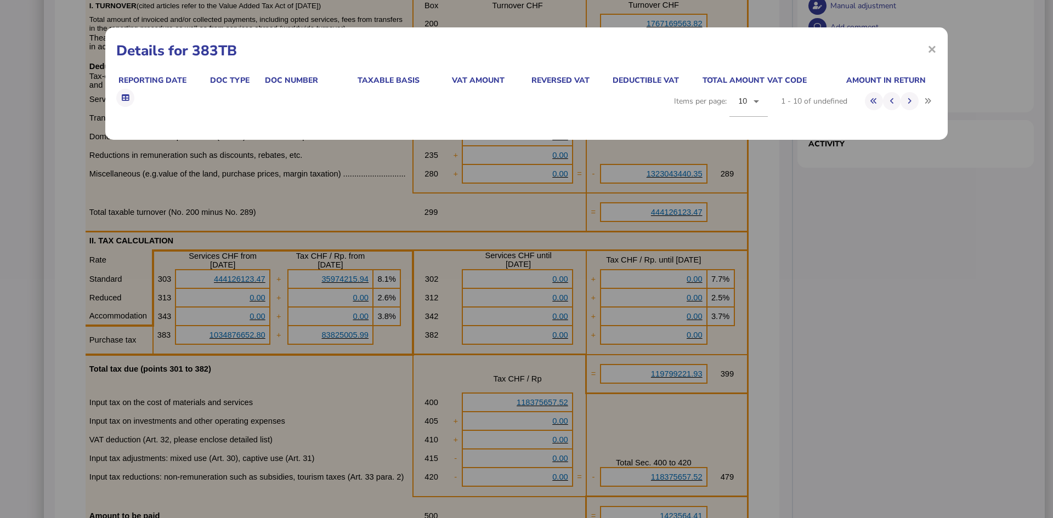
copy span "1034876652.80"
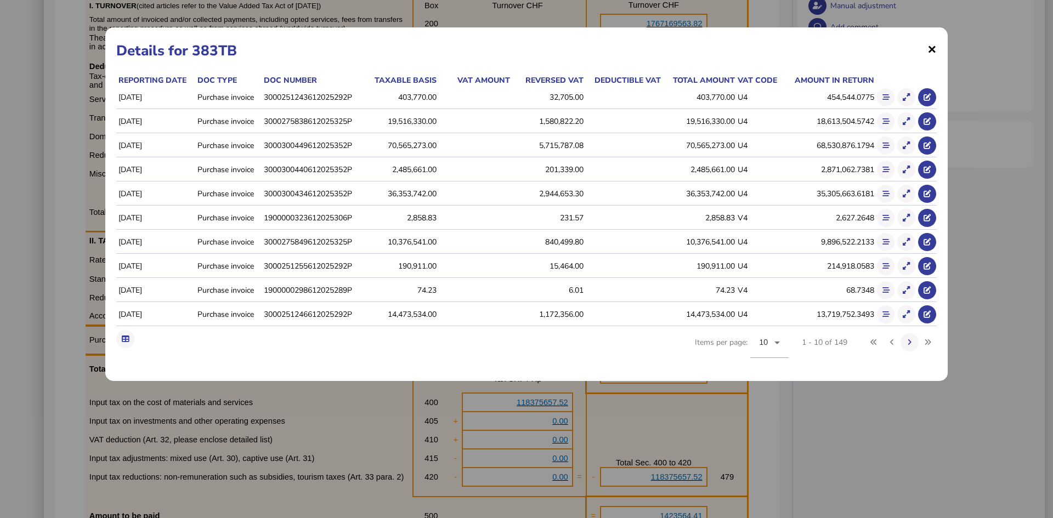
click at [930, 52] on span "×" at bounding box center [931, 48] width 9 height 21
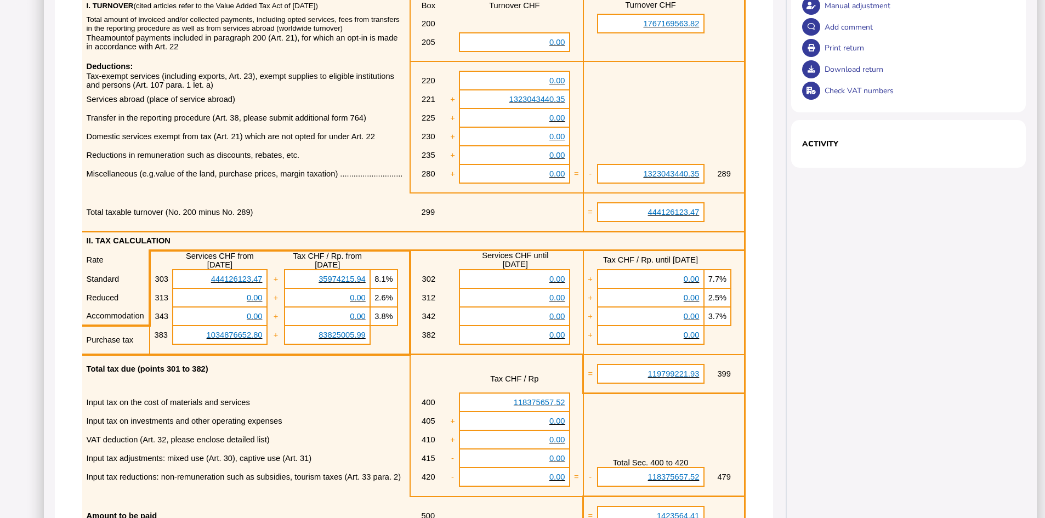
drag, startPoint x: 311, startPoint y: 363, endPoint x: 366, endPoint y: 365, distance: 54.3
click at [366, 344] on tr "Purchase tax 383 1034876652.80 + 83825005.99 382 0.00 + 0.00" at bounding box center [413, 335] width 662 height 19
copy tr "83825005.99"
click at [436, 393] on p at bounding box center [428, 388] width 28 height 9
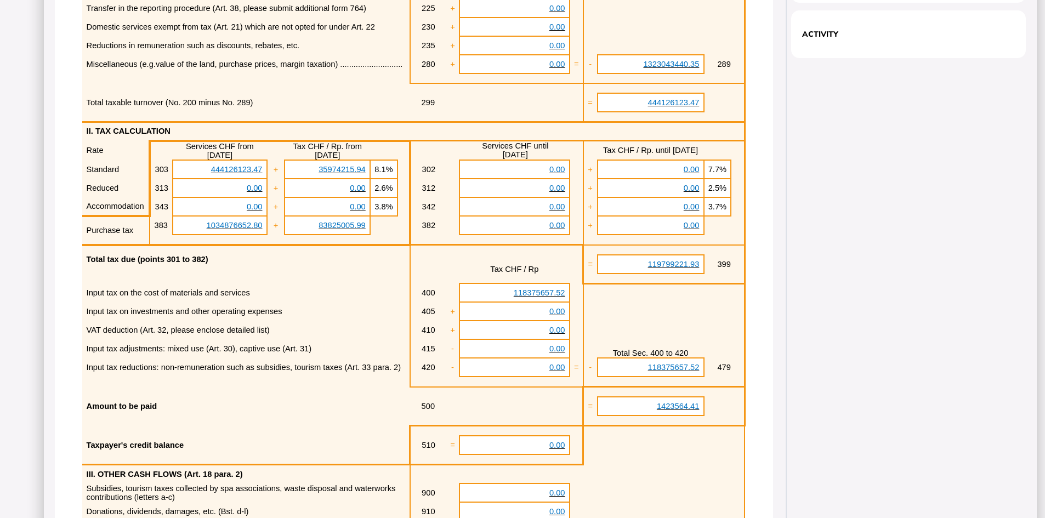
scroll to position [463, 0]
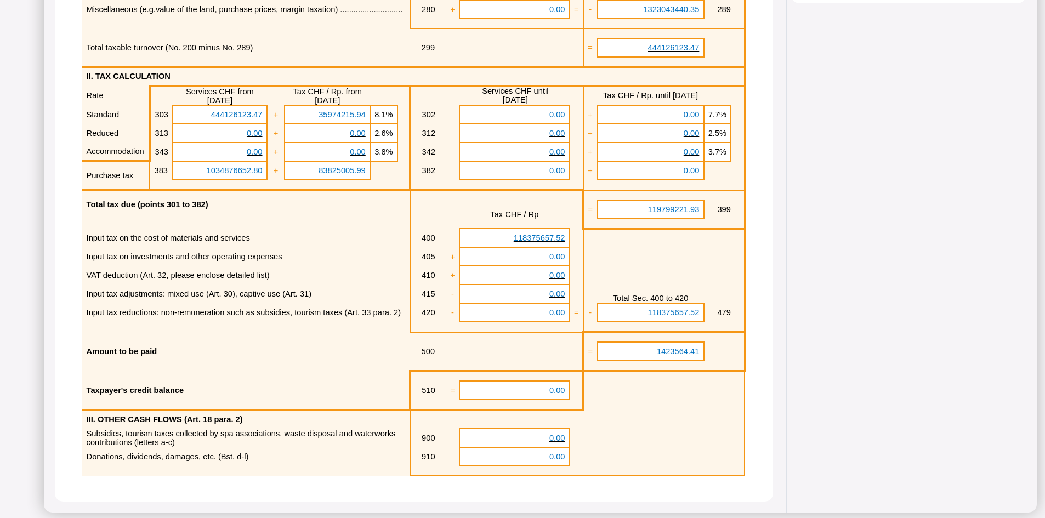
drag, startPoint x: 503, startPoint y: 271, endPoint x: 558, endPoint y: 270, distance: 54.8
click at [558, 247] on td "118375657.52" at bounding box center [514, 238] width 110 height 19
copy span "118375657.52"
click at [783, 474] on div "**********" at bounding box center [414, 69] width 740 height 885
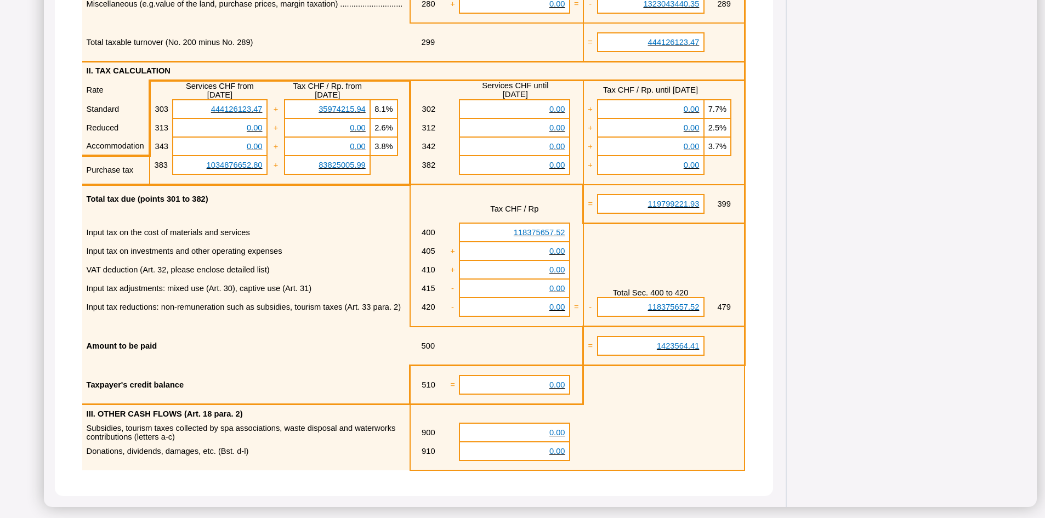
drag, startPoint x: 647, startPoint y: 336, endPoint x: 728, endPoint y: 336, distance: 80.0
click at [728, 337] on tr "Amount to be paid 500 = 1423564.41" at bounding box center [413, 346] width 662 height 19
copy tr "1423564.41"
click at [755, 374] on div "Accounting period: [DATE] [DATE] Submission date and payment deadline: Value da…" at bounding box center [414, 90] width 718 height 812
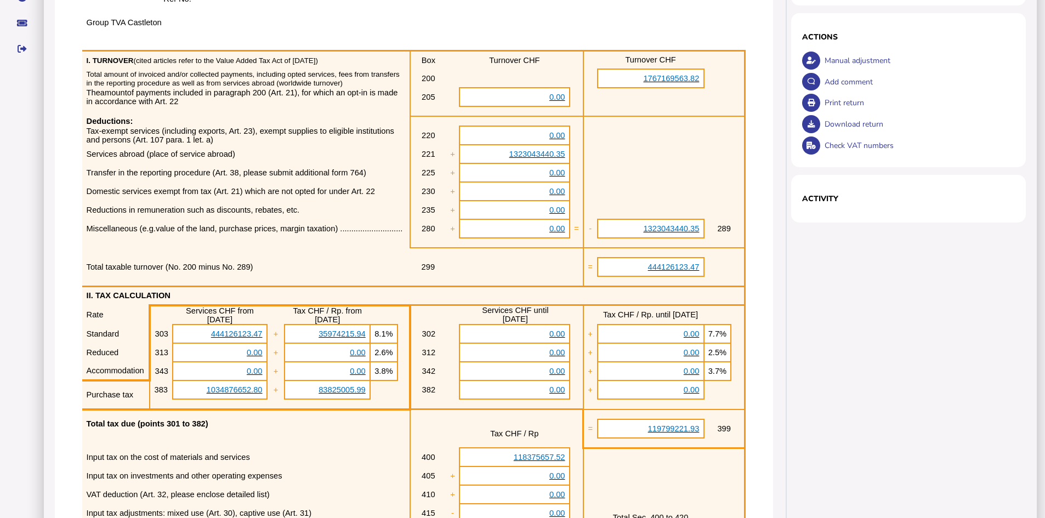
scroll to position [24, 0]
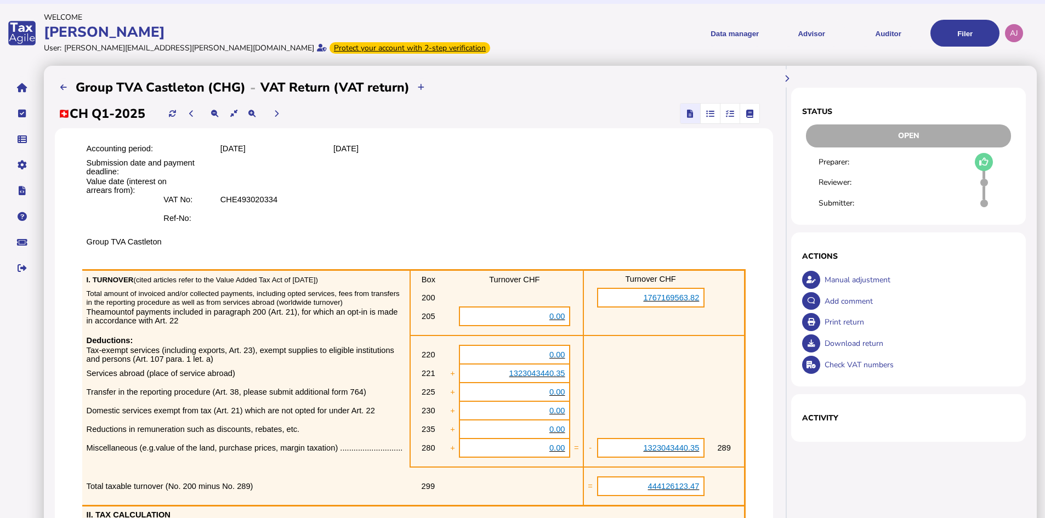
drag, startPoint x: 678, startPoint y: 8, endPoint x: 740, endPoint y: 4, distance: 62.0
click at [678, 8] on div "**********" at bounding box center [522, 469] width 1045 height 986
